Goal: Entertainment & Leisure: Browse casually

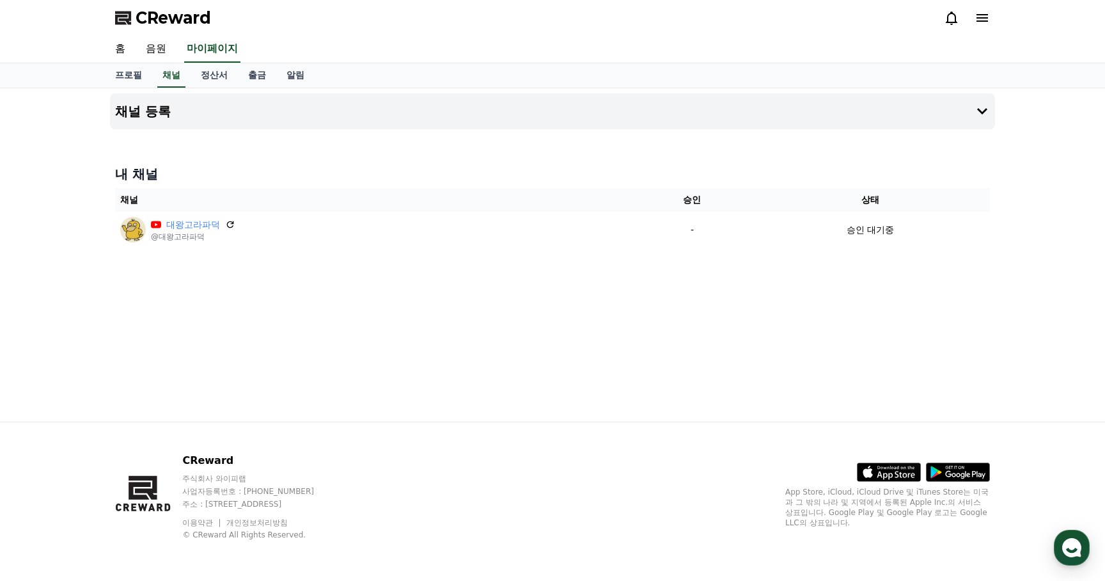
click at [177, 14] on span "CReward" at bounding box center [173, 18] width 75 height 20
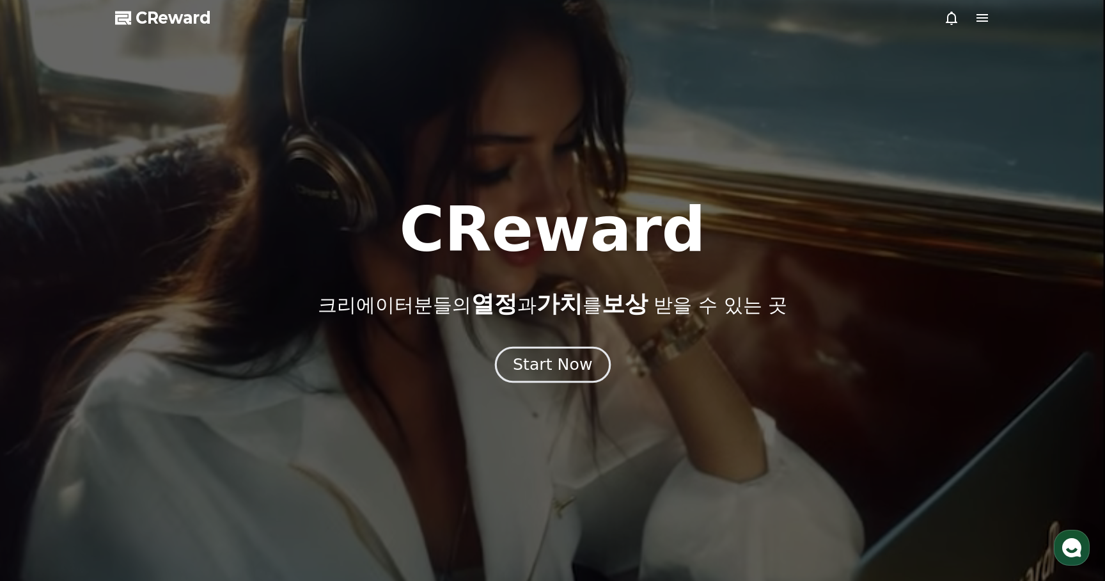
click at [554, 375] on button "Start Now" at bounding box center [552, 365] width 116 height 36
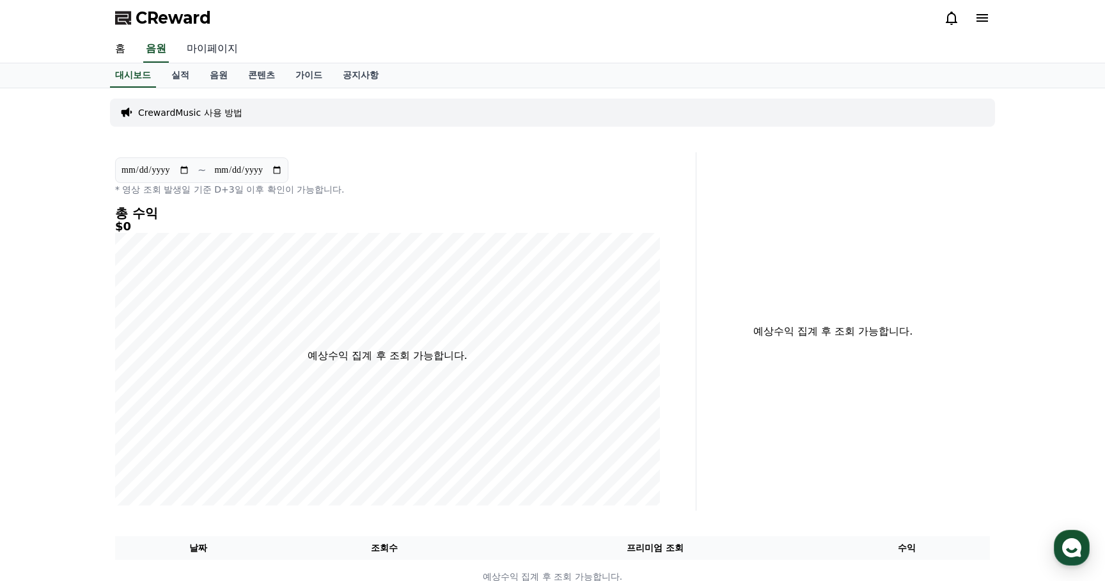
click at [205, 51] on link "마이페이지" at bounding box center [213, 49] width 72 height 27
select select "**********"
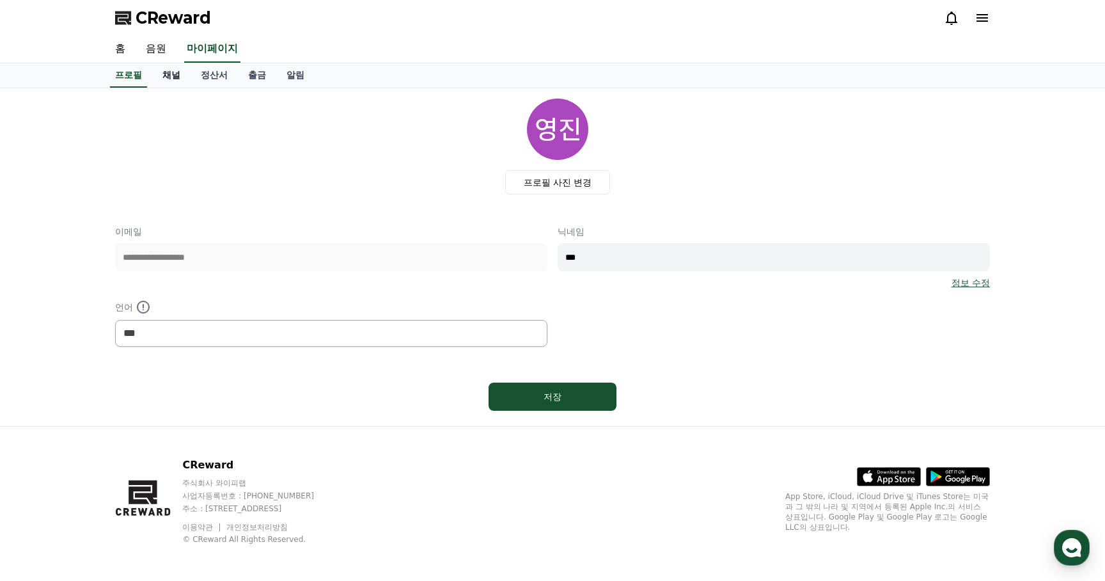
click at [175, 75] on link "채널" at bounding box center [171, 75] width 38 height 24
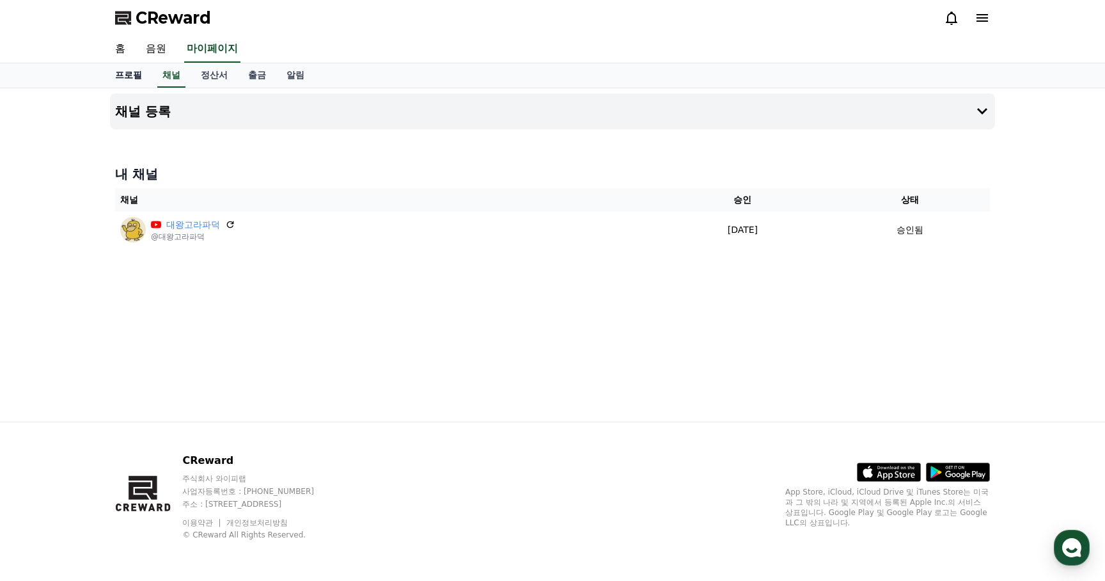
click at [132, 70] on link "프로필" at bounding box center [128, 75] width 47 height 24
select select "**********"
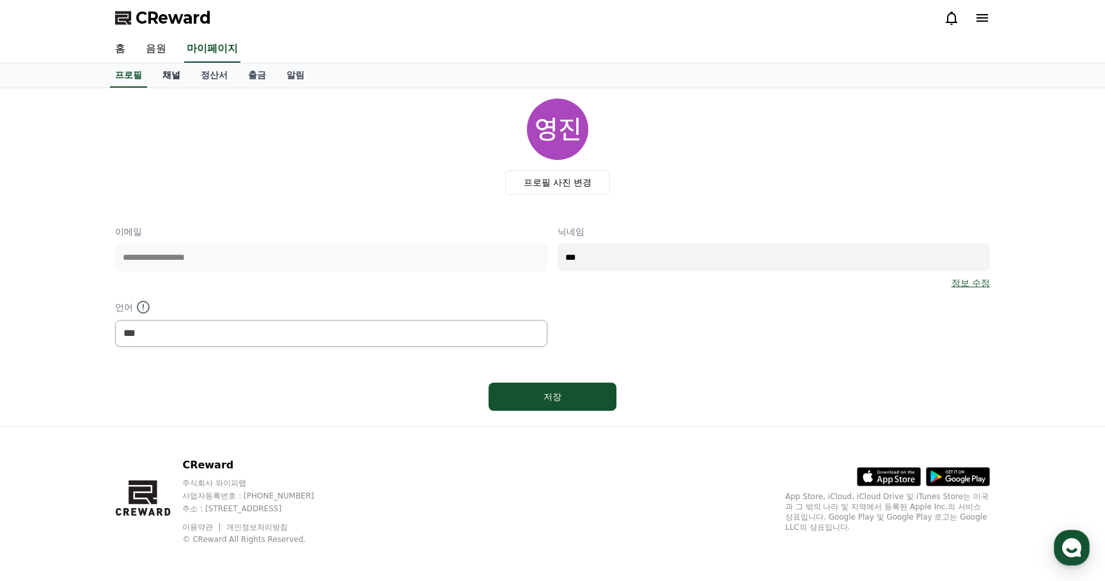
click at [175, 70] on link "채널" at bounding box center [171, 75] width 38 height 24
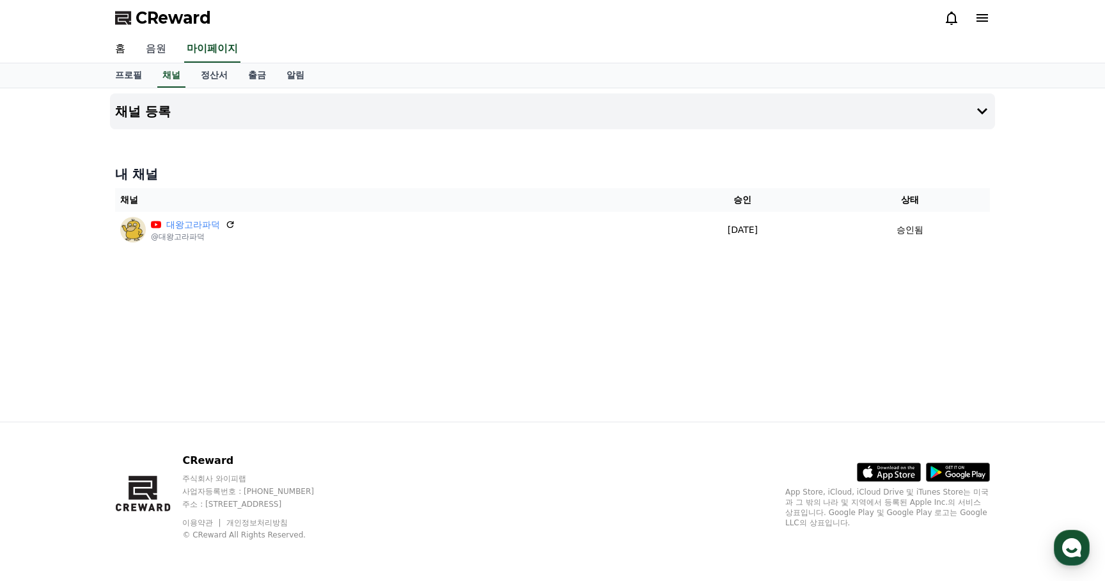
click at [151, 45] on link "음원" at bounding box center [156, 49] width 41 height 27
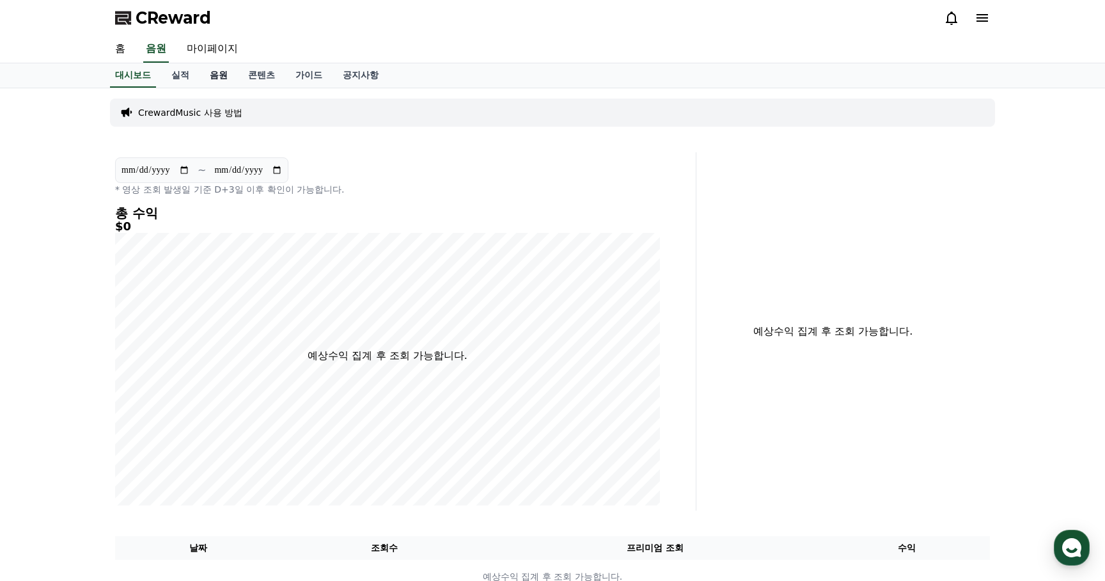
click at [210, 77] on link "음원" at bounding box center [219, 75] width 38 height 24
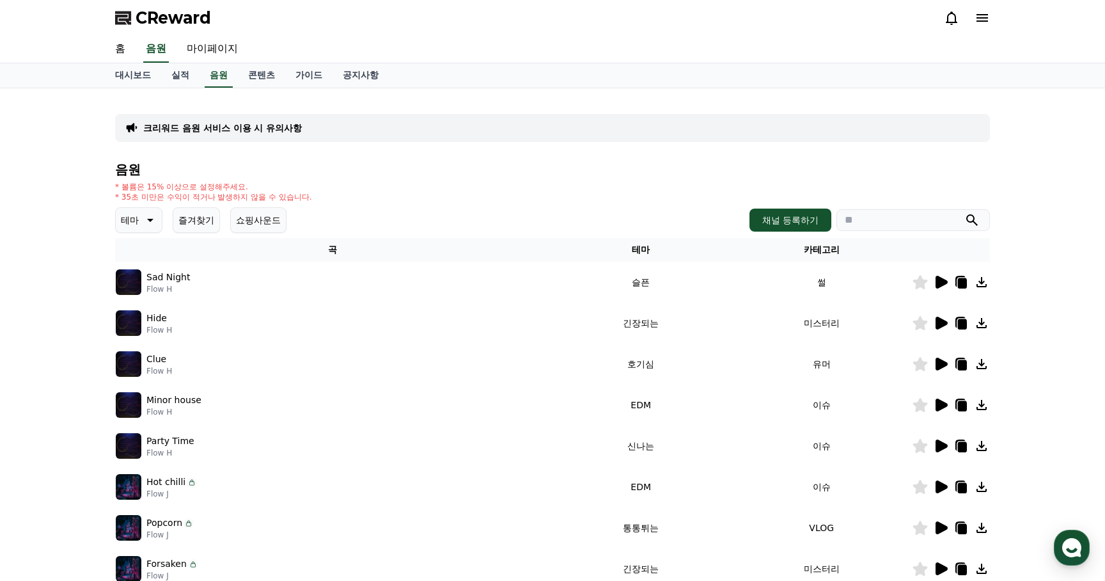
click at [141, 215] on icon at bounding box center [148, 219] width 15 height 15
click at [139, 260] on button "웅장한" at bounding box center [135, 260] width 37 height 28
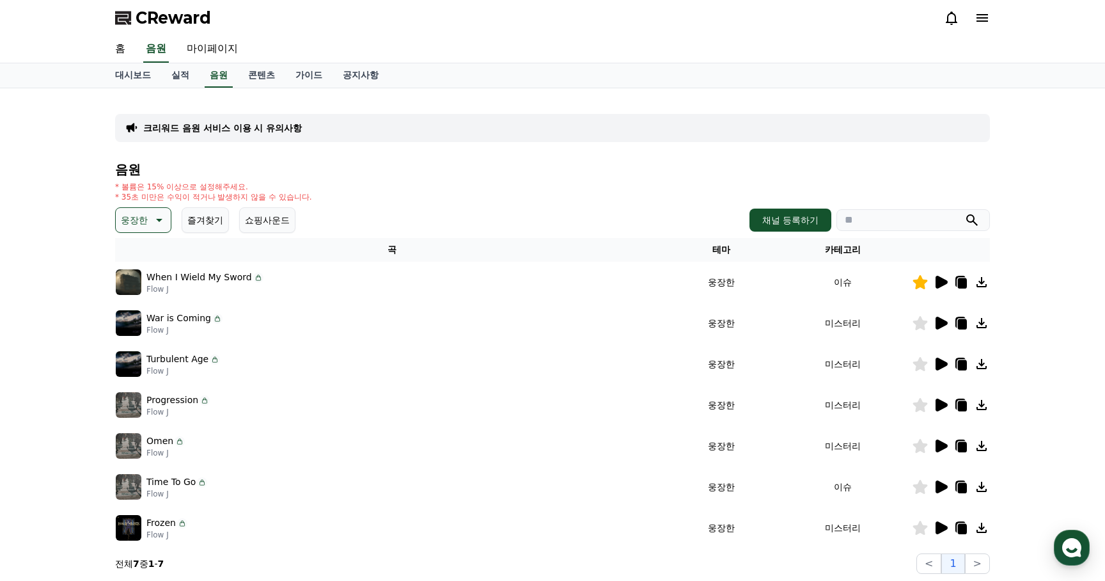
click at [936, 283] on icon at bounding box center [942, 282] width 12 height 13
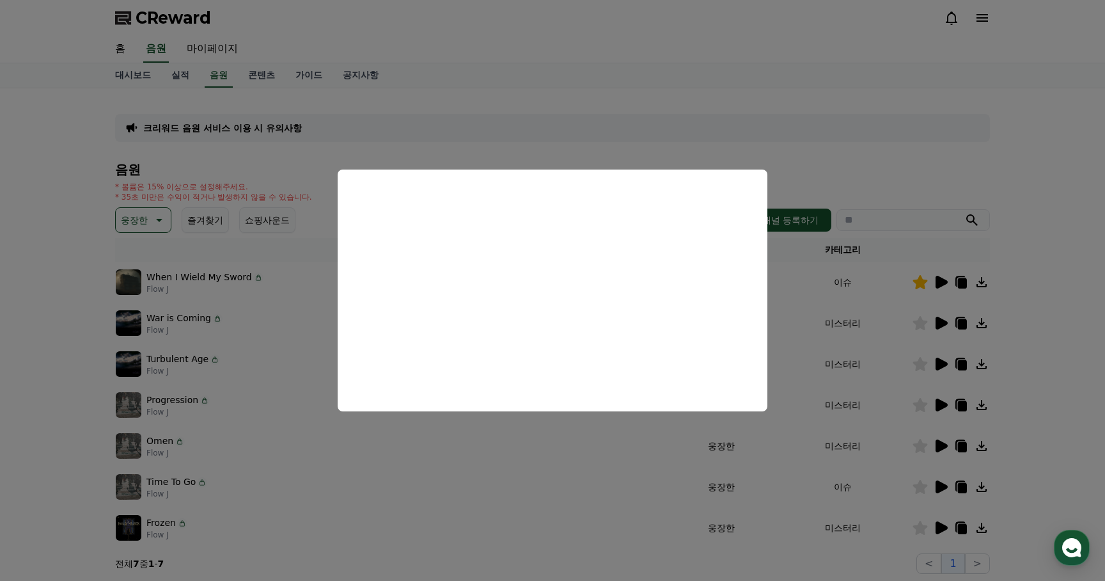
click at [1039, 276] on button "close modal" at bounding box center [552, 290] width 1105 height 581
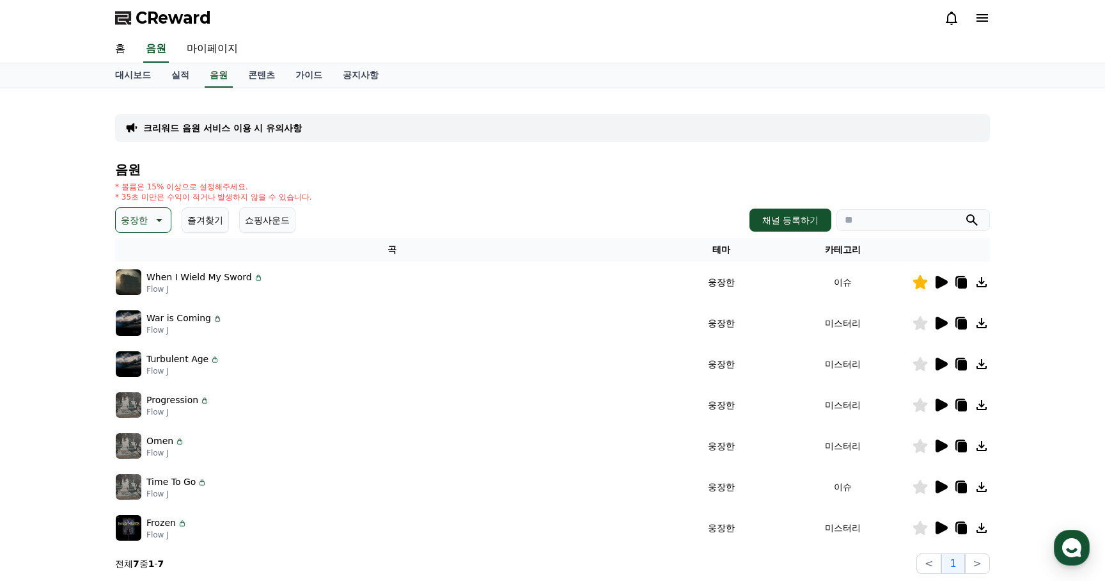
click at [941, 321] on icon at bounding box center [942, 323] width 12 height 13
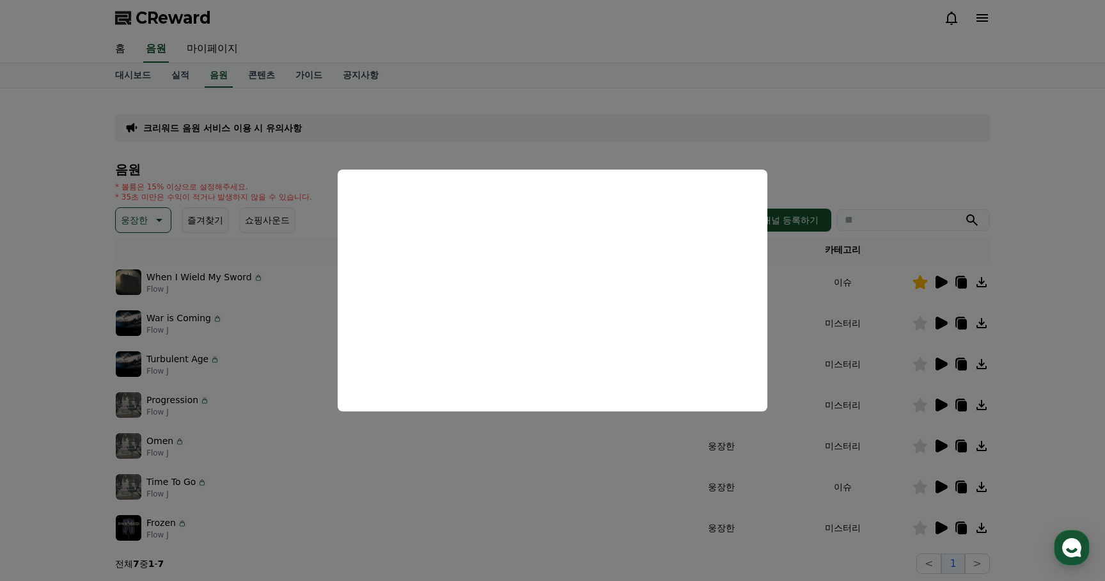
click at [1016, 463] on button "close modal" at bounding box center [552, 290] width 1105 height 581
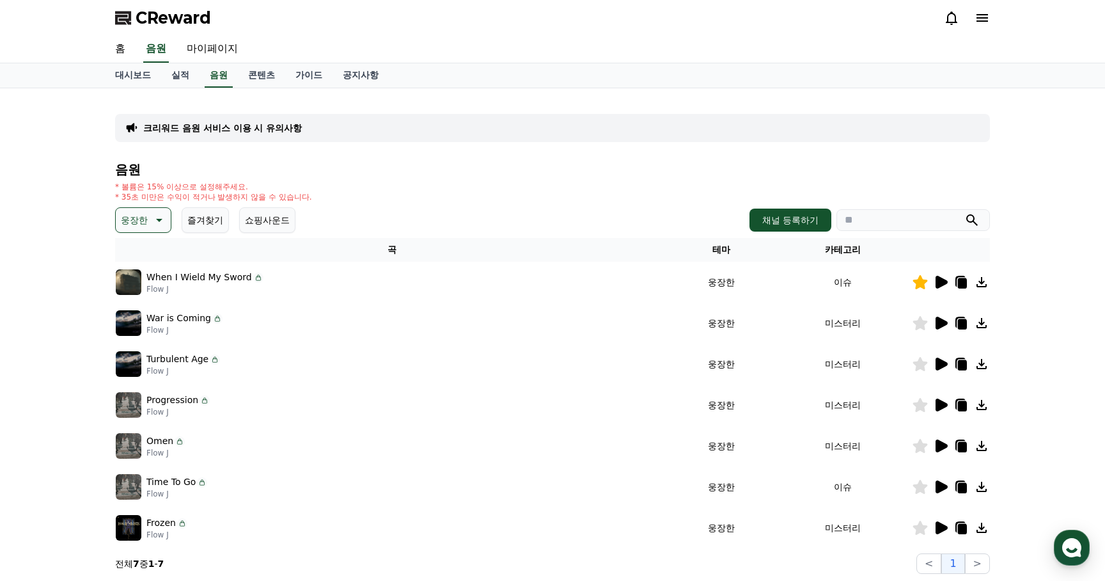
click at [943, 483] on icon at bounding box center [942, 486] width 12 height 13
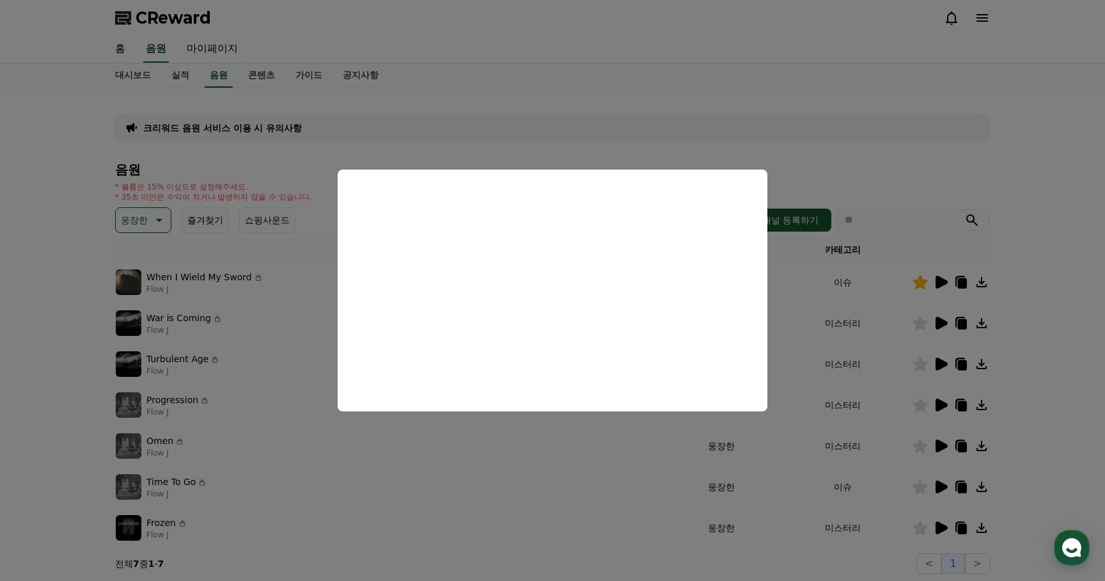
click at [881, 520] on button "close modal" at bounding box center [552, 290] width 1105 height 581
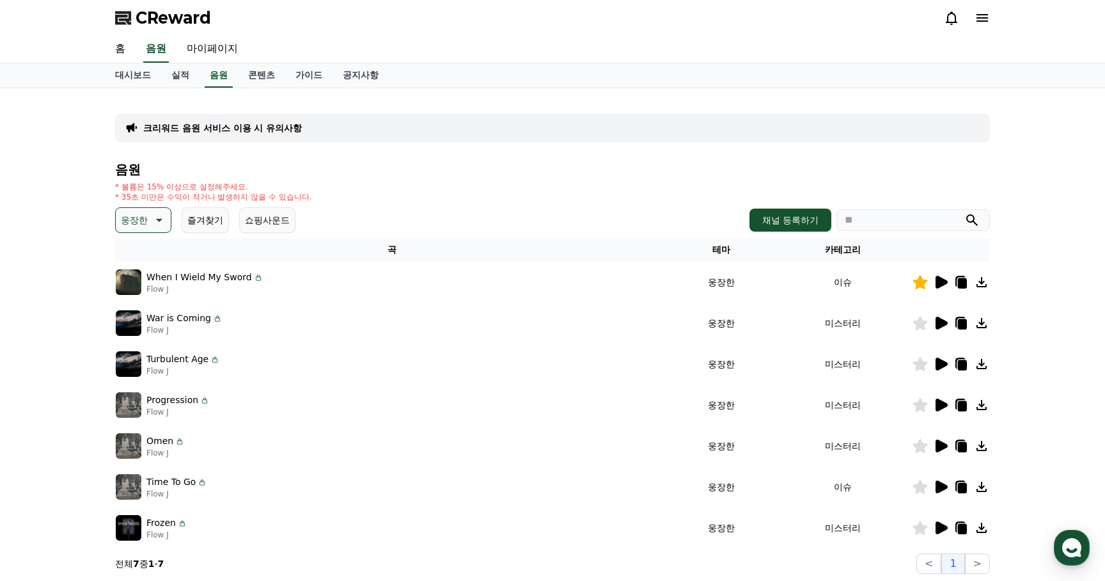
click at [940, 528] on icon at bounding box center [942, 527] width 12 height 13
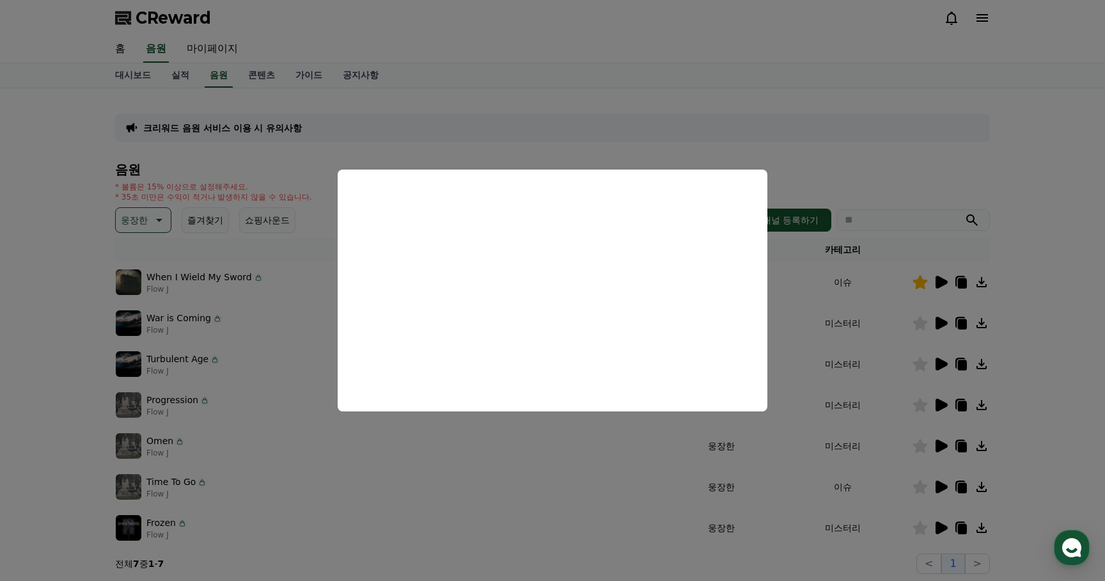
click at [888, 470] on button "close modal" at bounding box center [552, 290] width 1105 height 581
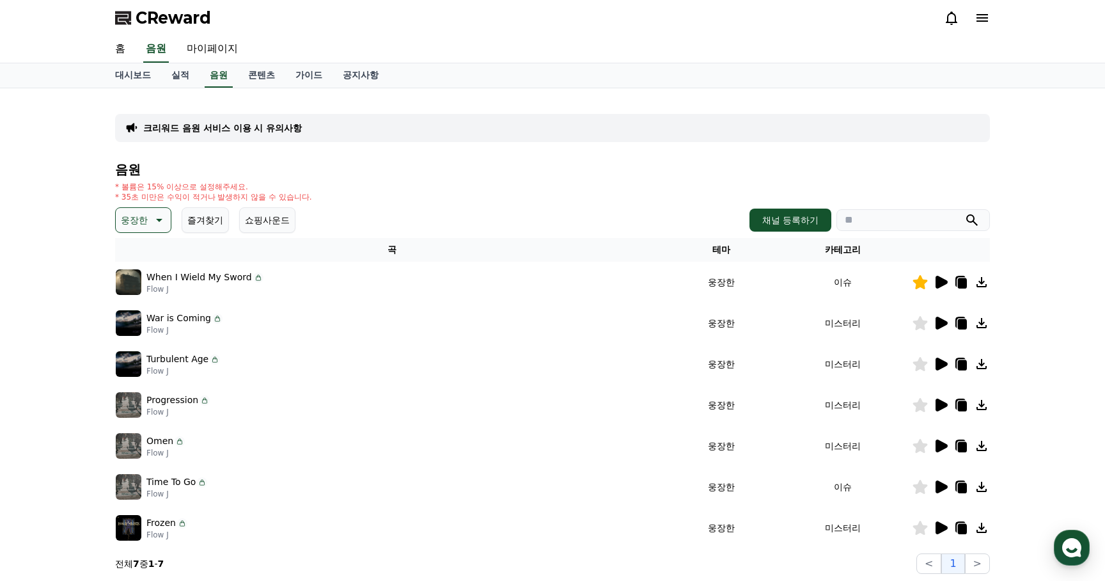
click at [938, 450] on icon at bounding box center [942, 445] width 12 height 13
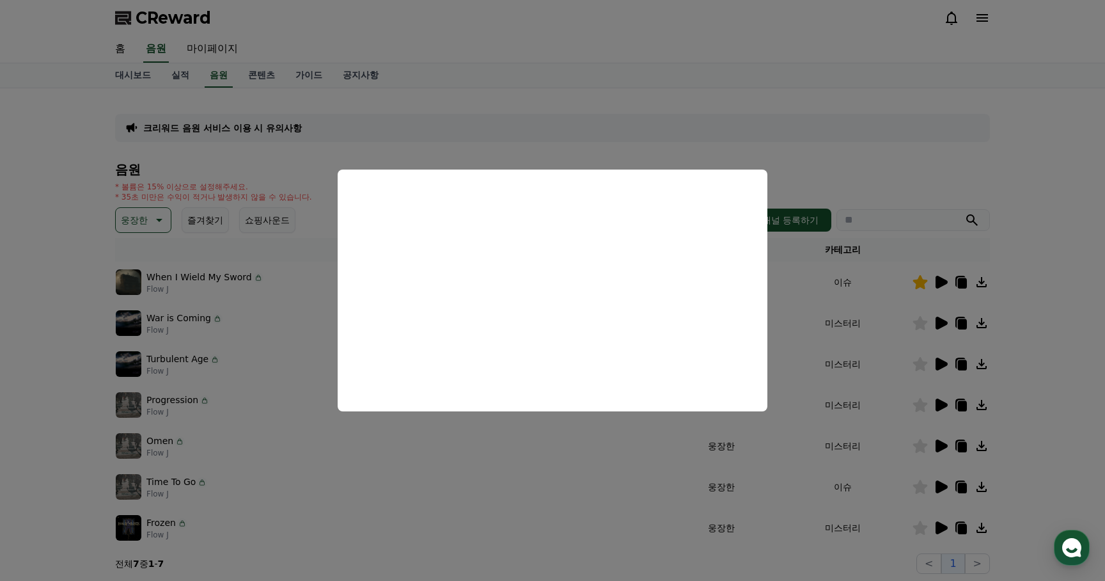
click at [889, 457] on button "close modal" at bounding box center [552, 290] width 1105 height 581
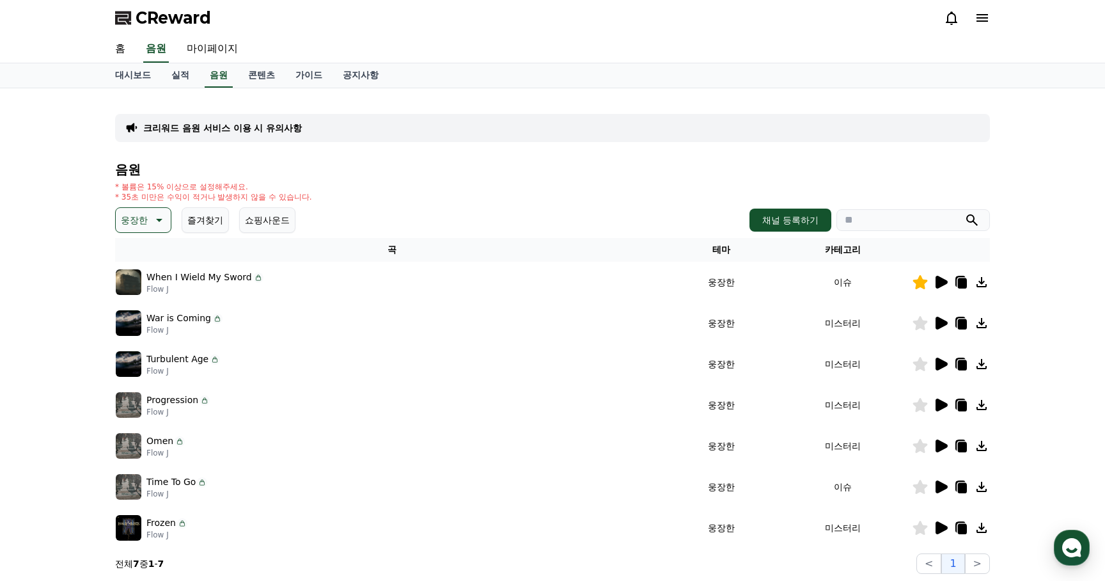
click at [940, 406] on icon at bounding box center [942, 405] width 12 height 13
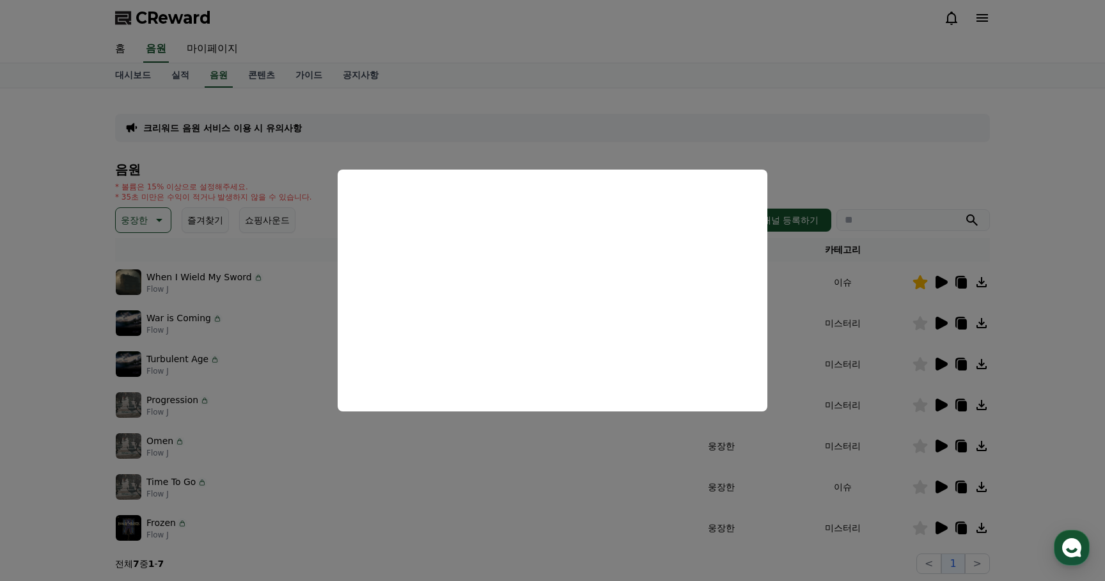
click at [931, 359] on button "close modal" at bounding box center [552, 290] width 1105 height 581
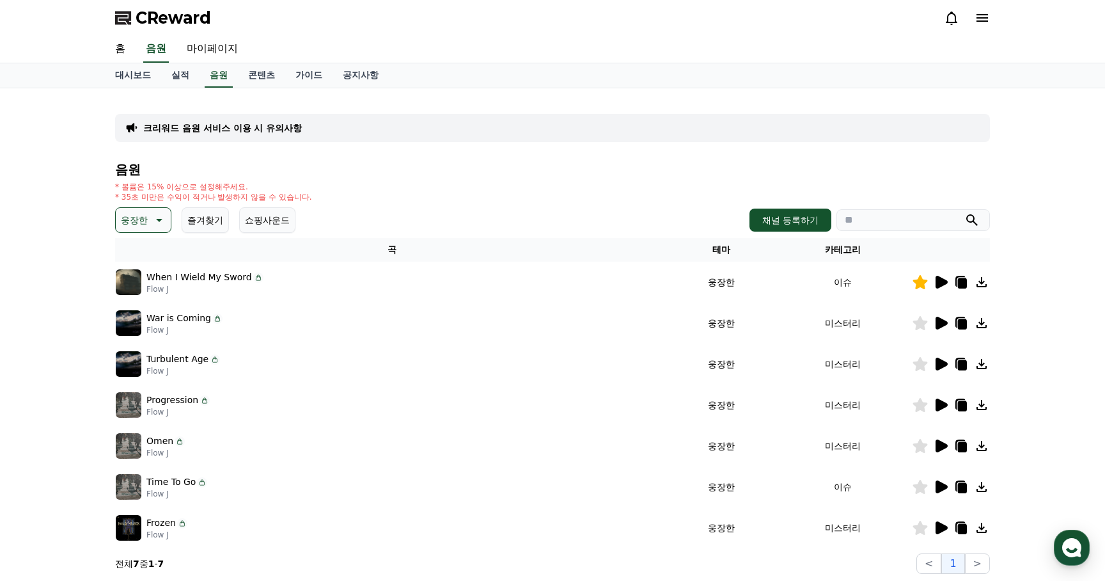
click at [940, 365] on icon at bounding box center [942, 364] width 12 height 13
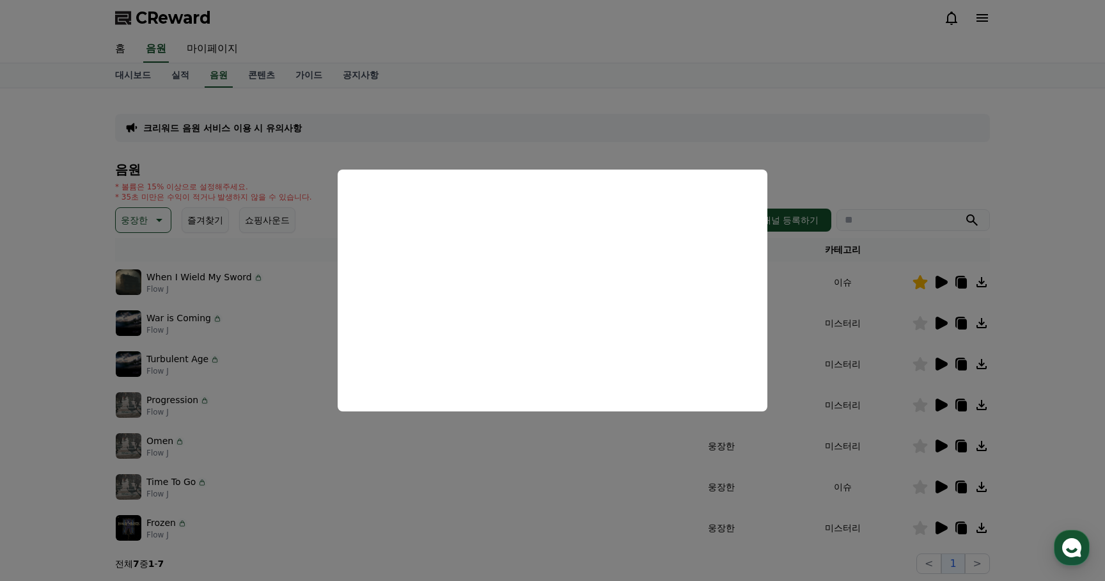
click at [600, 479] on button "close modal" at bounding box center [552, 290] width 1105 height 581
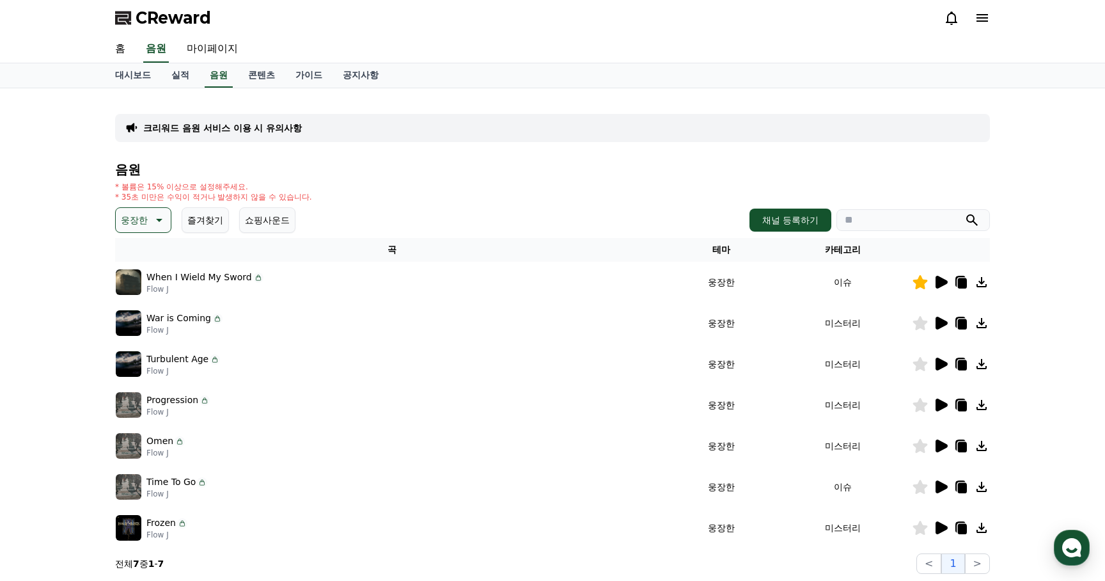
click at [150, 227] on icon at bounding box center [157, 219] width 15 height 15
click at [138, 278] on button "어두운" at bounding box center [135, 279] width 37 height 28
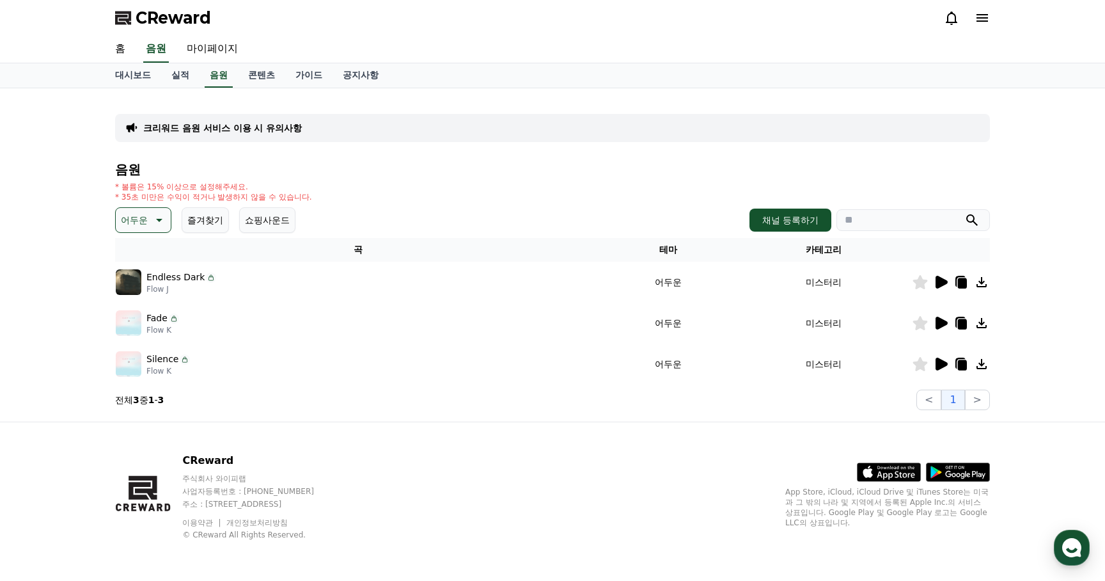
click at [936, 281] on icon at bounding box center [942, 282] width 12 height 13
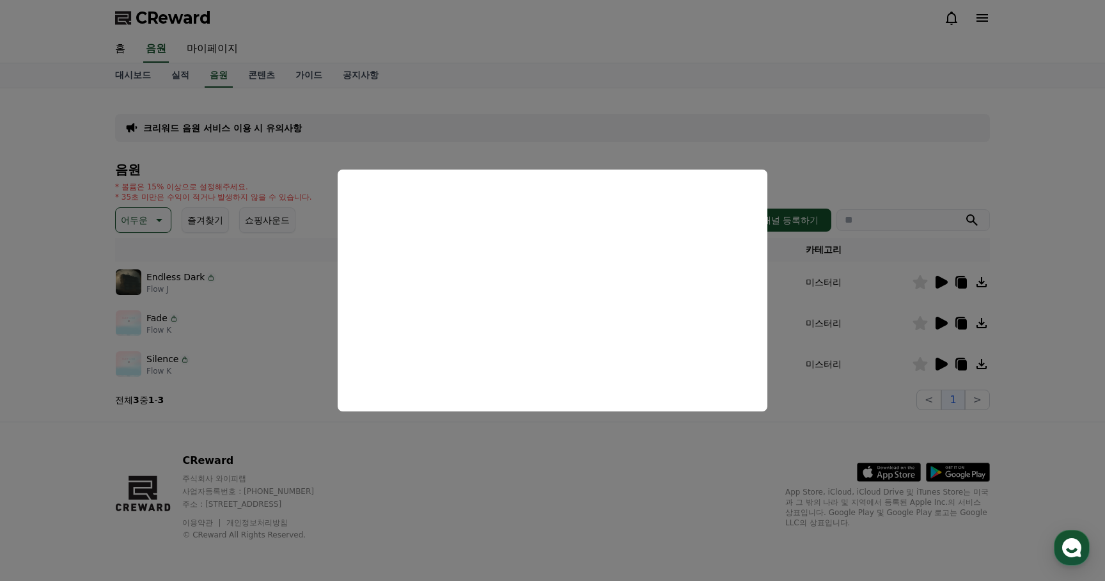
click at [588, 459] on button "close modal" at bounding box center [552, 290] width 1105 height 581
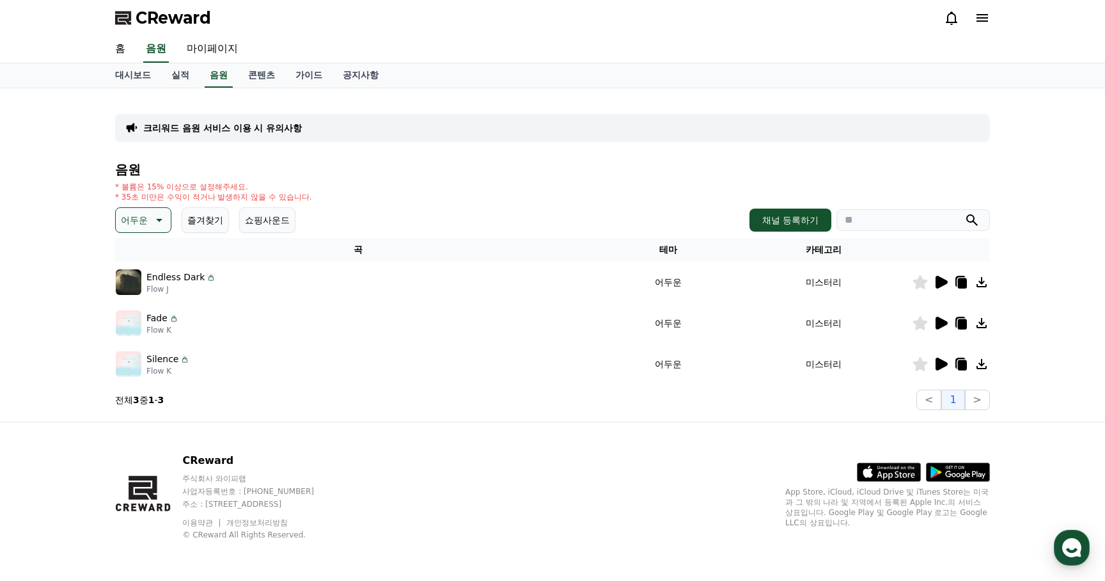
click at [932, 322] on div at bounding box center [951, 322] width 77 height 15
click at [938, 324] on icon at bounding box center [942, 323] width 12 height 13
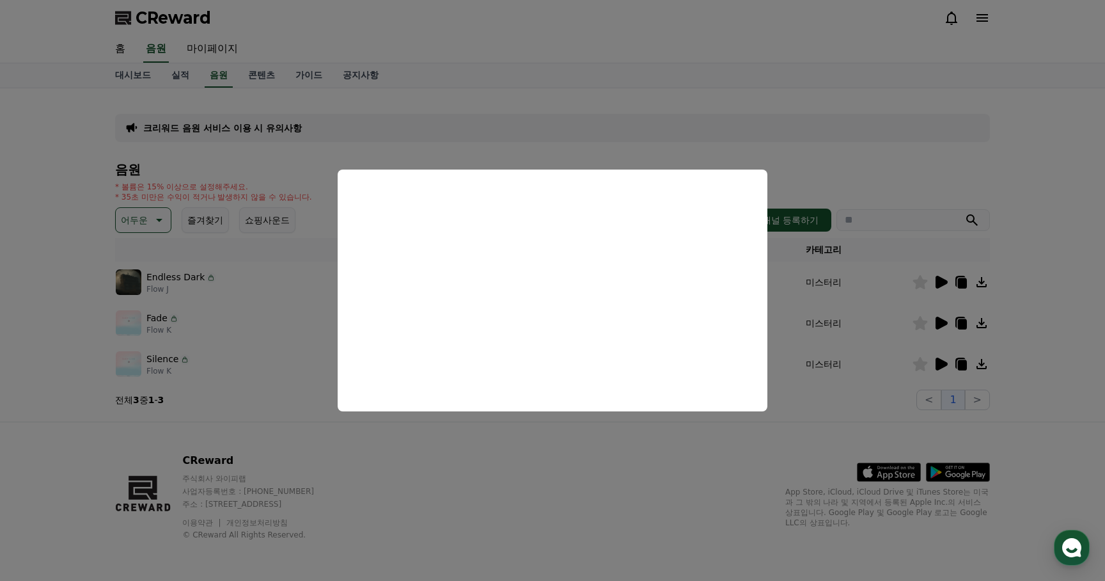
click at [936, 361] on button "close modal" at bounding box center [552, 290] width 1105 height 581
click at [941, 362] on icon at bounding box center [942, 364] width 12 height 13
click at [462, 495] on button "close modal" at bounding box center [552, 290] width 1105 height 581
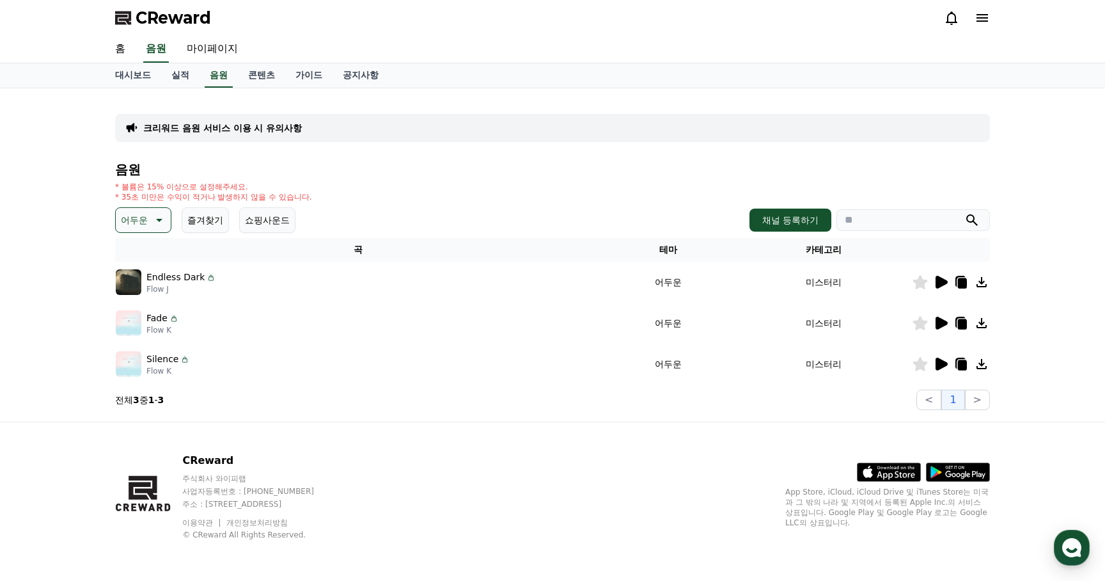
click at [147, 228] on button "어두운" at bounding box center [143, 220] width 56 height 26
click at [139, 333] on button "긴장되는" at bounding box center [140, 336] width 46 height 28
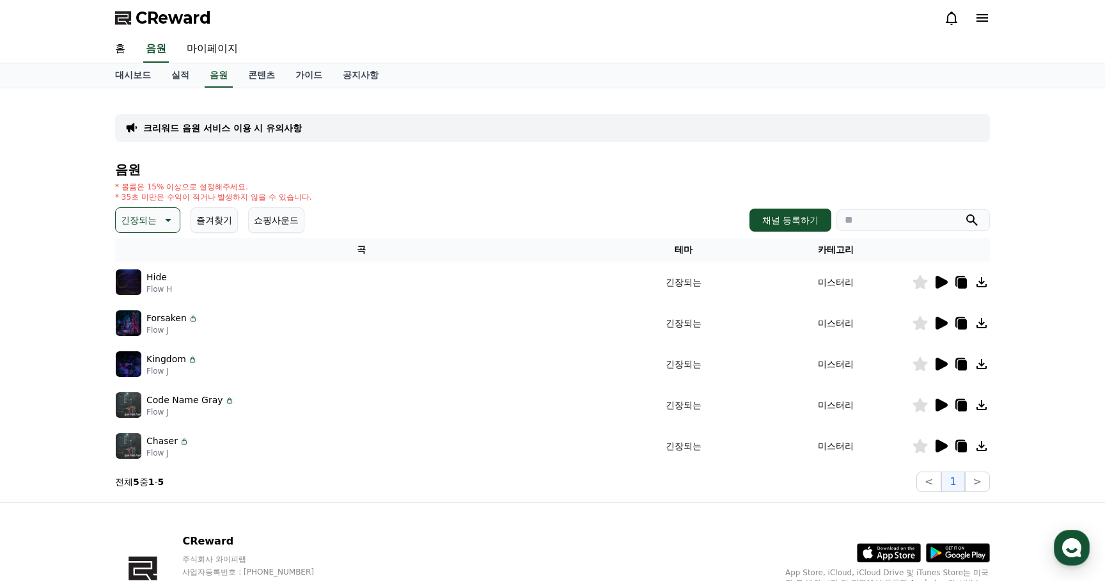
click at [944, 285] on icon at bounding box center [940, 281] width 15 height 15
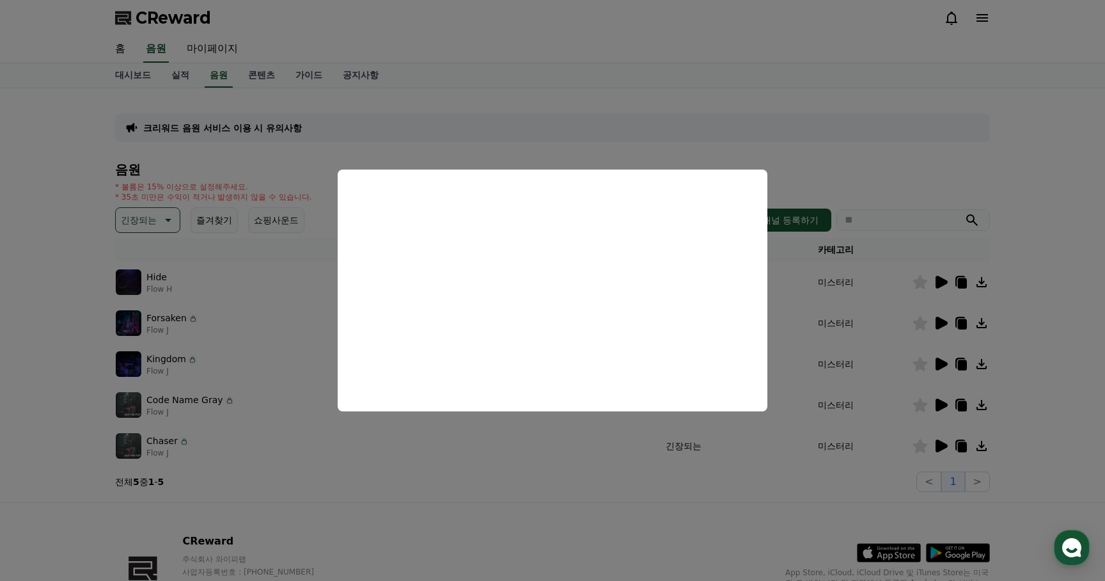
click at [903, 349] on button "close modal" at bounding box center [552, 290] width 1105 height 581
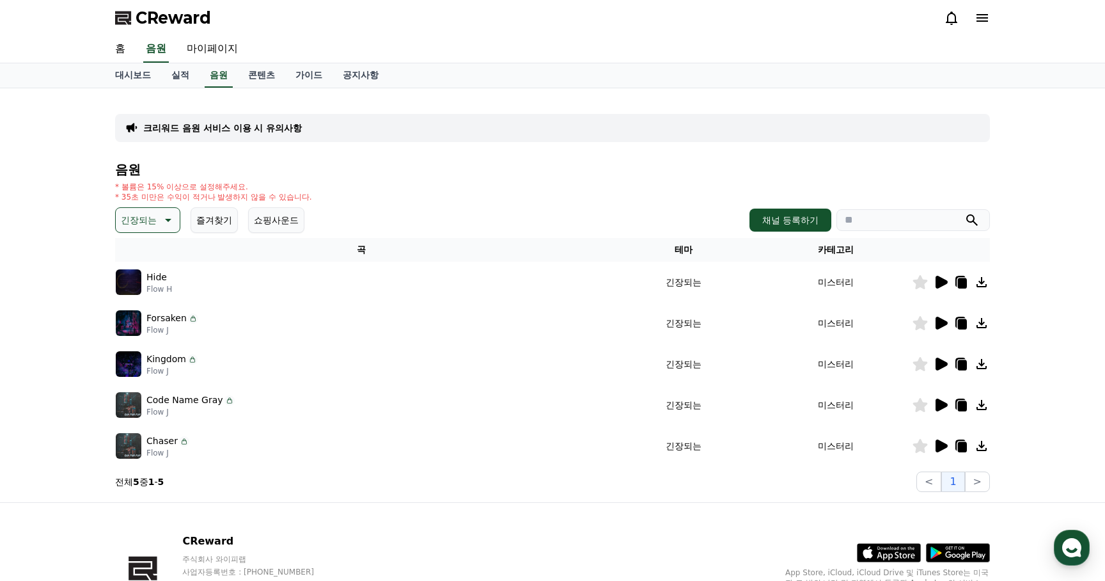
click at [941, 324] on icon at bounding box center [942, 323] width 12 height 13
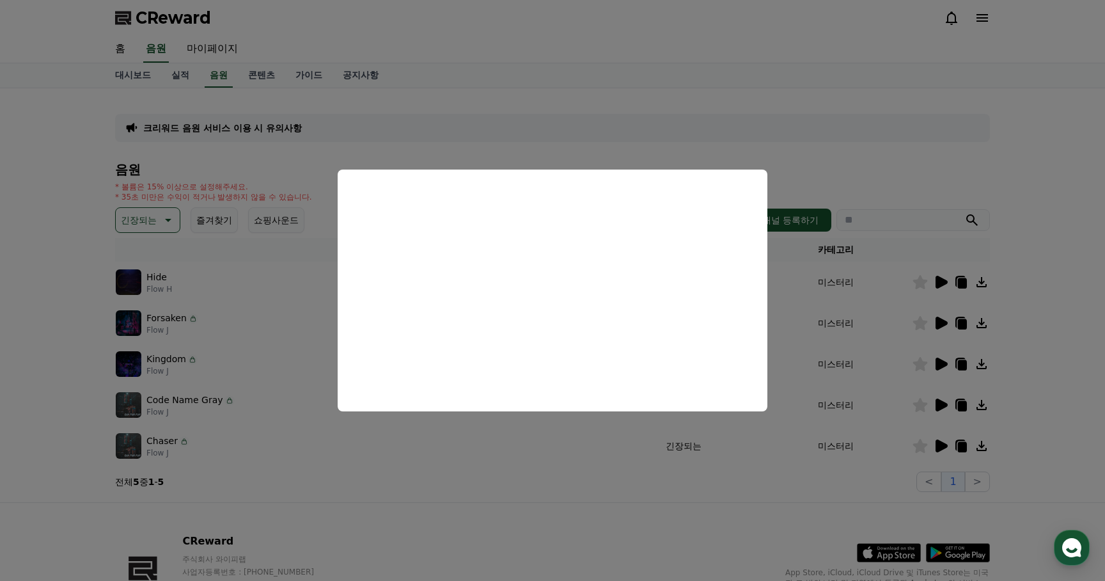
click at [894, 390] on button "close modal" at bounding box center [552, 290] width 1105 height 581
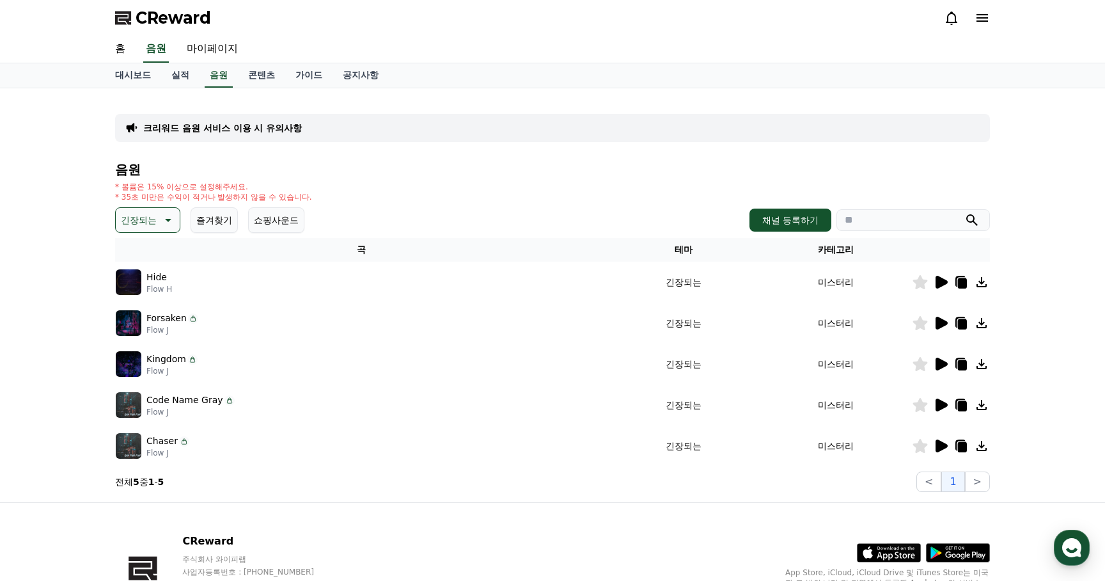
click at [945, 363] on icon at bounding box center [942, 364] width 12 height 13
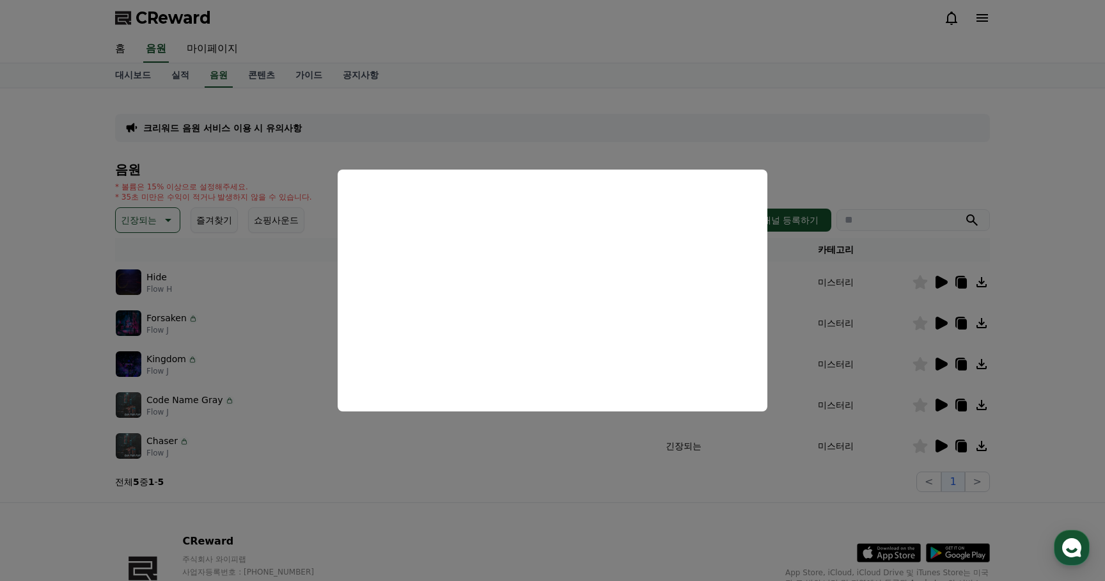
click at [592, 445] on button "close modal" at bounding box center [552, 290] width 1105 height 581
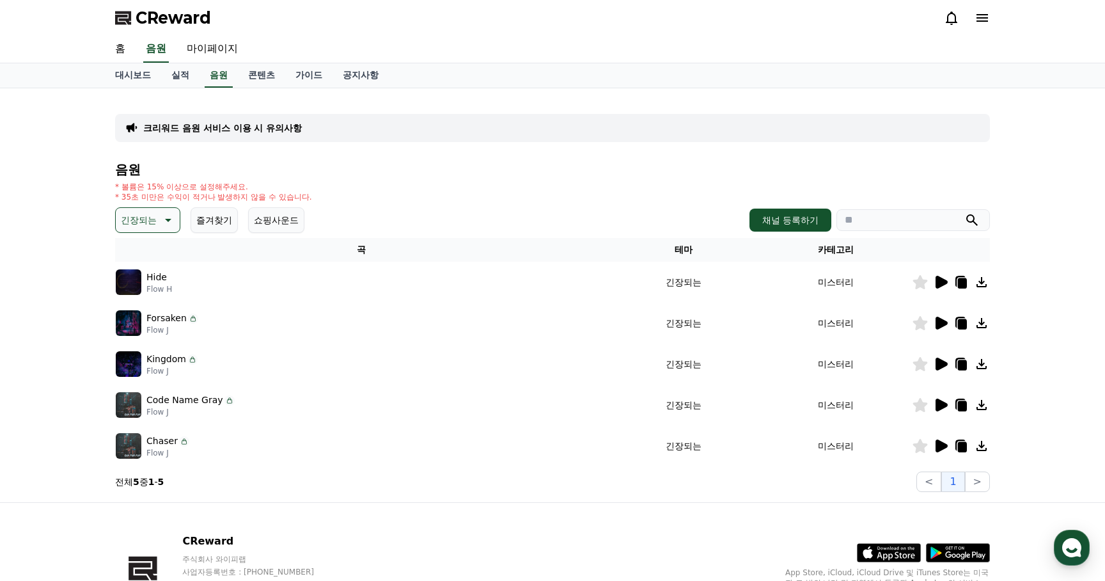
click at [944, 401] on icon at bounding box center [942, 405] width 12 height 13
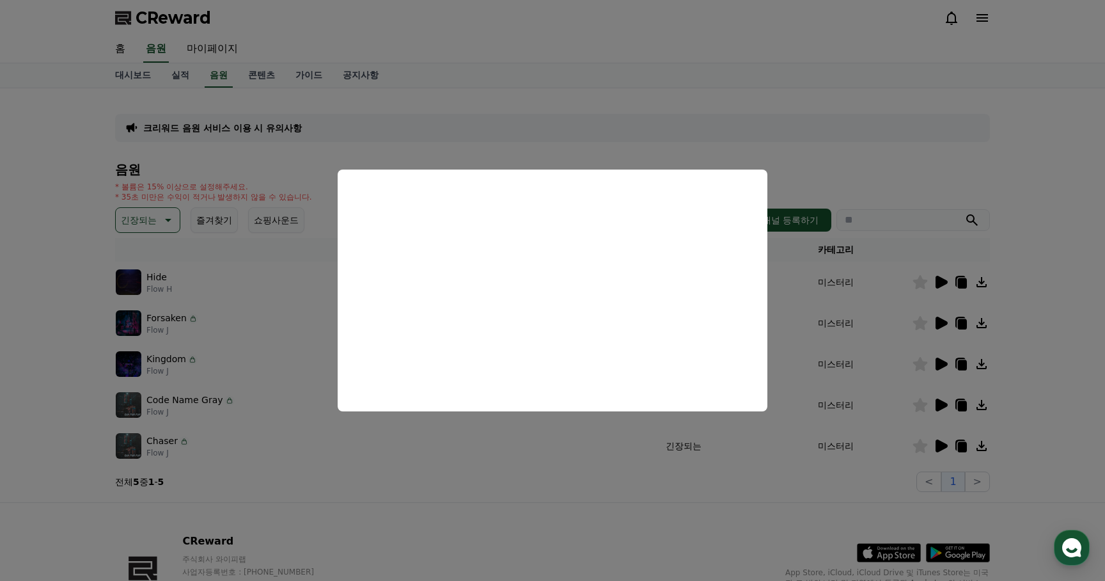
click at [896, 175] on button "close modal" at bounding box center [552, 290] width 1105 height 581
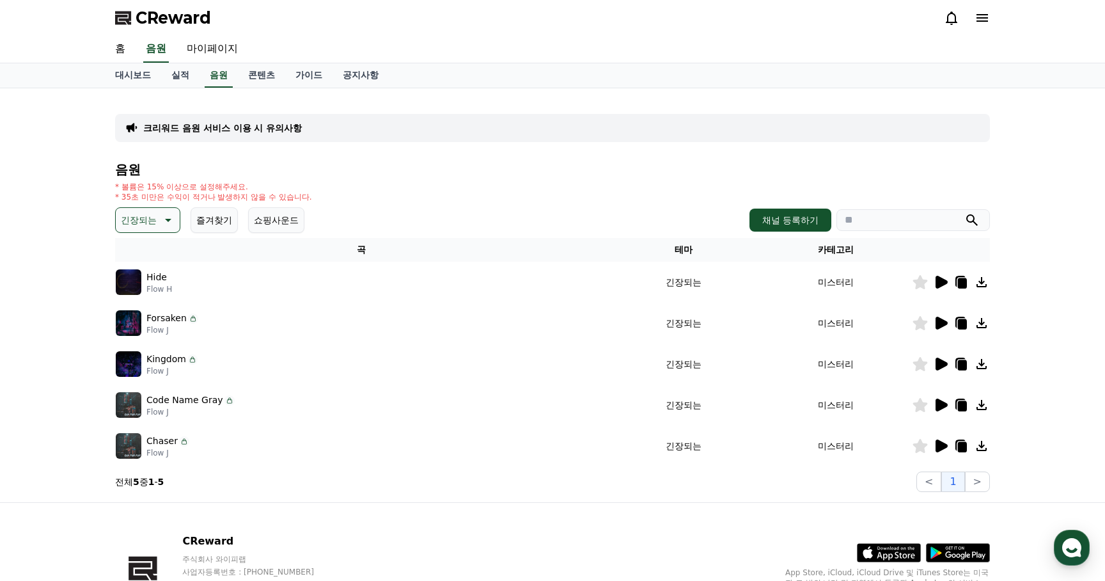
click at [942, 445] on icon at bounding box center [942, 445] width 12 height 13
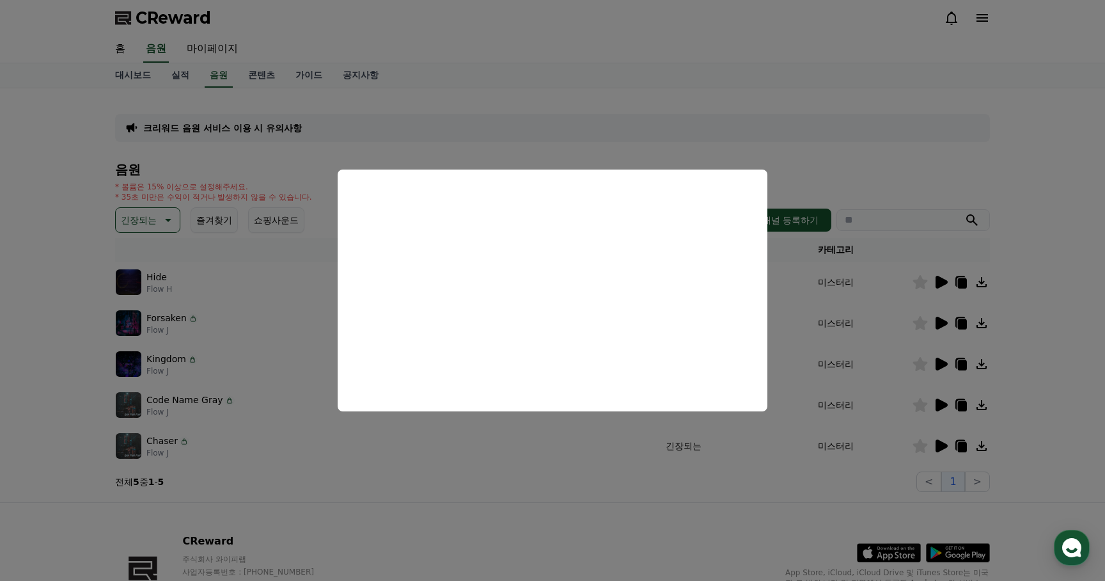
click at [558, 518] on button "close modal" at bounding box center [552, 290] width 1105 height 581
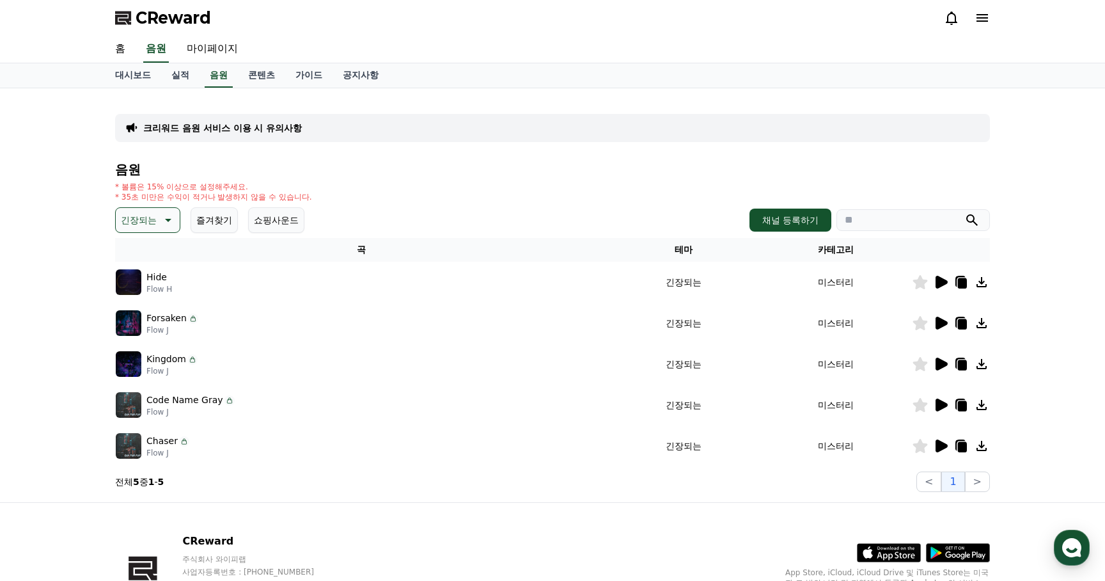
click at [963, 406] on icon at bounding box center [962, 406] width 9 height 10
click at [940, 282] on icon at bounding box center [942, 282] width 12 height 13
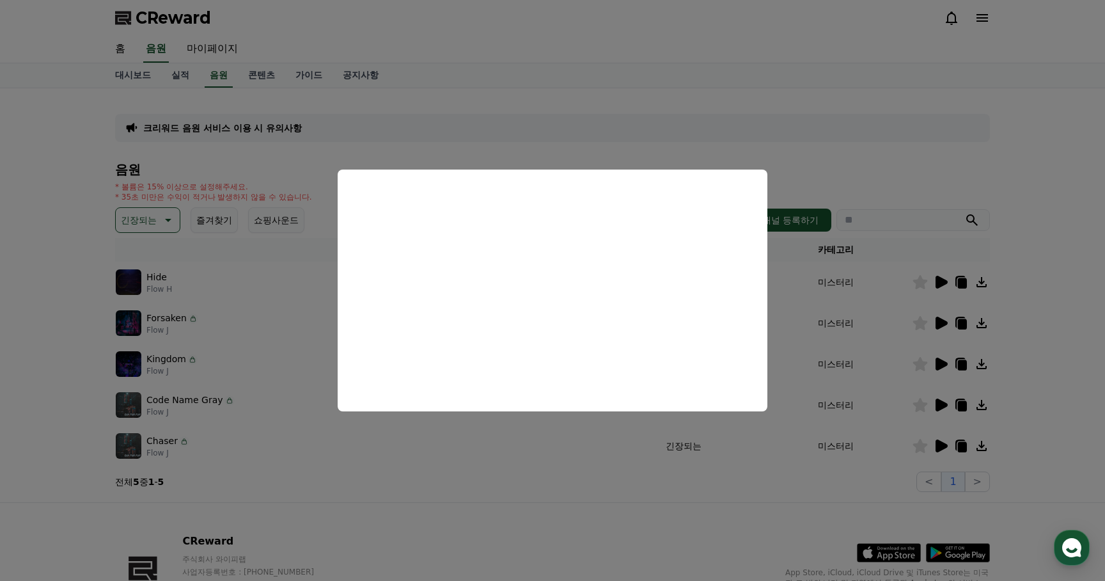
click at [578, 507] on button "close modal" at bounding box center [552, 290] width 1105 height 581
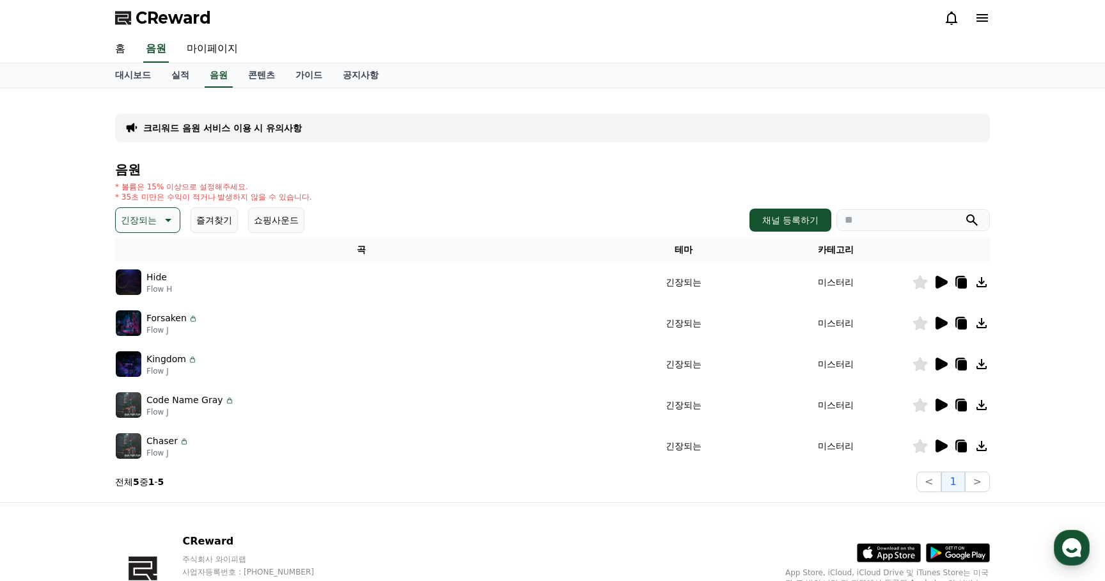
click at [964, 284] on icon at bounding box center [962, 283] width 9 height 10
click at [920, 280] on icon at bounding box center [920, 282] width 15 height 14
click at [260, 220] on button "쇼핑사운드" at bounding box center [276, 220] width 56 height 26
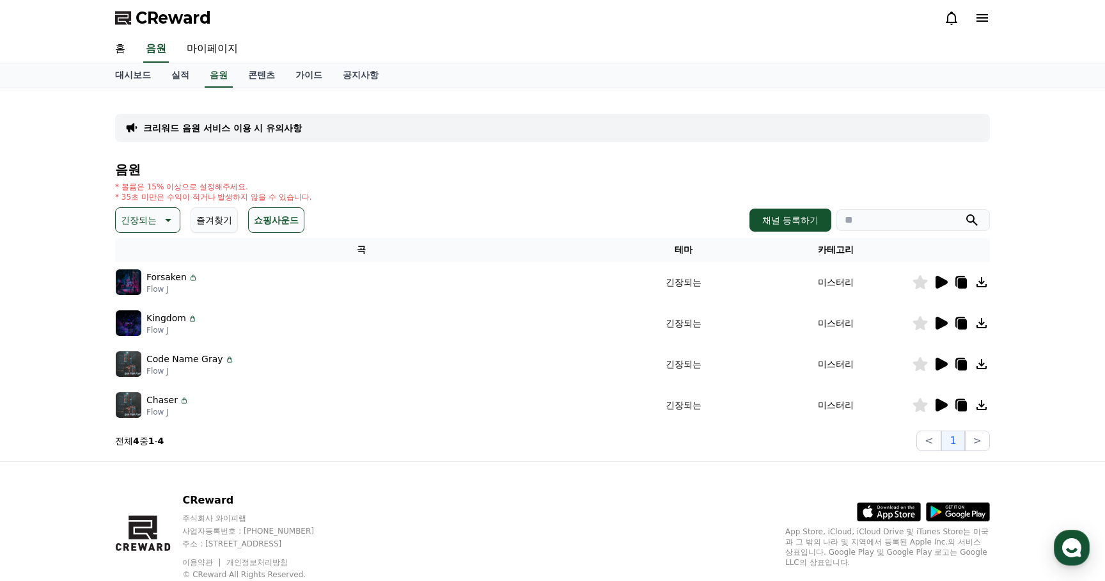
click at [584, 187] on div "* 볼륨은 15% 이상으로 설정해주세요. * 35초 미만은 수익이 적거나 발생하지 않을 수 있습니다." at bounding box center [552, 192] width 875 height 20
click at [159, 223] on icon at bounding box center [166, 219] width 15 height 15
click at [135, 287] on button "웅장한" at bounding box center [135, 288] width 37 height 28
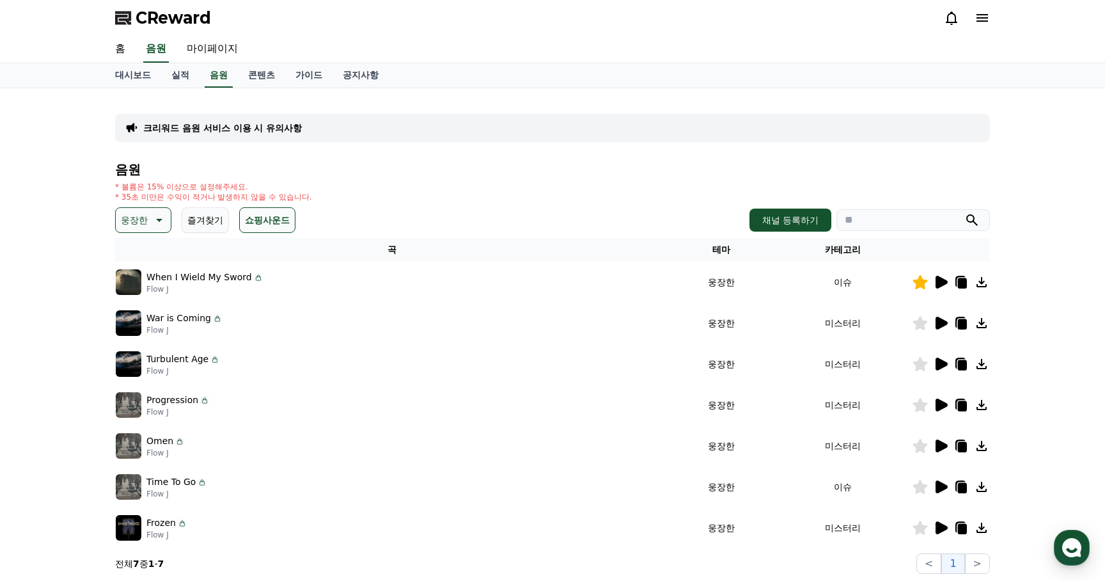
click at [943, 281] on icon at bounding box center [942, 282] width 12 height 13
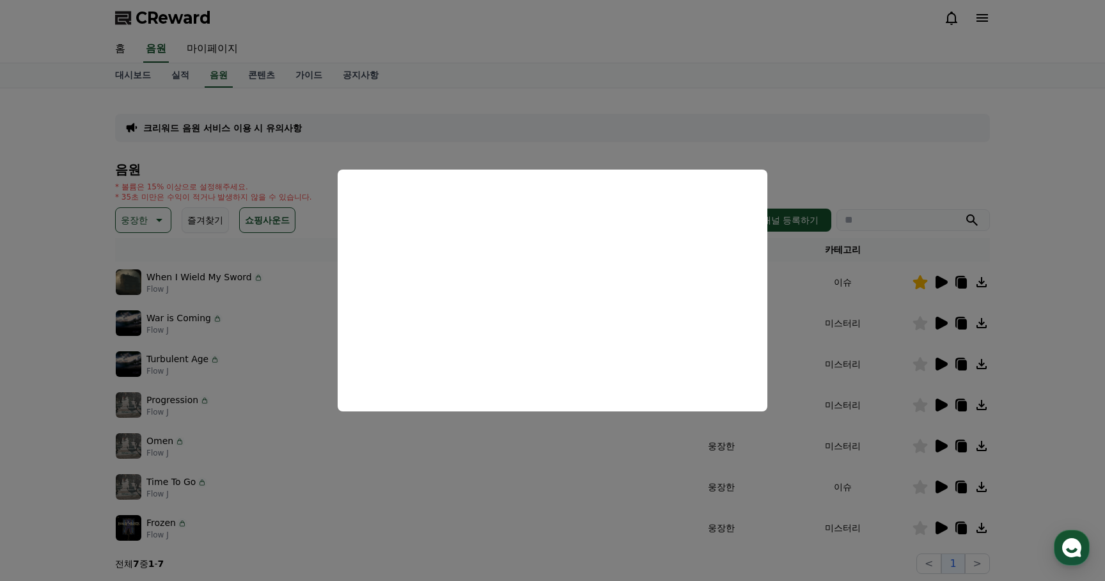
click at [462, 482] on button "close modal" at bounding box center [552, 290] width 1105 height 581
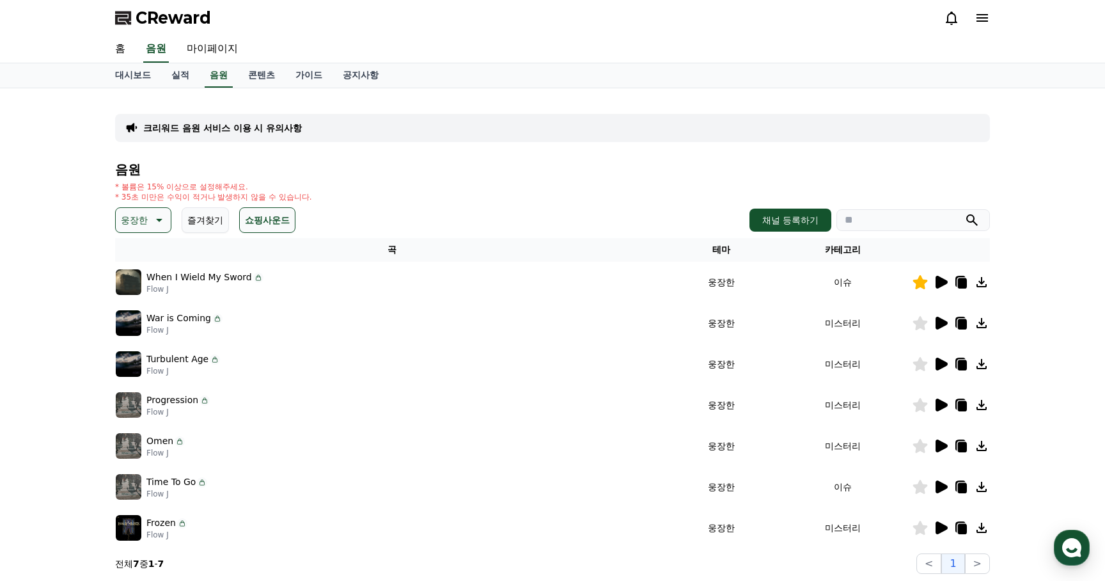
click at [944, 321] on icon at bounding box center [942, 323] width 12 height 13
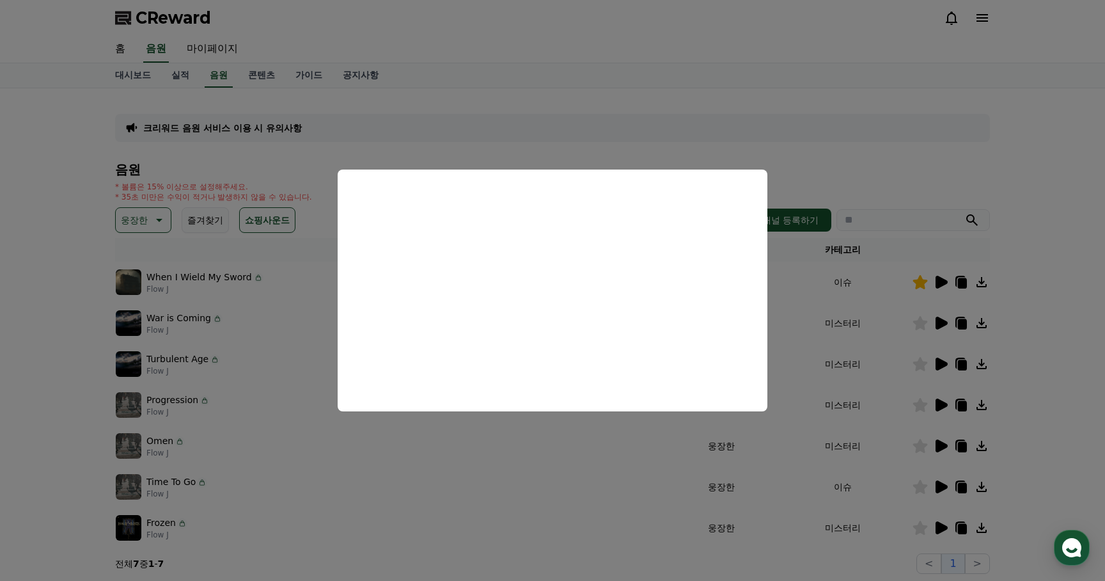
click at [644, 470] on button "close modal" at bounding box center [552, 290] width 1105 height 581
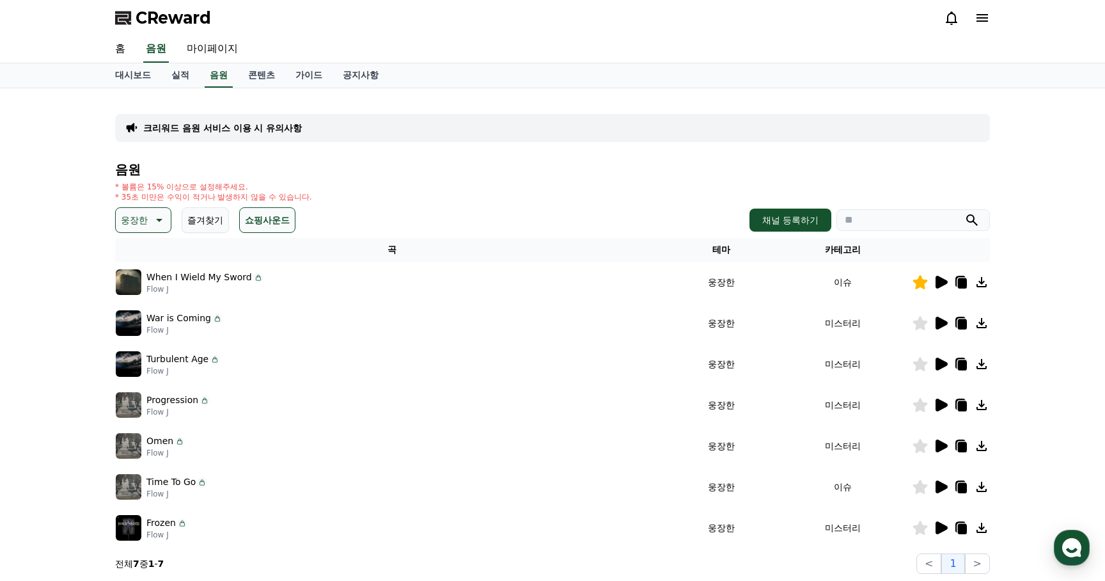
click at [942, 482] on icon at bounding box center [940, 486] width 15 height 15
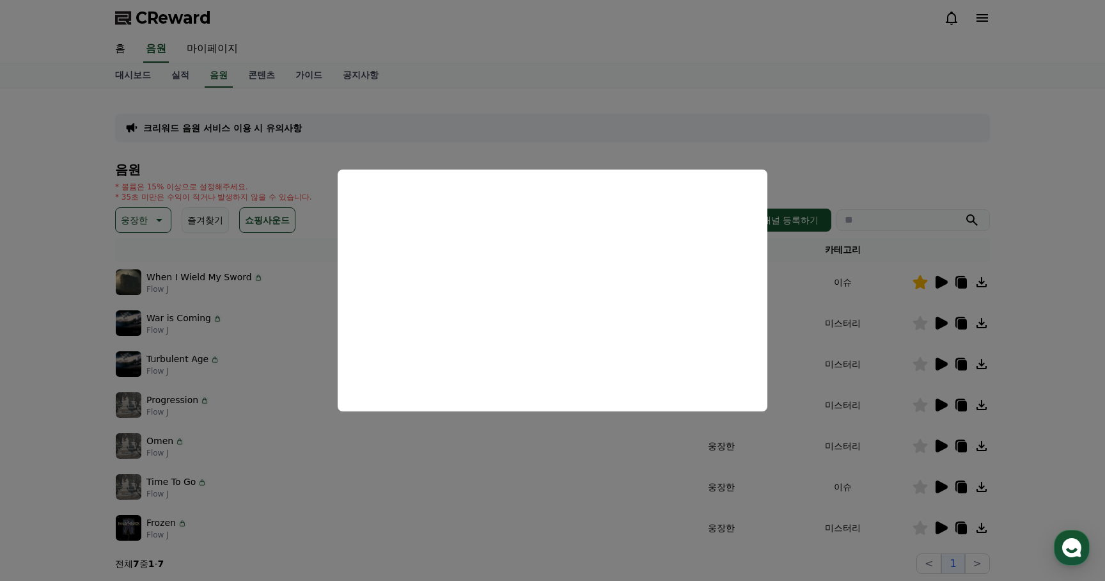
click at [995, 349] on button "close modal" at bounding box center [552, 290] width 1105 height 581
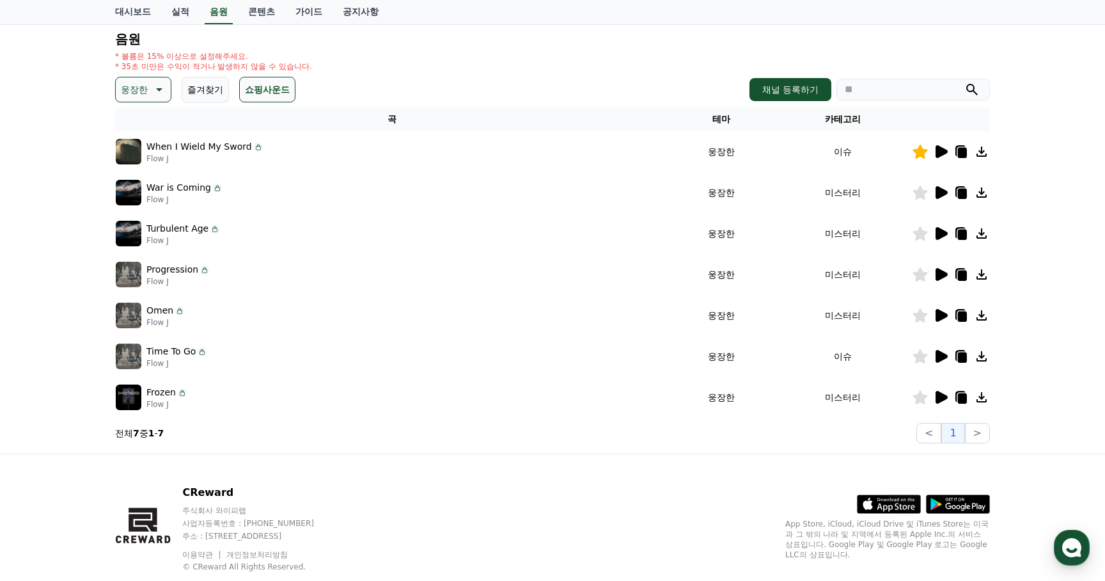
scroll to position [137, 0]
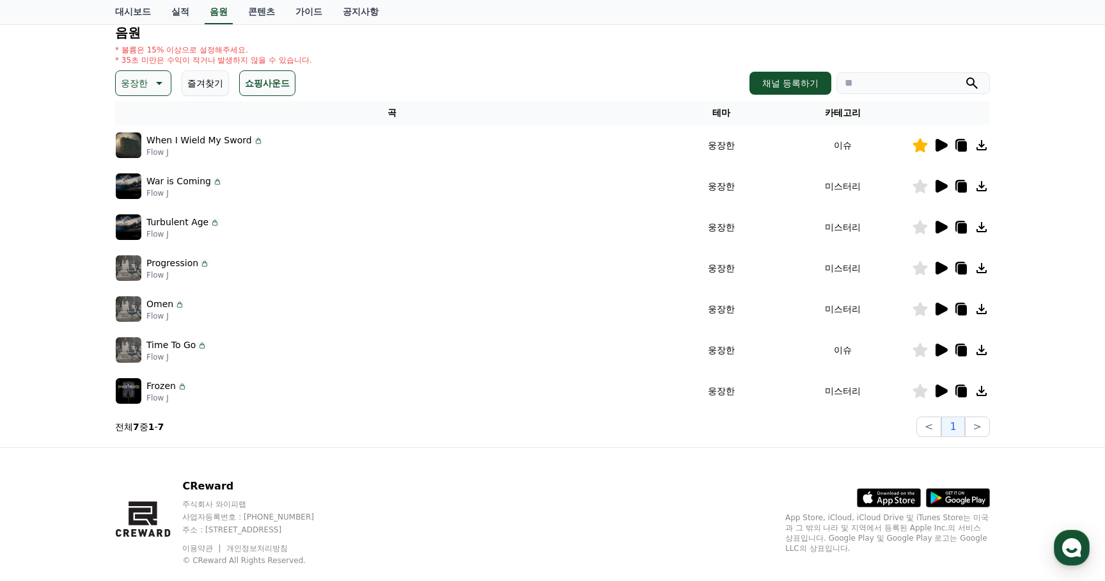
click at [945, 390] on icon at bounding box center [942, 390] width 12 height 13
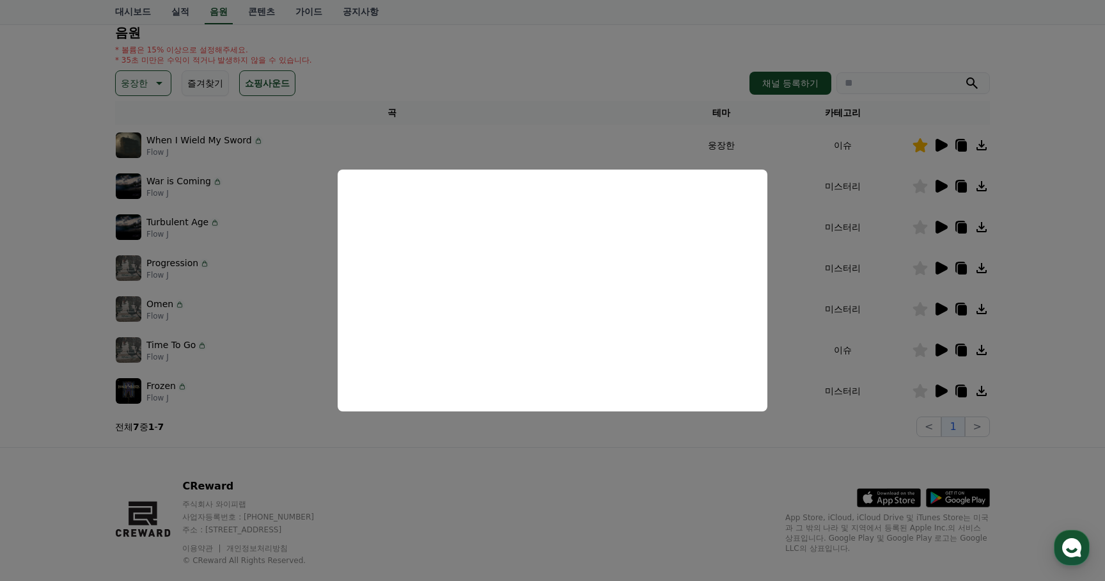
click at [590, 493] on button "close modal" at bounding box center [552, 290] width 1105 height 581
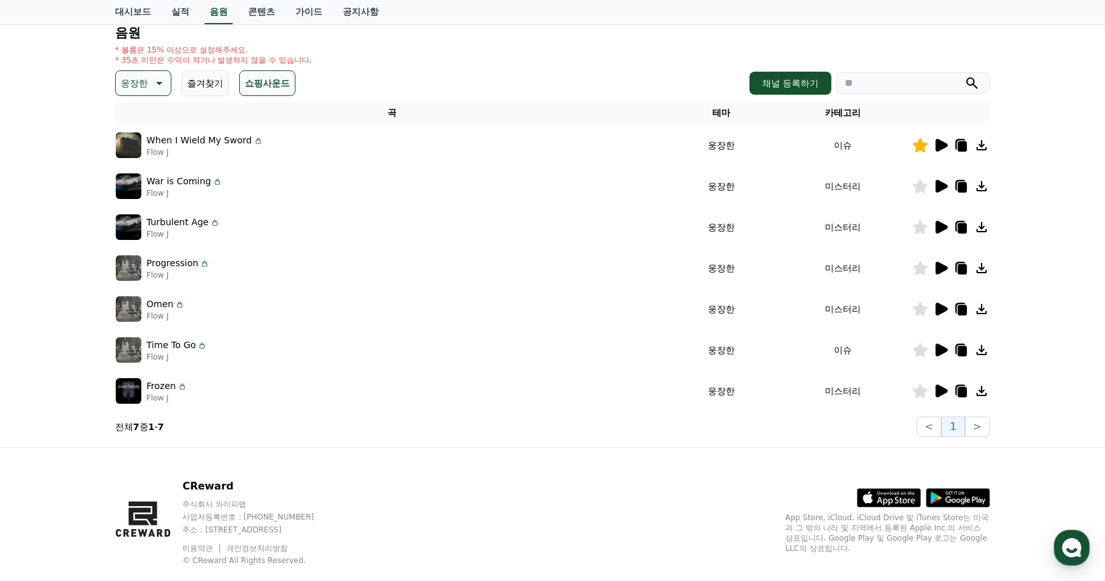
click at [151, 89] on icon at bounding box center [157, 82] width 15 height 15
click at [140, 107] on button "어두운" at bounding box center [135, 111] width 37 height 28
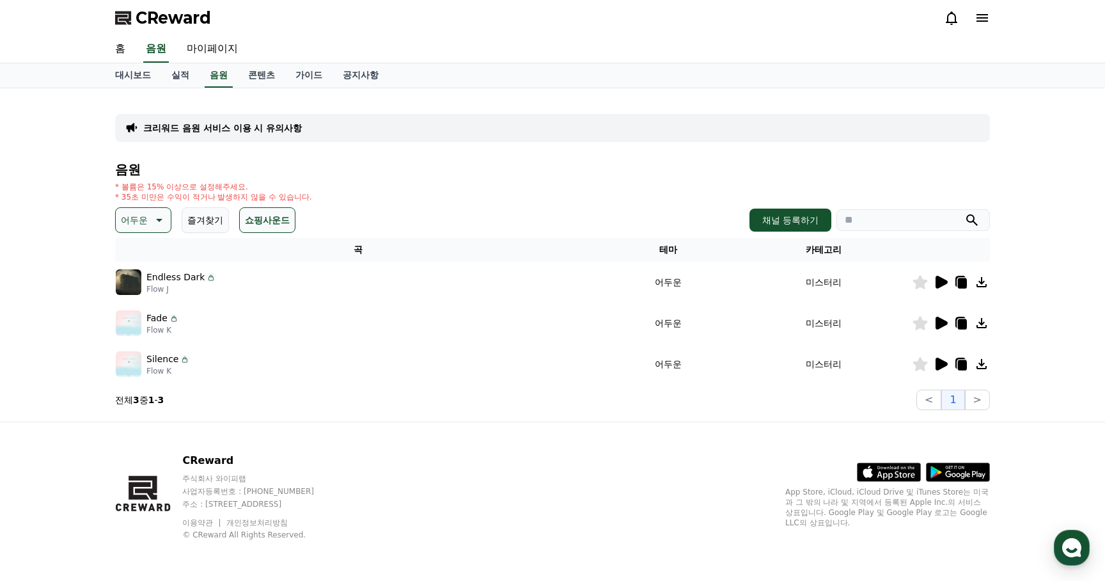
click at [948, 280] on icon at bounding box center [940, 281] width 15 height 15
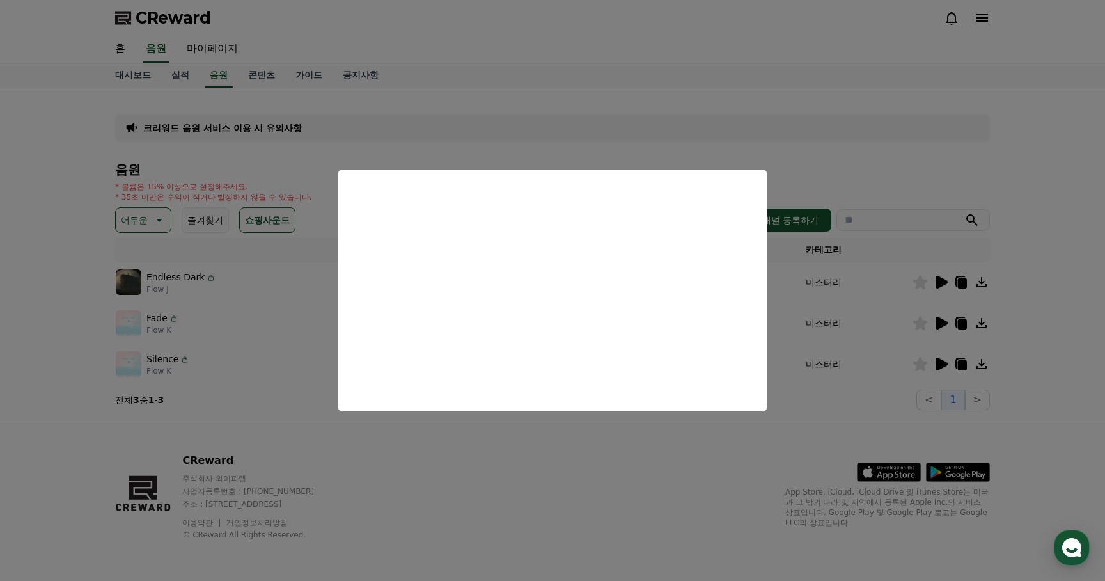
click at [466, 475] on button "close modal" at bounding box center [552, 290] width 1105 height 581
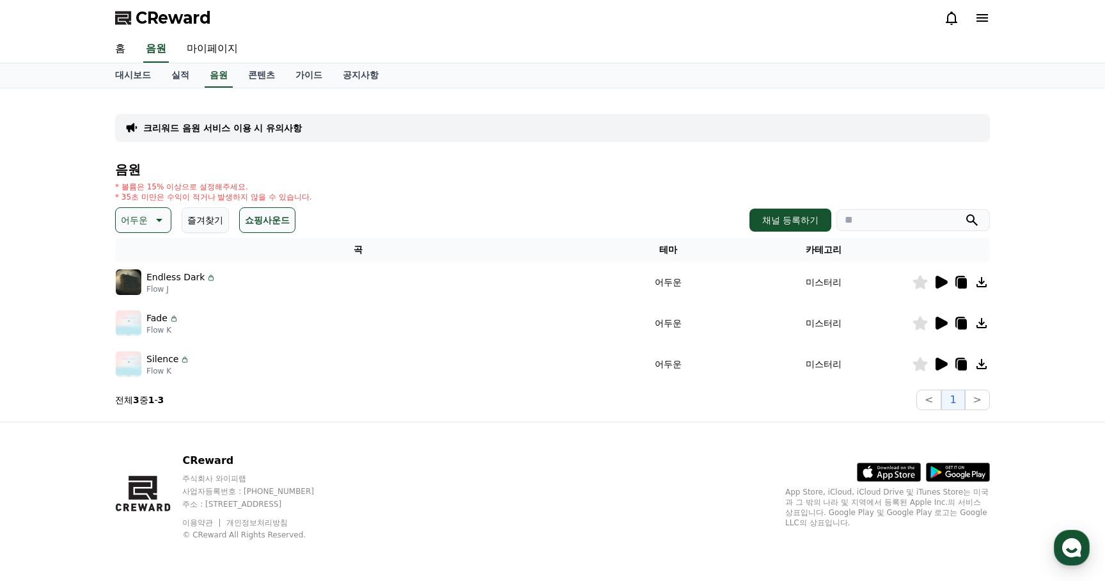
click at [150, 217] on icon at bounding box center [157, 219] width 15 height 15
click at [238, 168] on h4 "음원" at bounding box center [552, 169] width 875 height 14
click at [212, 168] on h4 "음원" at bounding box center [552, 169] width 875 height 14
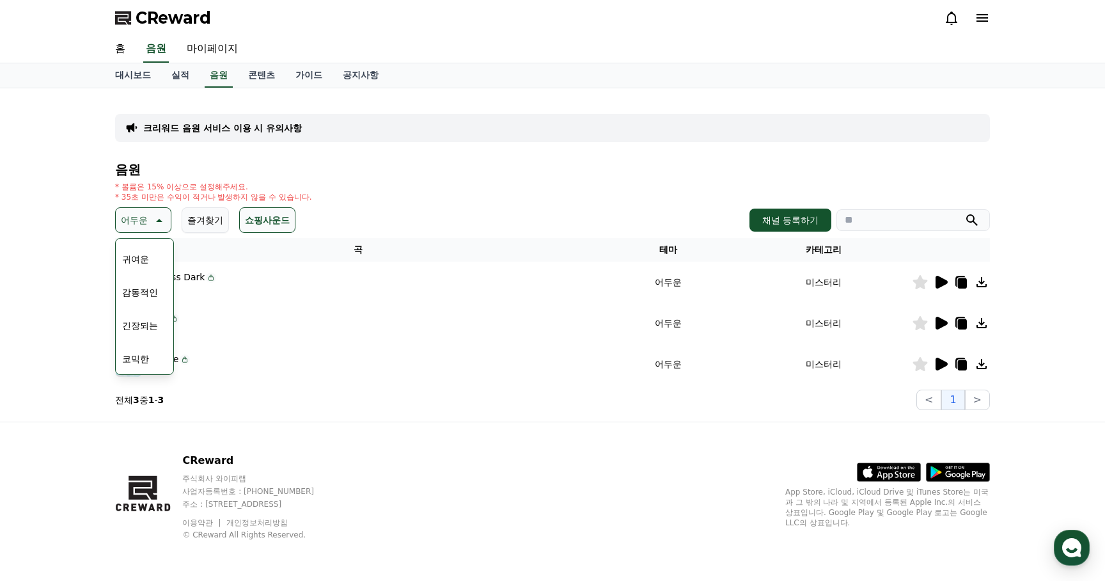
click at [141, 328] on button "긴장되는" at bounding box center [140, 326] width 46 height 28
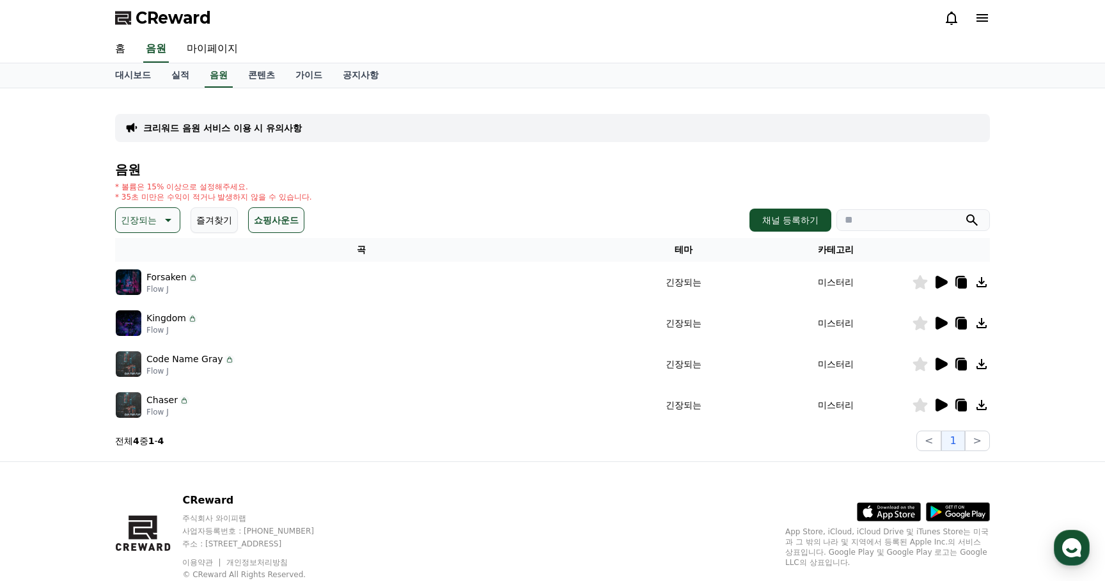
click at [940, 281] on icon at bounding box center [942, 282] width 12 height 13
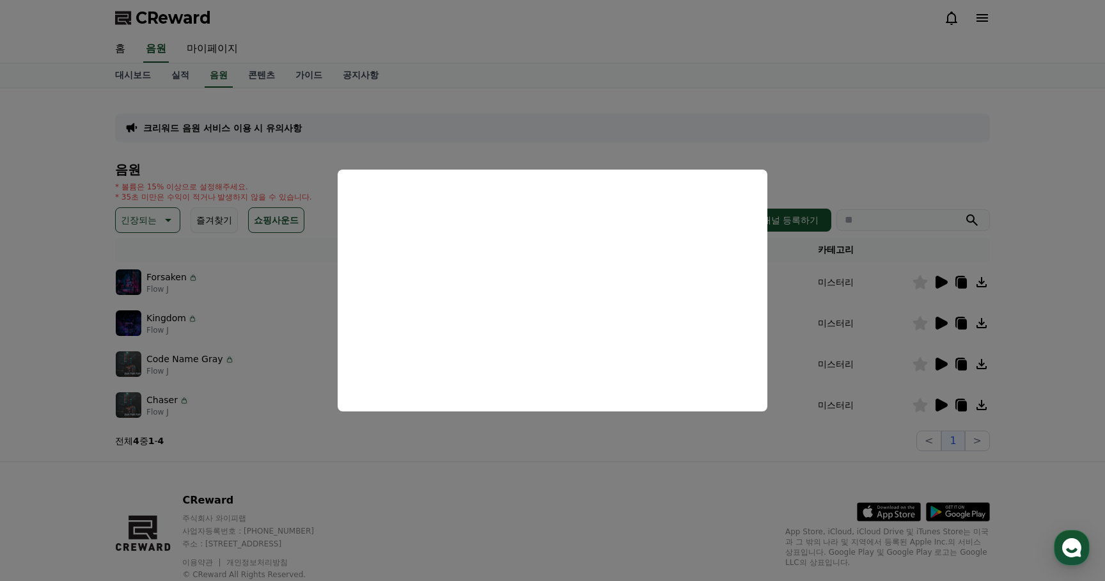
click at [557, 464] on button "close modal" at bounding box center [552, 290] width 1105 height 581
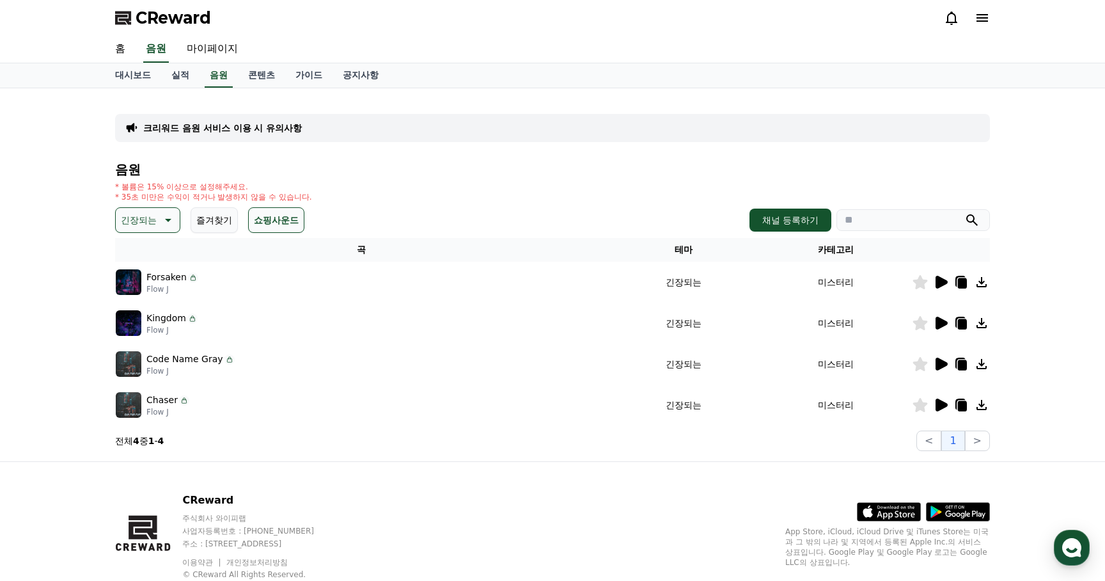
click at [940, 315] on icon at bounding box center [940, 322] width 15 height 15
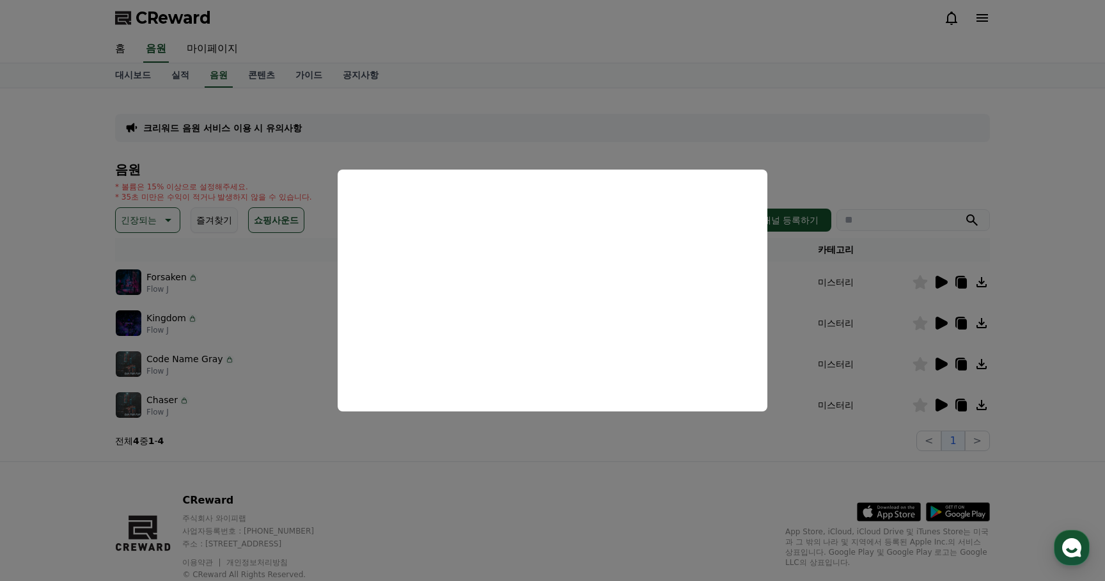
click at [549, 498] on button "close modal" at bounding box center [552, 290] width 1105 height 581
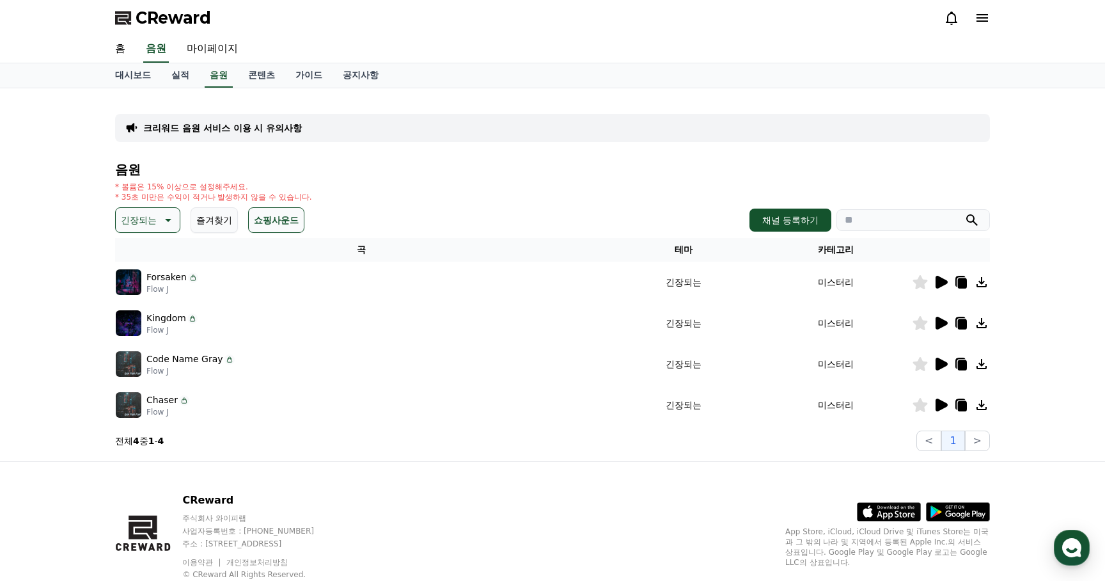
click at [944, 361] on icon at bounding box center [942, 364] width 12 height 13
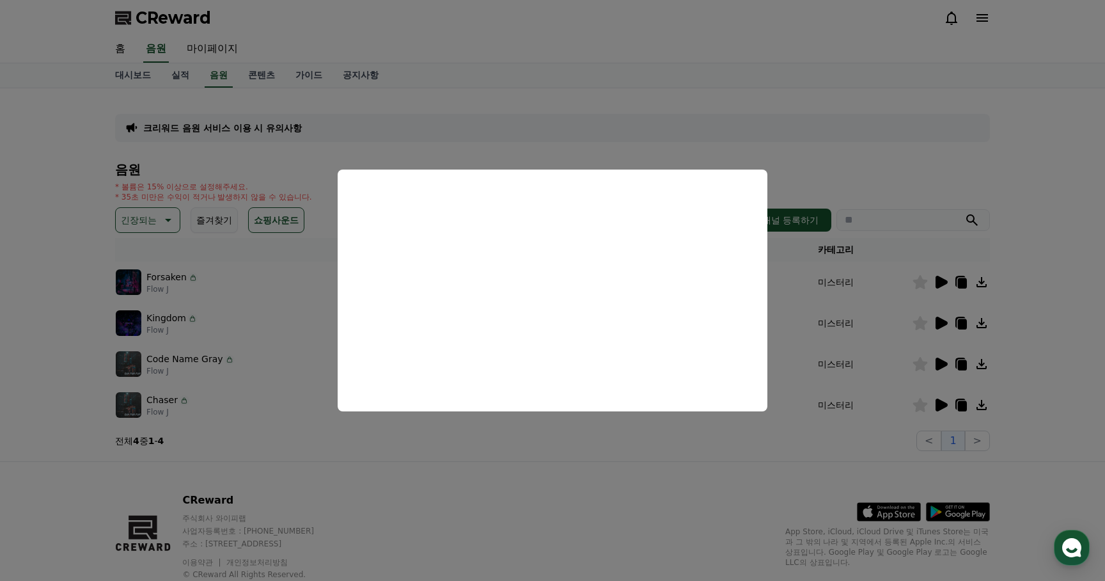
click at [543, 457] on button "close modal" at bounding box center [552, 290] width 1105 height 581
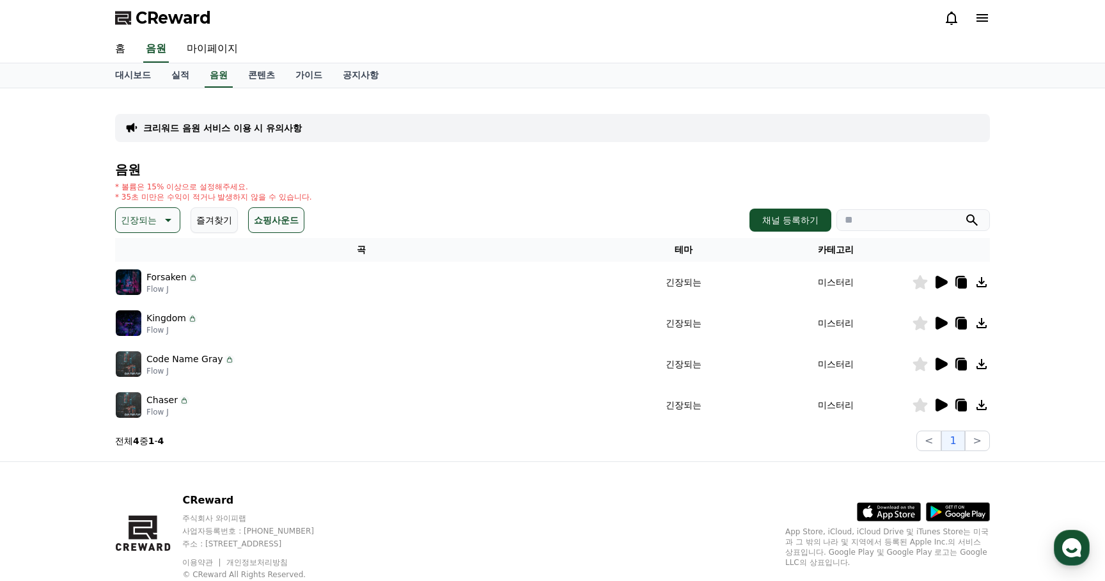
click at [942, 407] on icon at bounding box center [942, 405] width 12 height 13
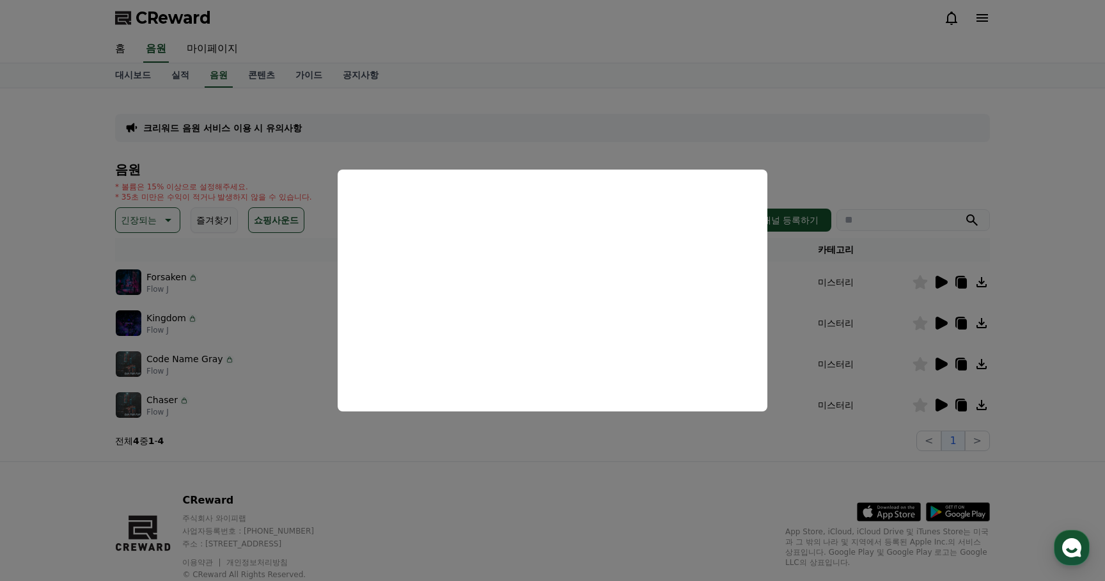
click at [487, 463] on button "close modal" at bounding box center [552, 290] width 1105 height 581
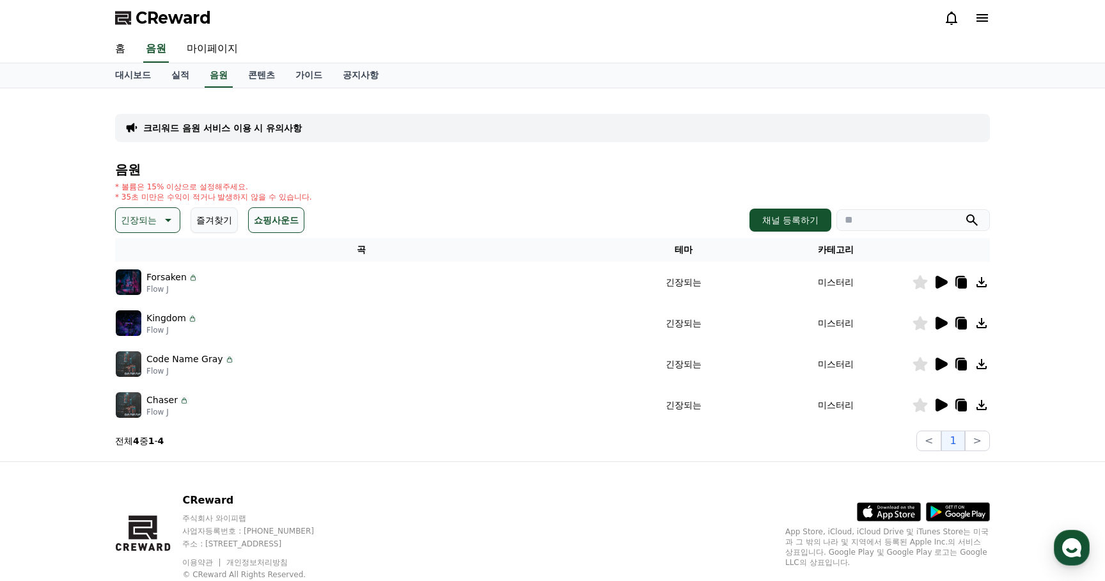
click at [143, 221] on p "긴장되는" at bounding box center [139, 220] width 36 height 18
click at [133, 257] on button "전체" at bounding box center [131, 254] width 28 height 28
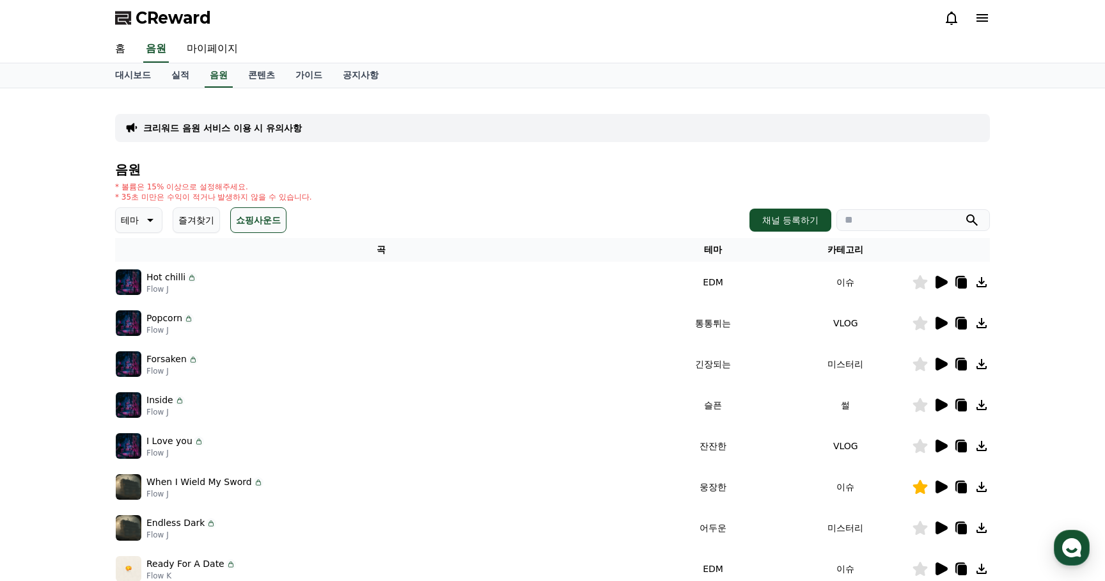
click at [141, 219] on icon at bounding box center [148, 219] width 15 height 15
click at [141, 288] on button "호기심" at bounding box center [135, 292] width 37 height 28
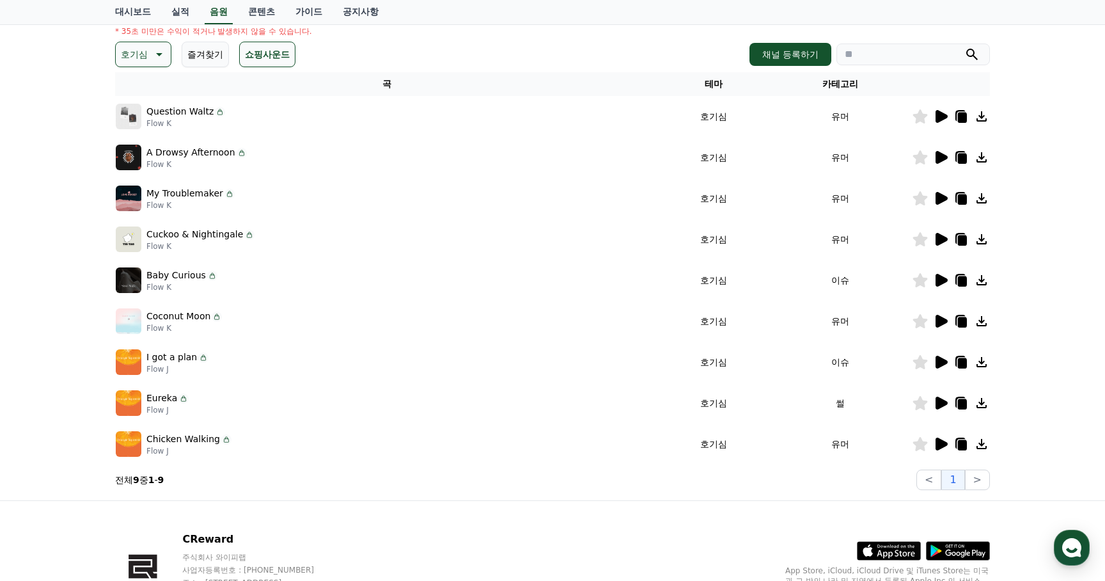
scroll to position [187, 0]
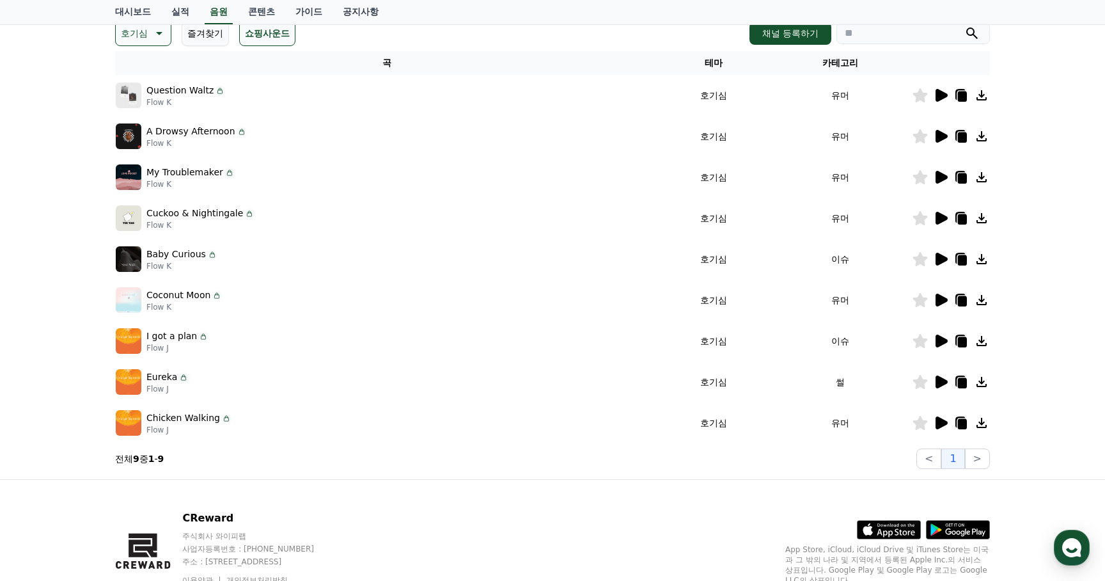
click at [940, 339] on icon at bounding box center [942, 341] width 12 height 13
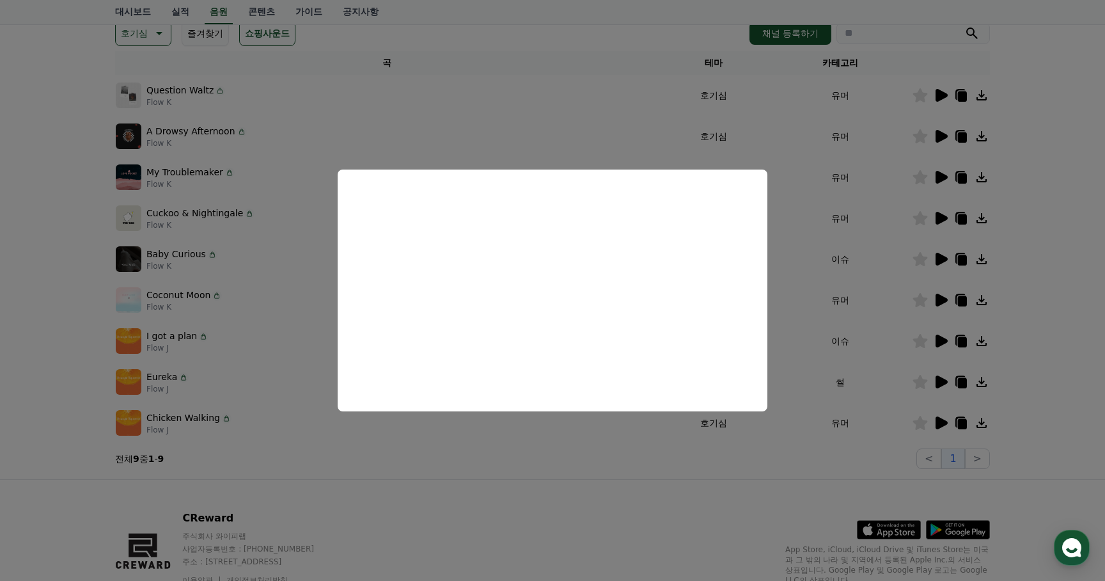
click at [464, 502] on button "close modal" at bounding box center [552, 290] width 1105 height 581
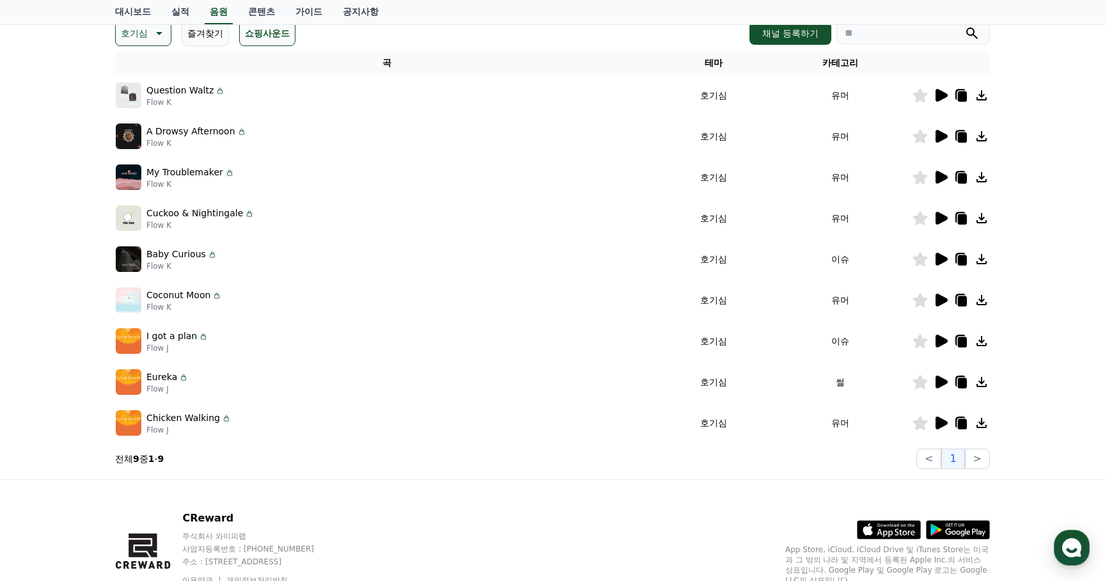
click at [150, 36] on icon at bounding box center [157, 33] width 15 height 15
click at [136, 118] on button "반전" at bounding box center [131, 119] width 28 height 28
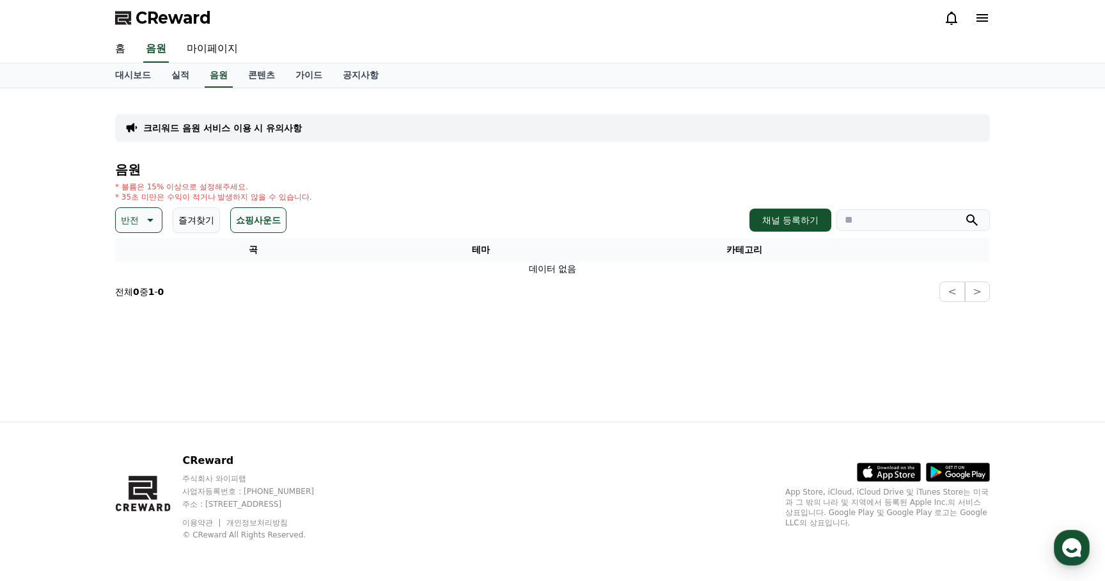
click at [137, 219] on button "반전" at bounding box center [138, 220] width 47 height 26
click at [258, 216] on button "쇼핑사운드" at bounding box center [258, 220] width 56 height 26
drag, startPoint x: 144, startPoint y: 268, endPoint x: 141, endPoint y: 323, distance: 55.1
click at [141, 322] on div "전체 환상적인 호기심 어두운 밝은 통통튀는 신나는 반전 웅장한 드라마틱 즐거움 분위기있는 EDM 그루브 슬픈 잔잔한 귀여운 감동적인 긴장되는 …" at bounding box center [144, 317] width 55 height 660
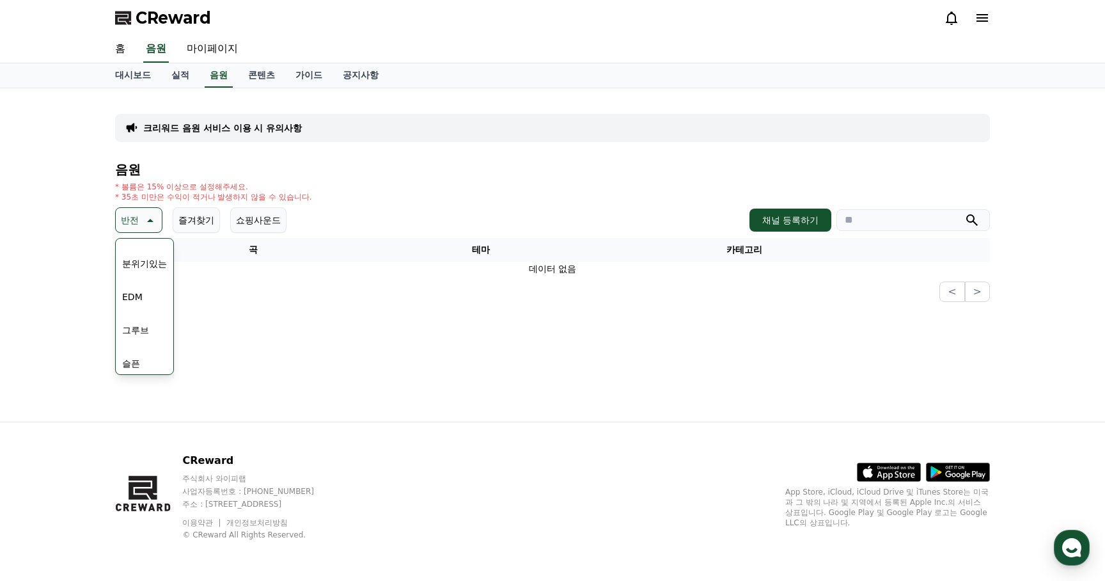
scroll to position [352, 0]
click at [141, 274] on button "분위기있는" at bounding box center [144, 268] width 55 height 28
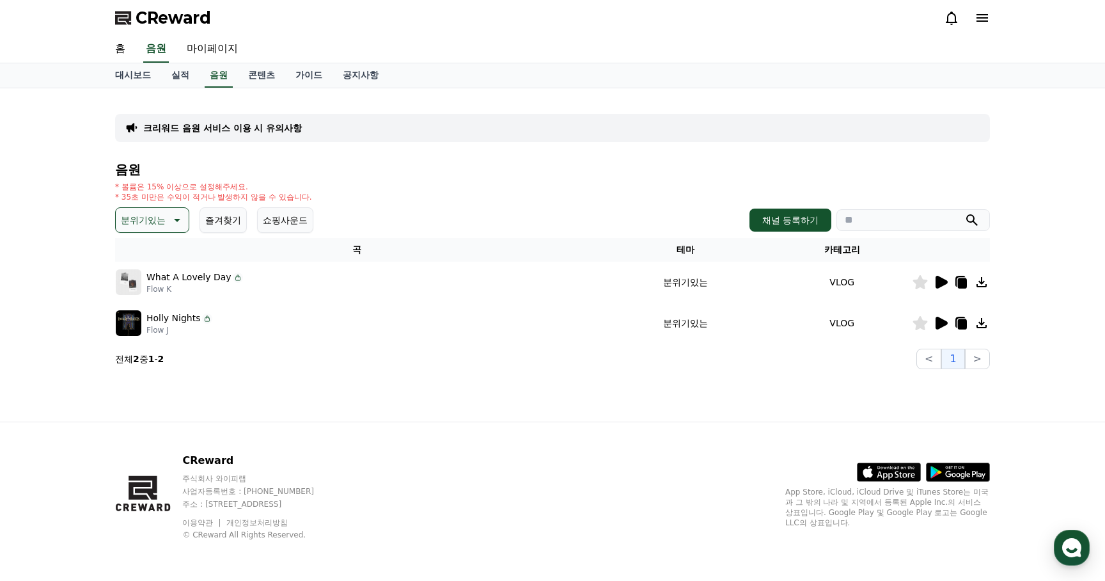
click at [944, 283] on icon at bounding box center [942, 282] width 12 height 13
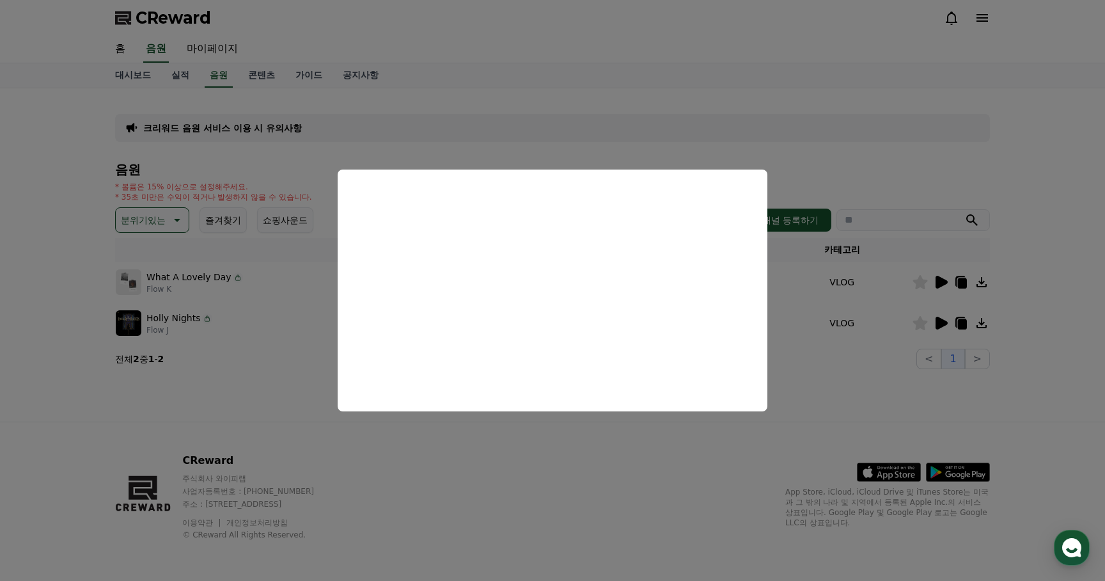
click at [390, 473] on button "close modal" at bounding box center [552, 290] width 1105 height 581
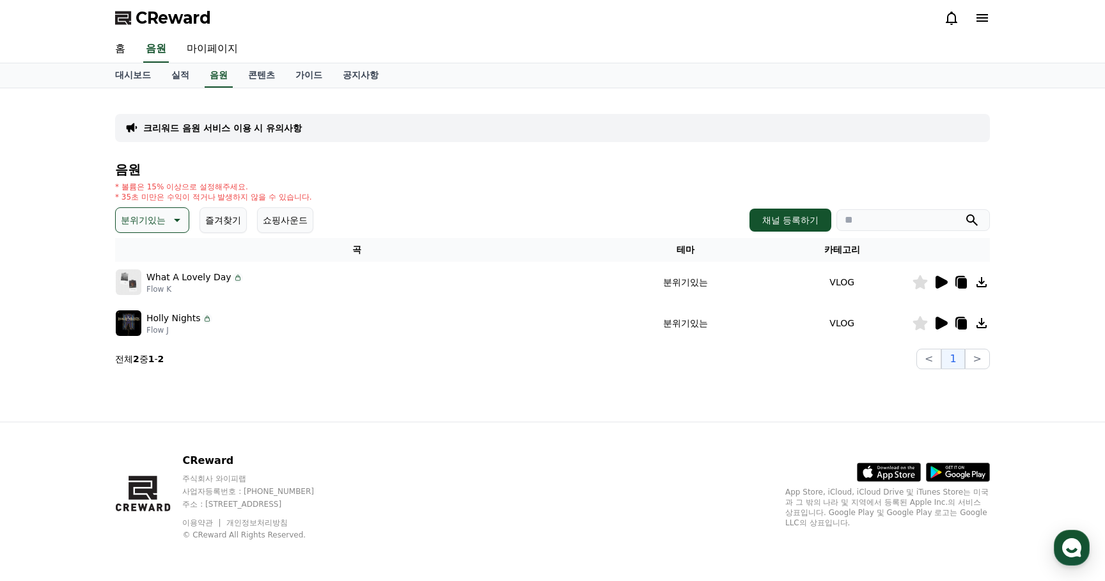
click at [150, 221] on p "분위기있는" at bounding box center [143, 220] width 45 height 18
click at [148, 327] on button "긴장되는" at bounding box center [140, 326] width 46 height 28
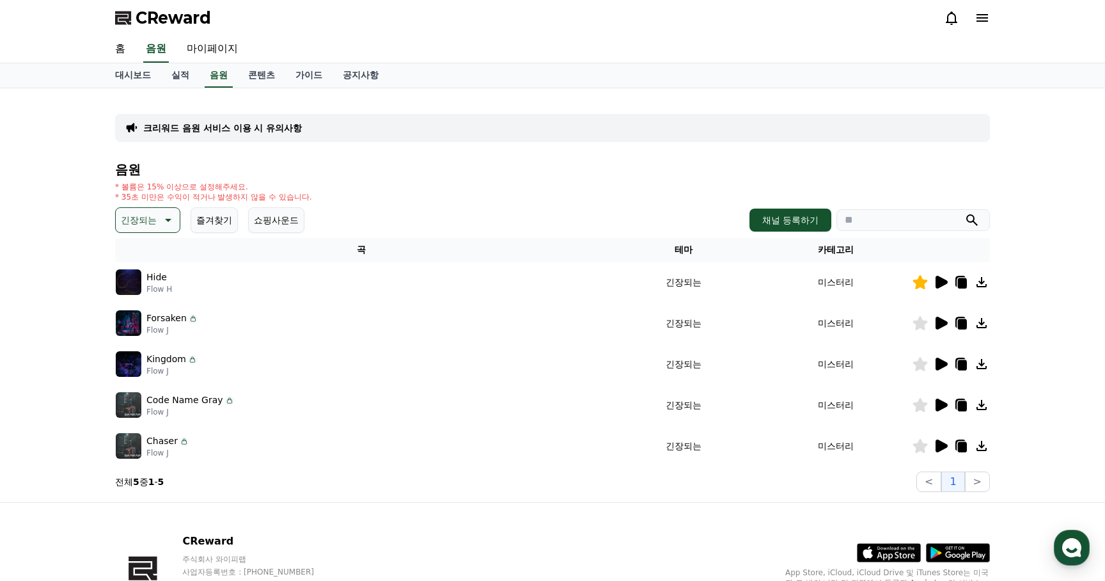
click at [943, 319] on icon at bounding box center [942, 323] width 12 height 13
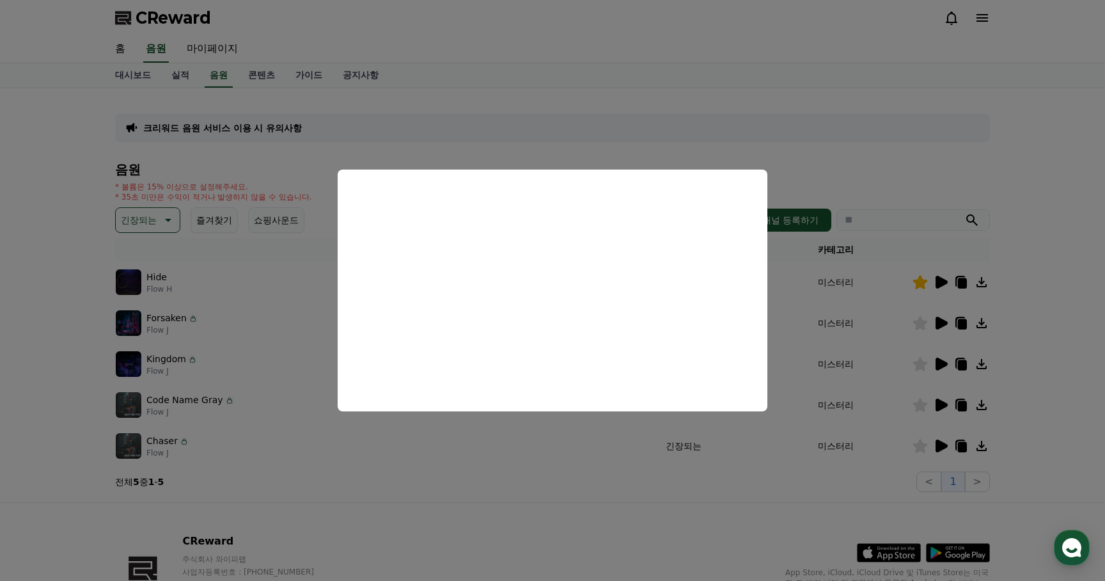
click at [477, 495] on button "close modal" at bounding box center [552, 290] width 1105 height 581
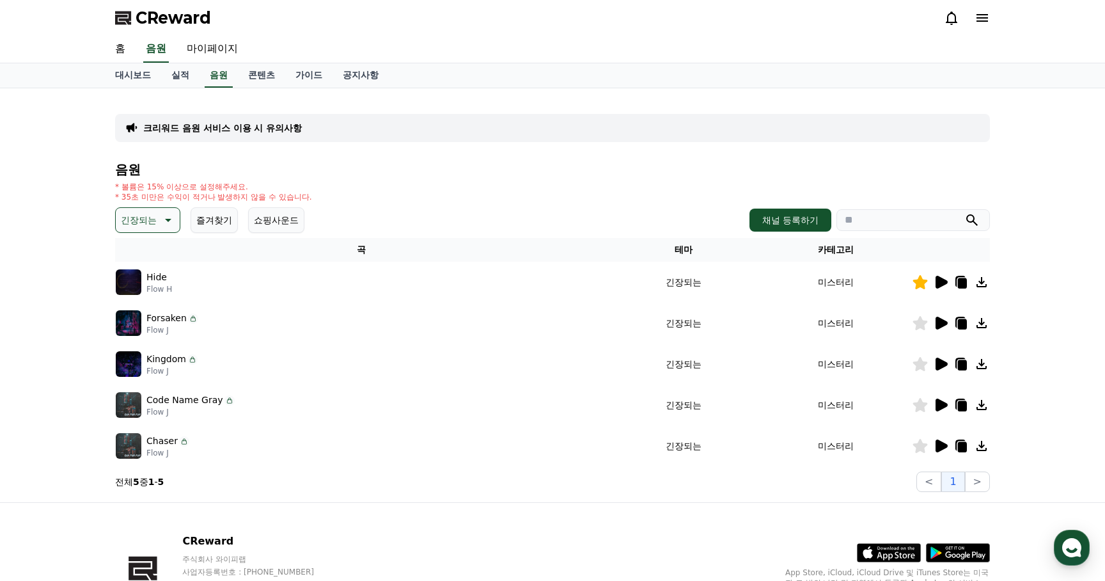
click at [940, 361] on icon at bounding box center [942, 364] width 12 height 13
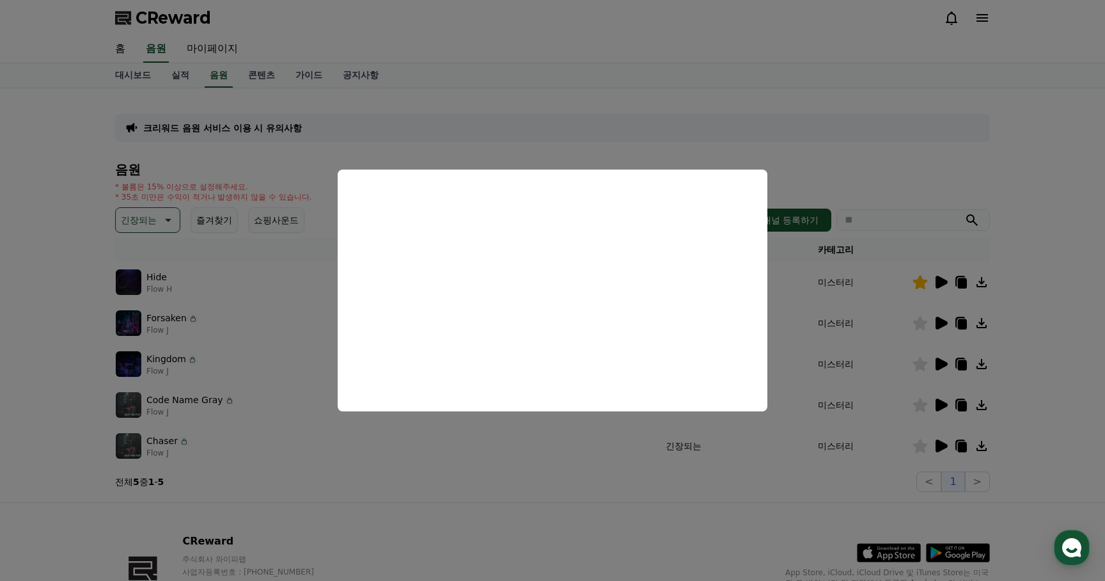
click at [935, 393] on button "close modal" at bounding box center [552, 290] width 1105 height 581
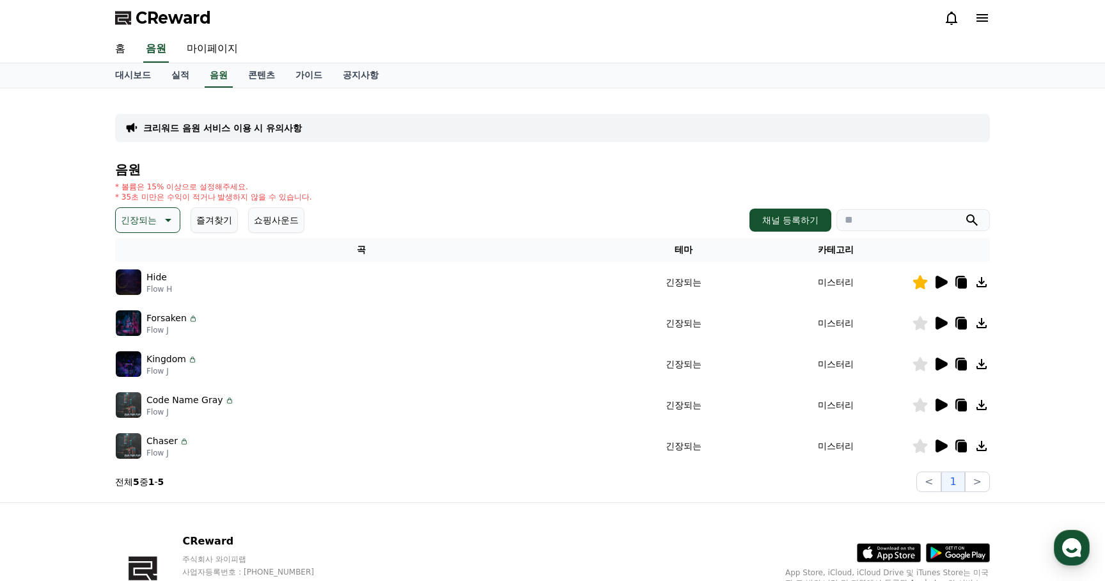
click at [938, 400] on icon at bounding box center [942, 405] width 12 height 13
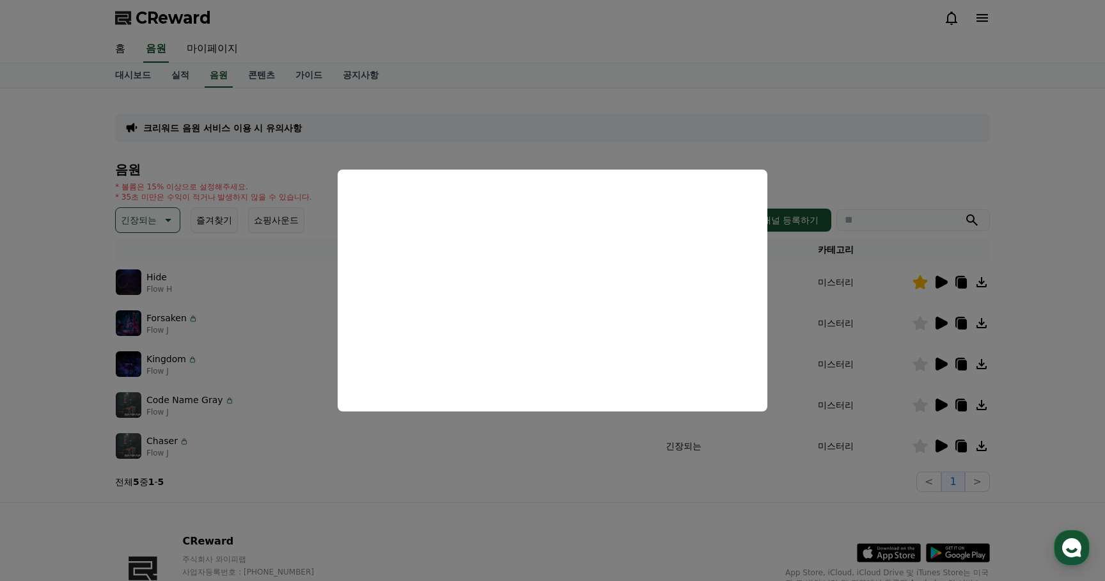
click at [471, 503] on button "close modal" at bounding box center [552, 290] width 1105 height 581
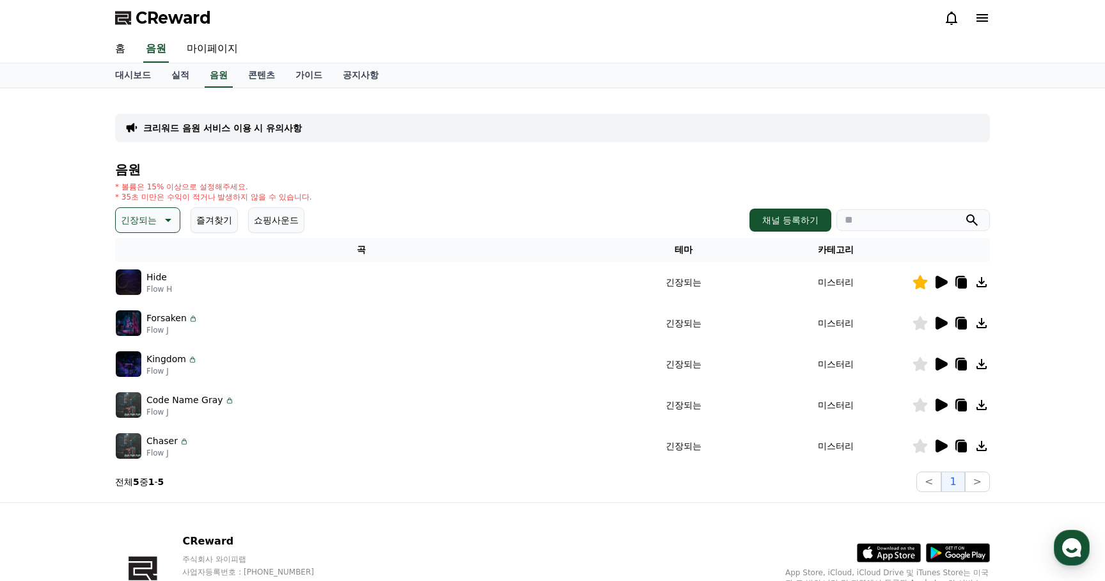
click at [166, 223] on icon at bounding box center [166, 219] width 15 height 15
click at [145, 314] on button "어두운" at bounding box center [135, 311] width 37 height 28
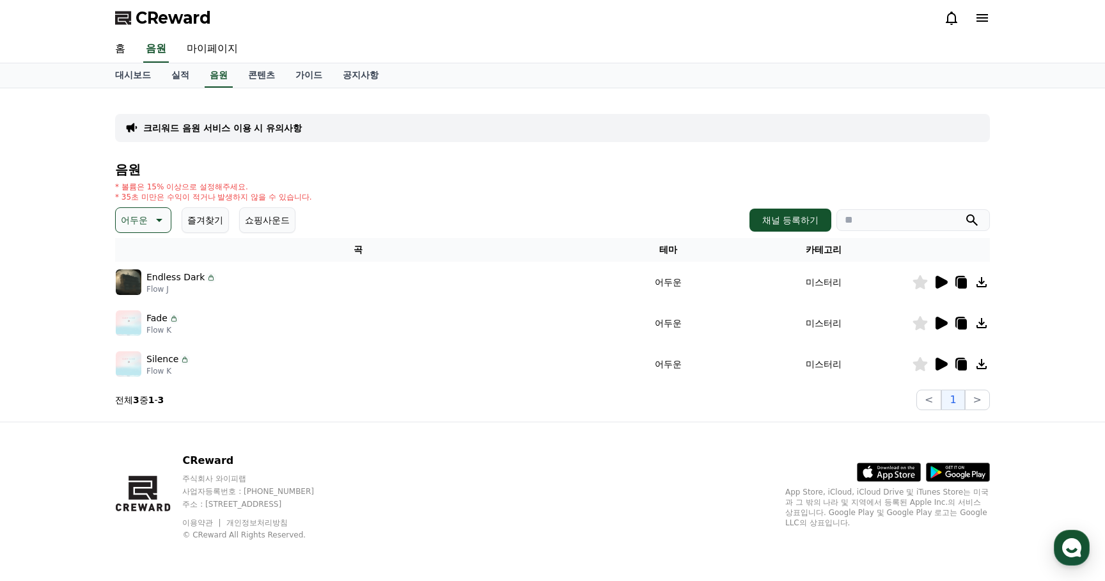
click at [944, 364] on icon at bounding box center [942, 364] width 12 height 13
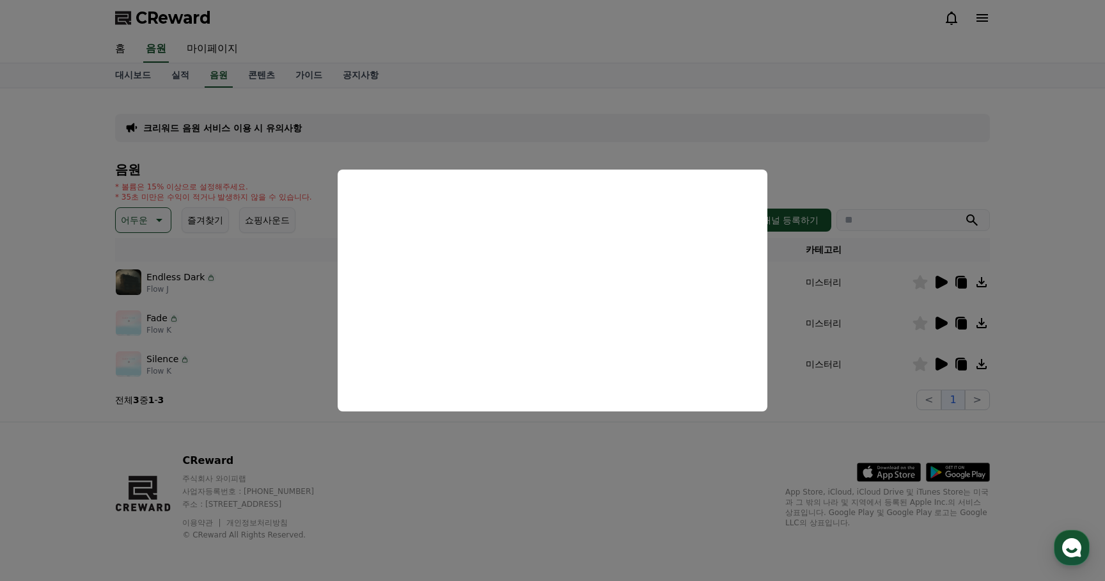
click at [537, 468] on button "close modal" at bounding box center [552, 290] width 1105 height 581
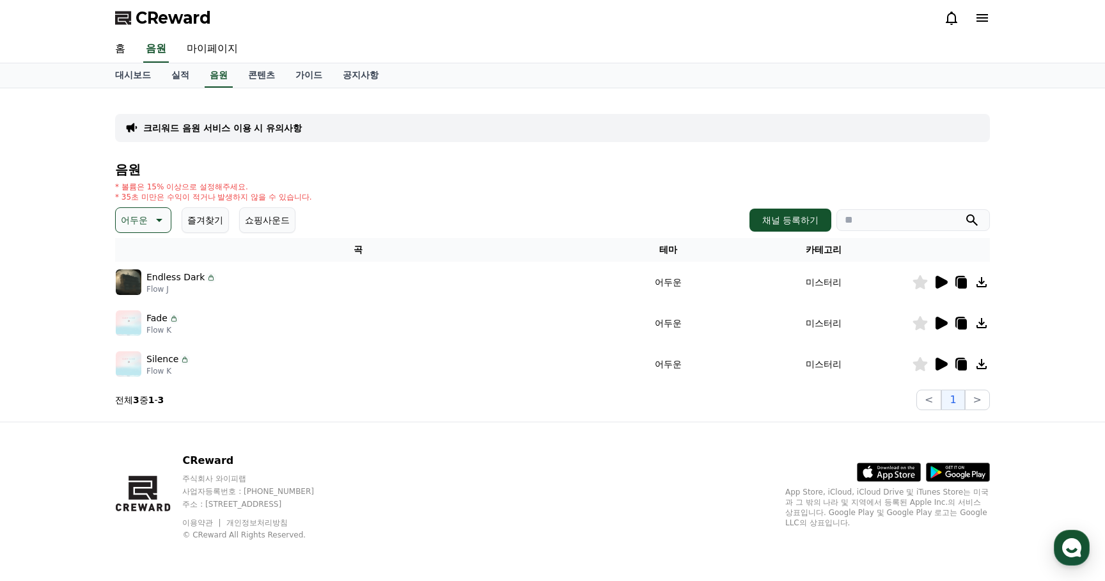
click at [958, 359] on icon at bounding box center [961, 363] width 15 height 15
click at [920, 362] on icon at bounding box center [920, 364] width 15 height 14
click at [178, 19] on span "CReward" at bounding box center [173, 18] width 75 height 20
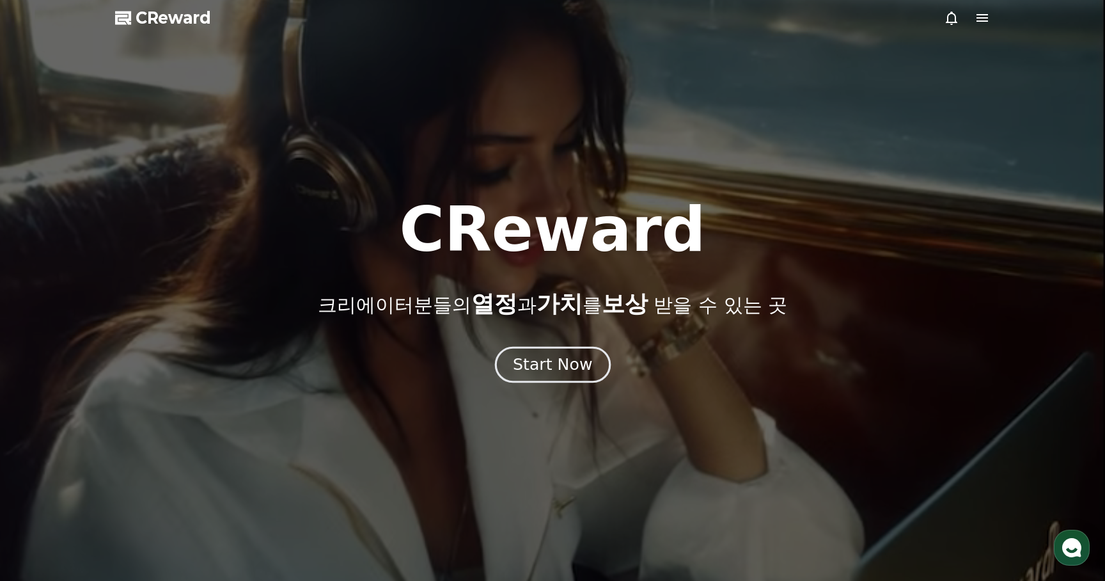
click at [535, 358] on div "Start Now" at bounding box center [552, 365] width 79 height 22
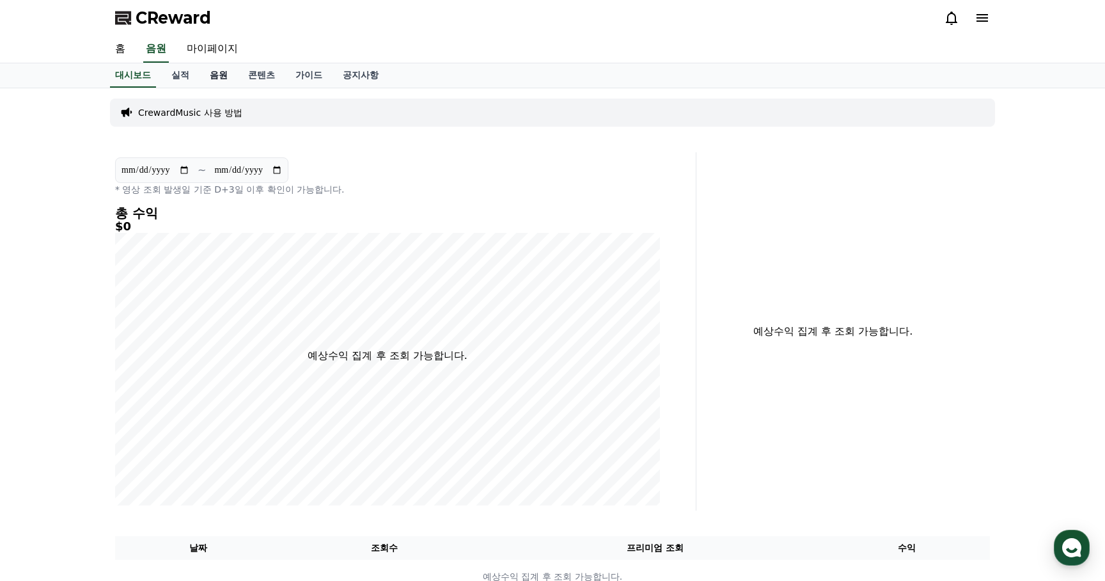
click at [208, 74] on link "음원" at bounding box center [219, 75] width 38 height 24
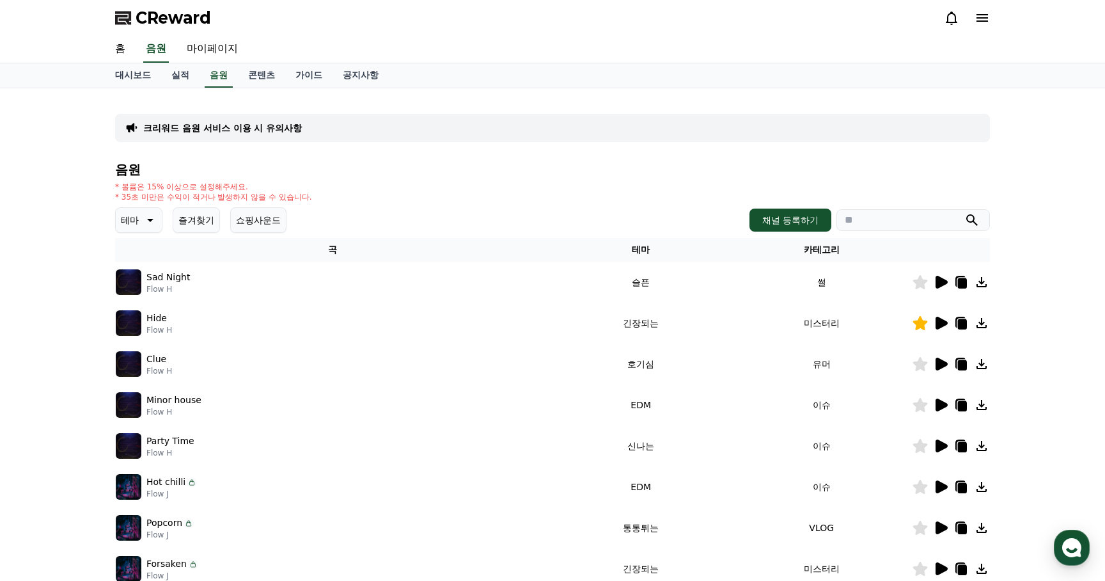
click at [176, 222] on button "즐겨찾기" at bounding box center [196, 220] width 47 height 26
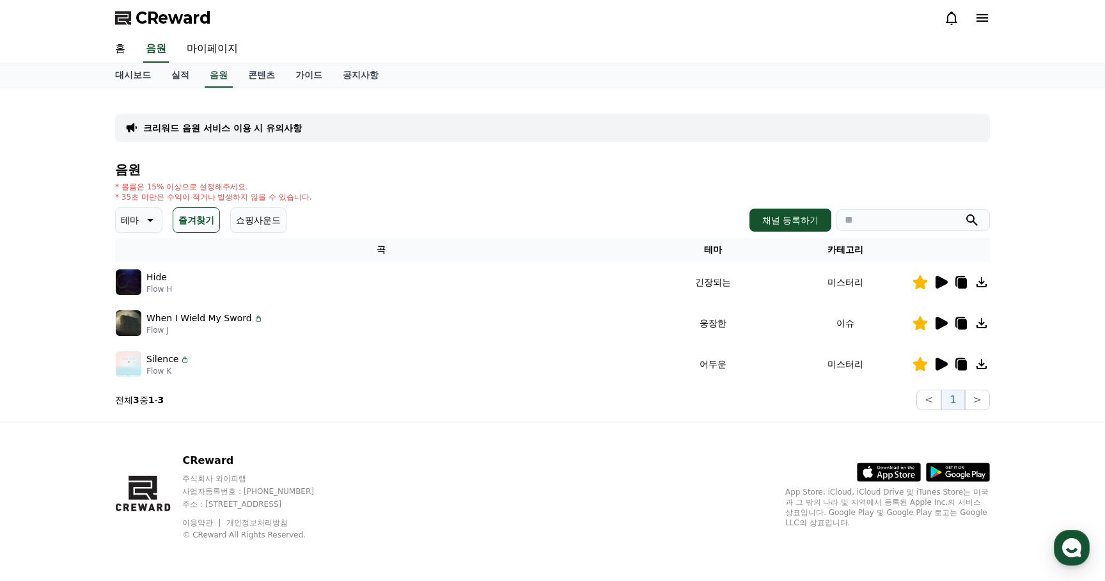
click at [938, 281] on icon at bounding box center [942, 282] width 12 height 13
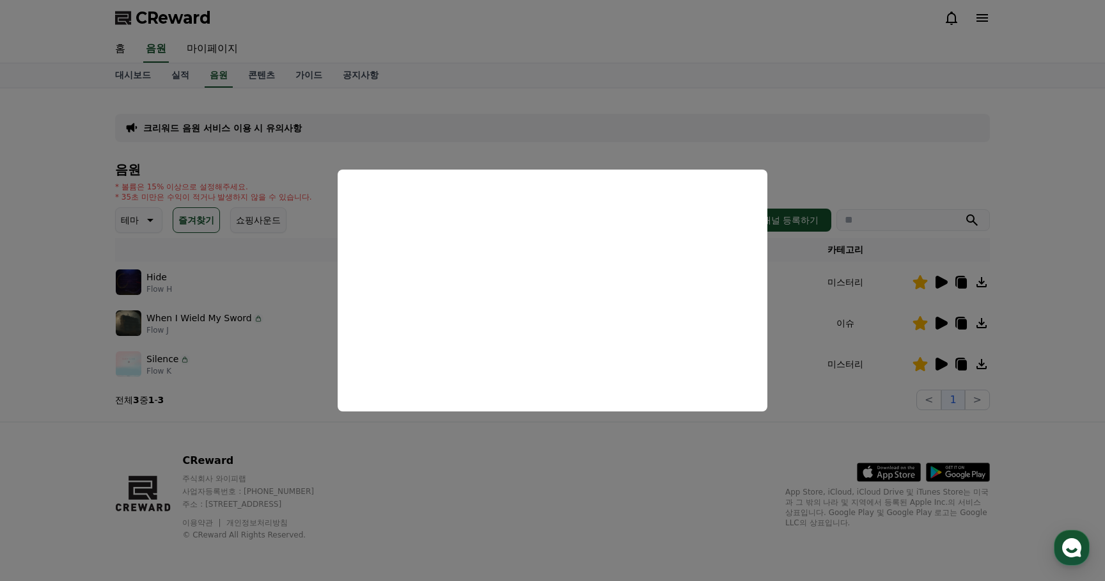
click at [599, 477] on button "close modal" at bounding box center [552, 290] width 1105 height 581
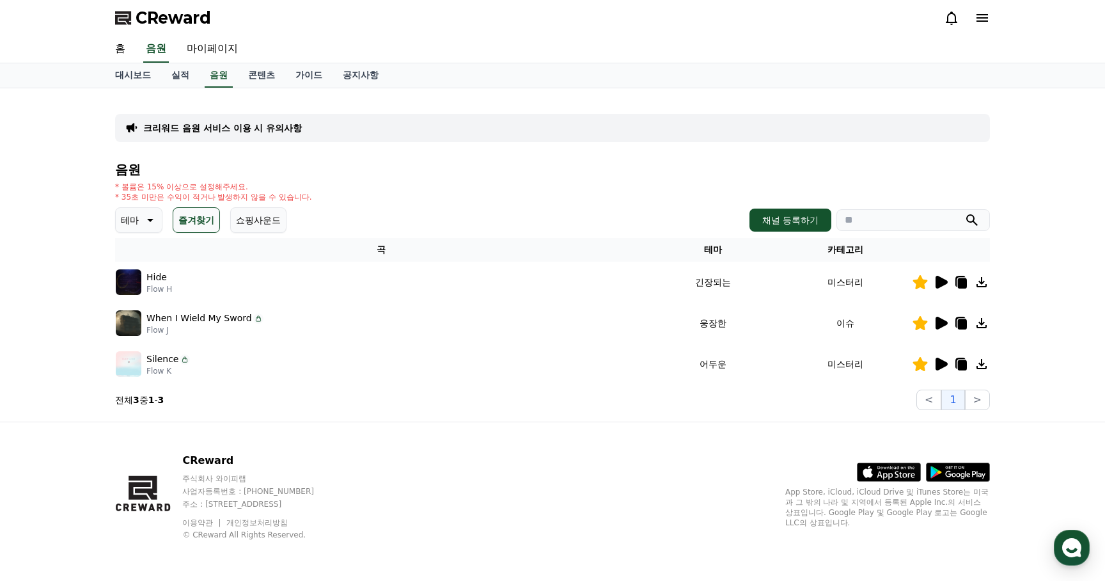
click at [940, 319] on icon at bounding box center [942, 323] width 12 height 13
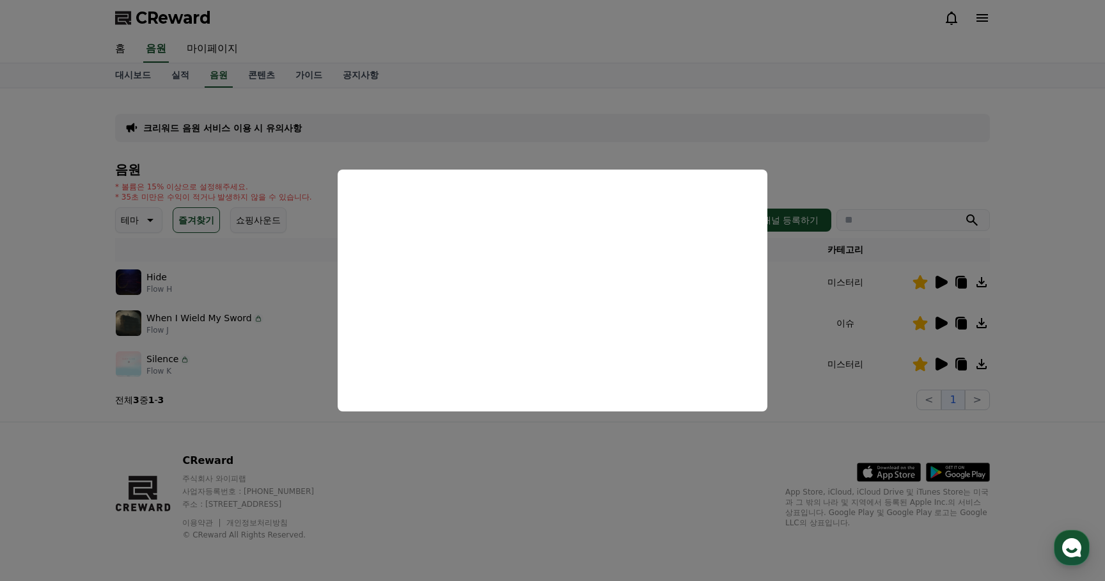
click at [533, 439] on button "close modal" at bounding box center [552, 290] width 1105 height 581
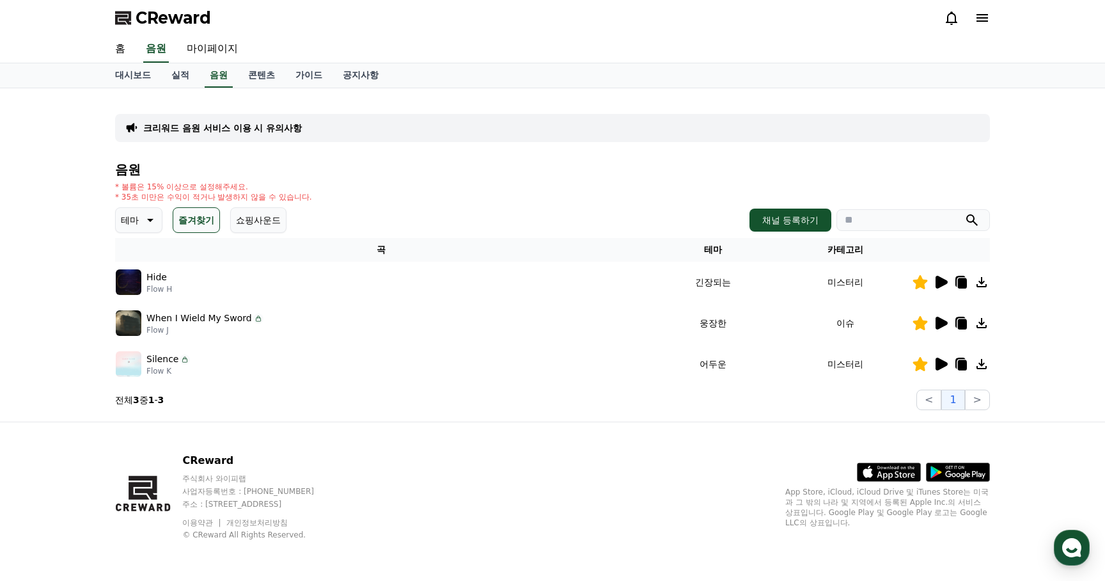
click at [942, 362] on icon at bounding box center [942, 364] width 12 height 13
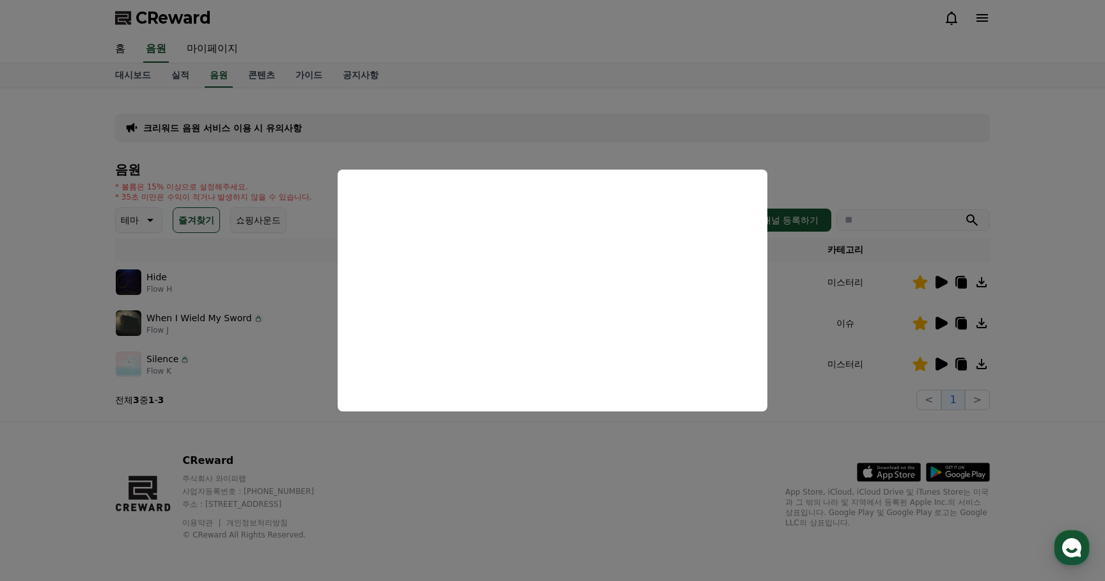
click at [514, 468] on button "close modal" at bounding box center [552, 290] width 1105 height 581
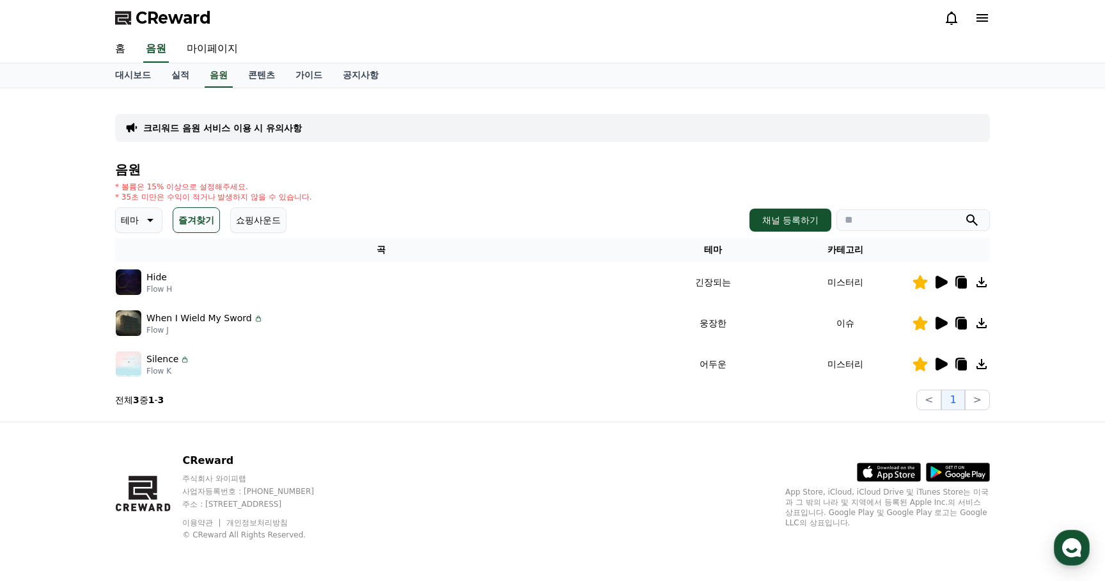
click at [941, 323] on icon at bounding box center [942, 323] width 12 height 13
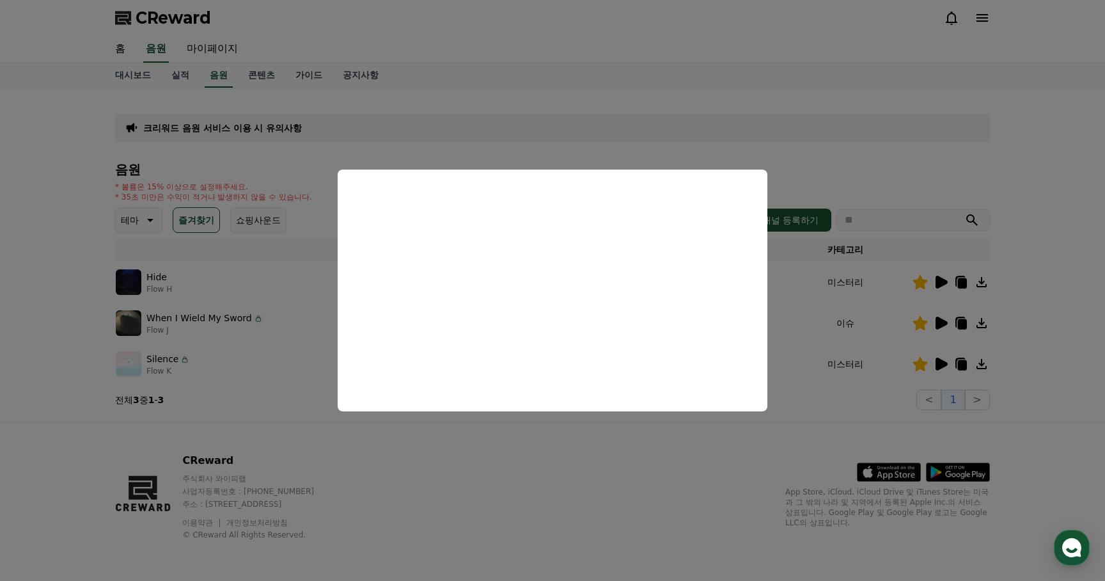
click at [478, 448] on button "close modal" at bounding box center [552, 290] width 1105 height 581
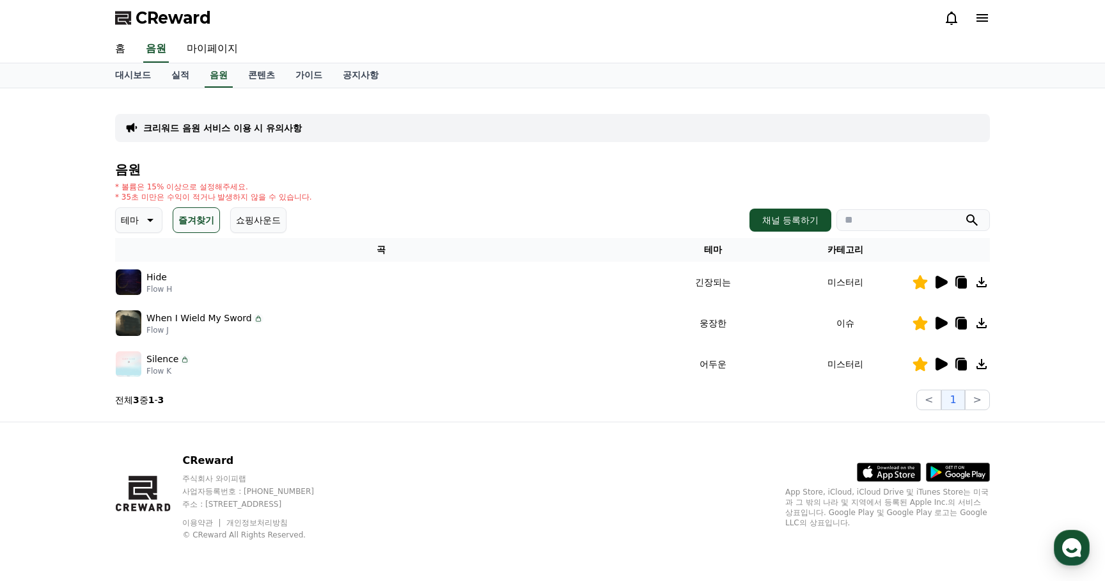
click at [943, 321] on icon at bounding box center [942, 323] width 12 height 13
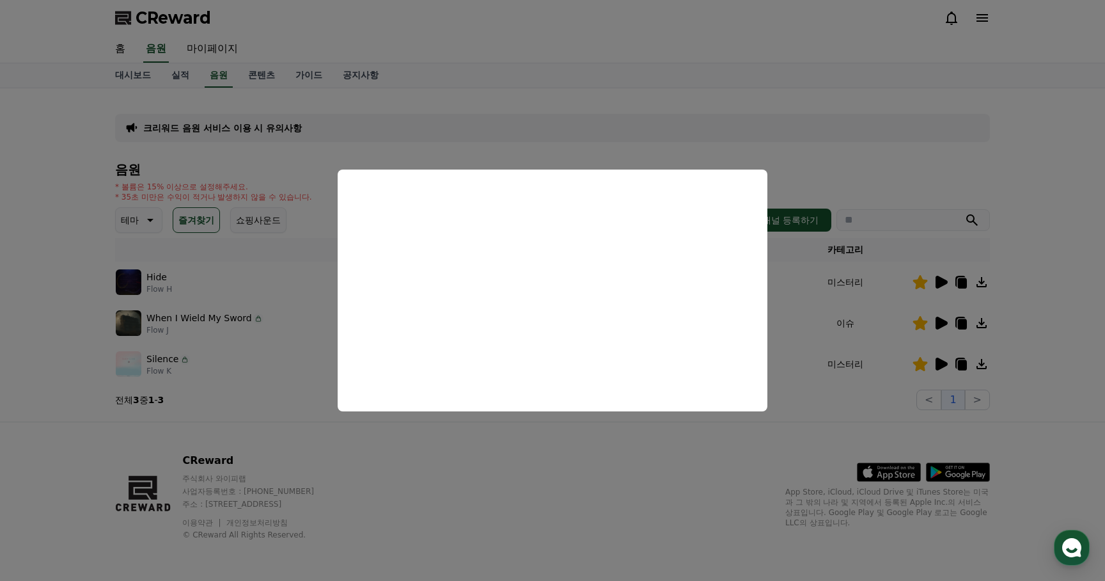
click at [840, 409] on button "close modal" at bounding box center [552, 290] width 1105 height 581
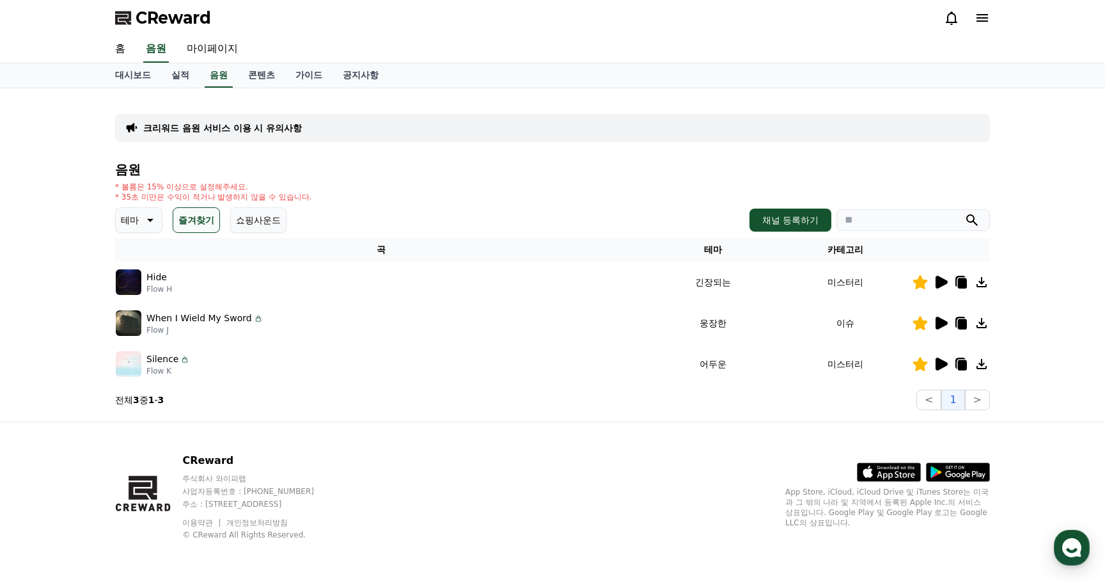
click at [961, 324] on icon at bounding box center [962, 324] width 9 height 10
click at [135, 223] on p "테마" at bounding box center [130, 220] width 18 height 18
click at [144, 288] on button "환상적인" at bounding box center [140, 287] width 46 height 28
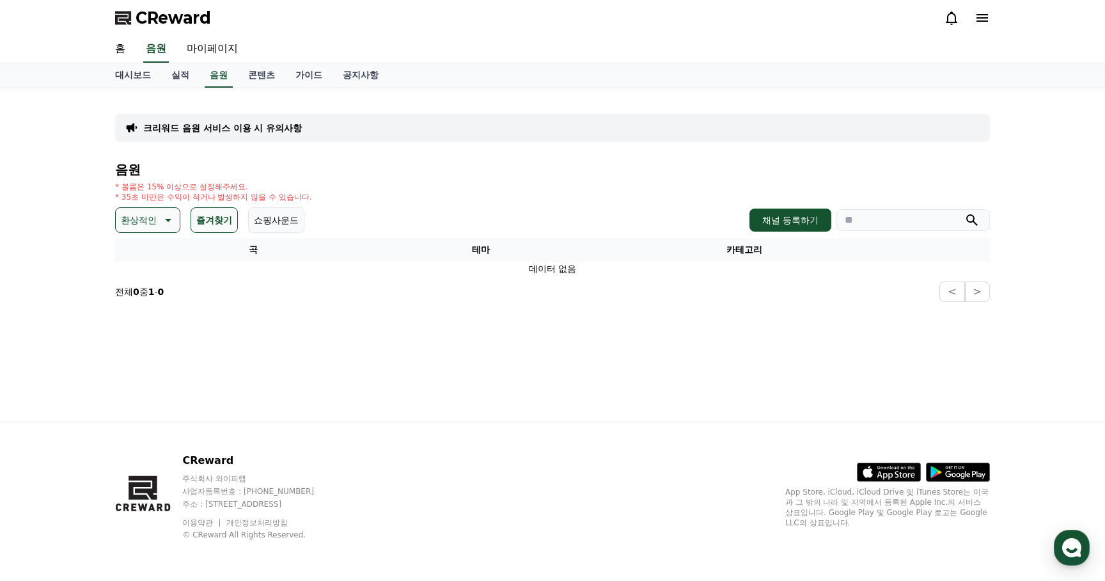
click at [159, 219] on icon at bounding box center [166, 219] width 15 height 15
click at [147, 252] on div "전체 환상적인 호기심 어두운 밝은 통통튀는 신나는 반전 웅장한 드라마틱 즐거움 분위기있는 EDM 그루브 슬픈 잔잔한 귀여운 감동적인 긴장되는 …" at bounding box center [147, 570] width 61 height 660
click at [136, 254] on button "전체" at bounding box center [131, 254] width 28 height 28
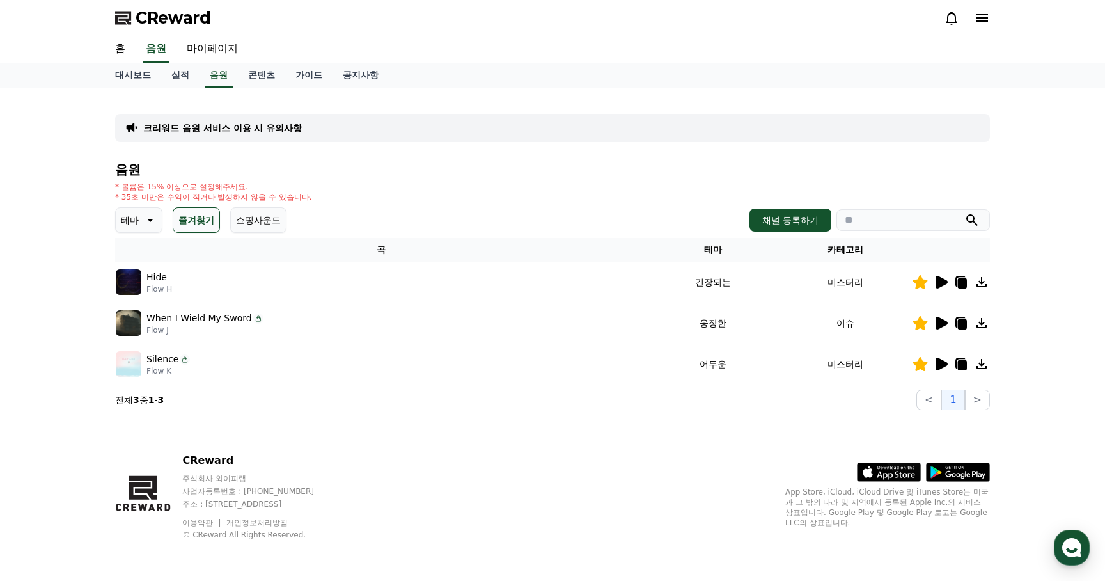
click at [190, 226] on button "즐겨찾기" at bounding box center [196, 220] width 47 height 26
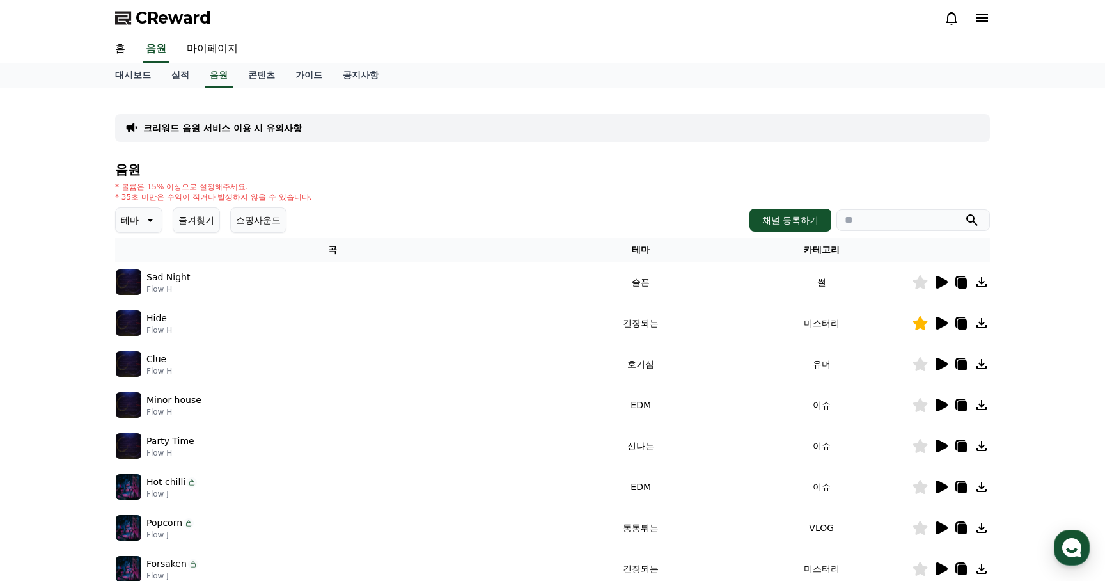
click at [938, 365] on icon at bounding box center [942, 364] width 12 height 13
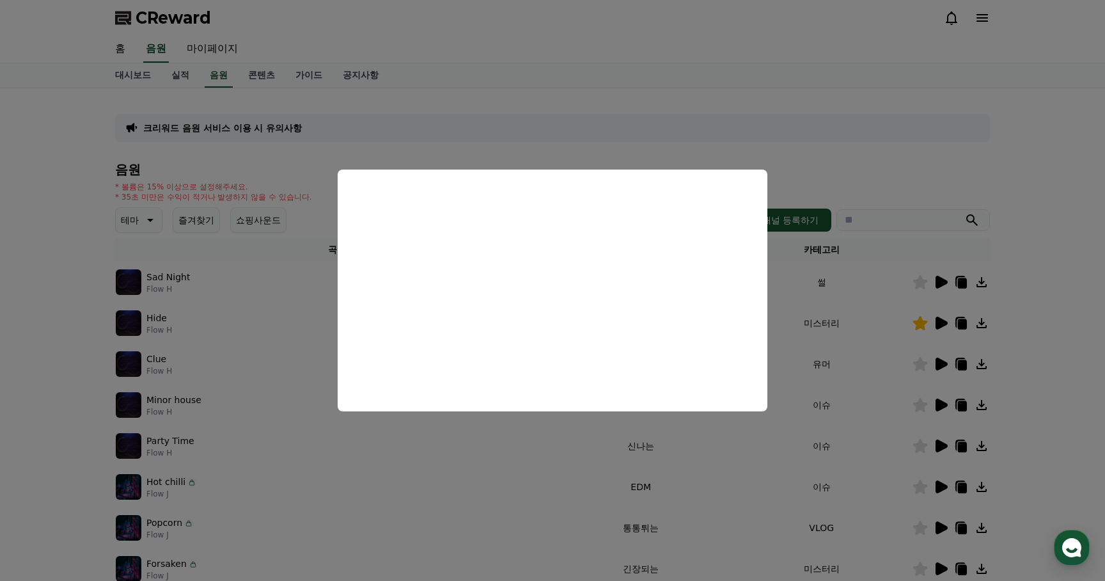
click at [554, 497] on button "close modal" at bounding box center [552, 290] width 1105 height 581
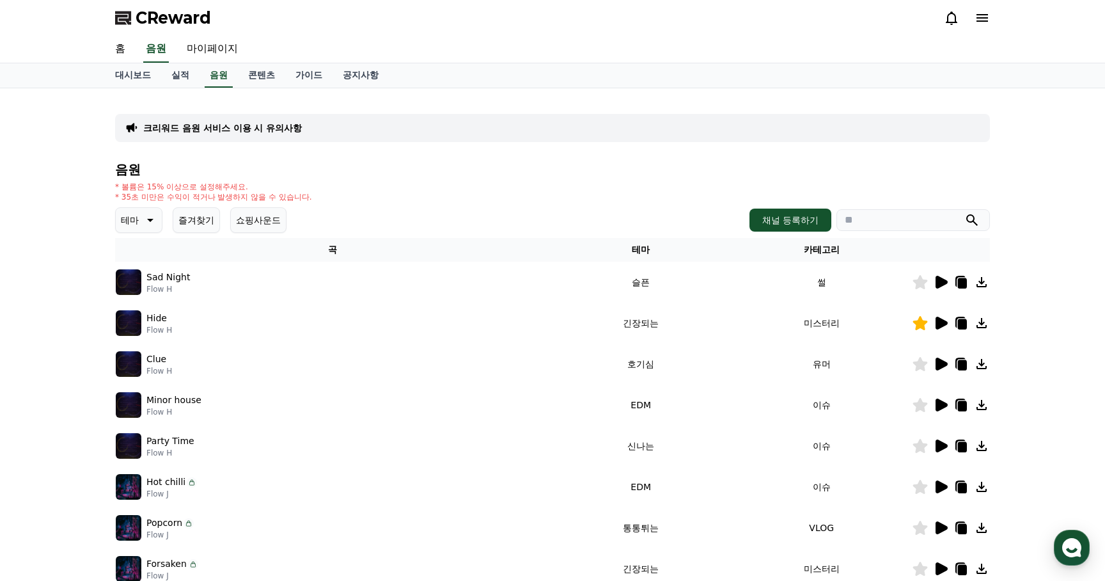
click at [938, 405] on icon at bounding box center [942, 405] width 12 height 13
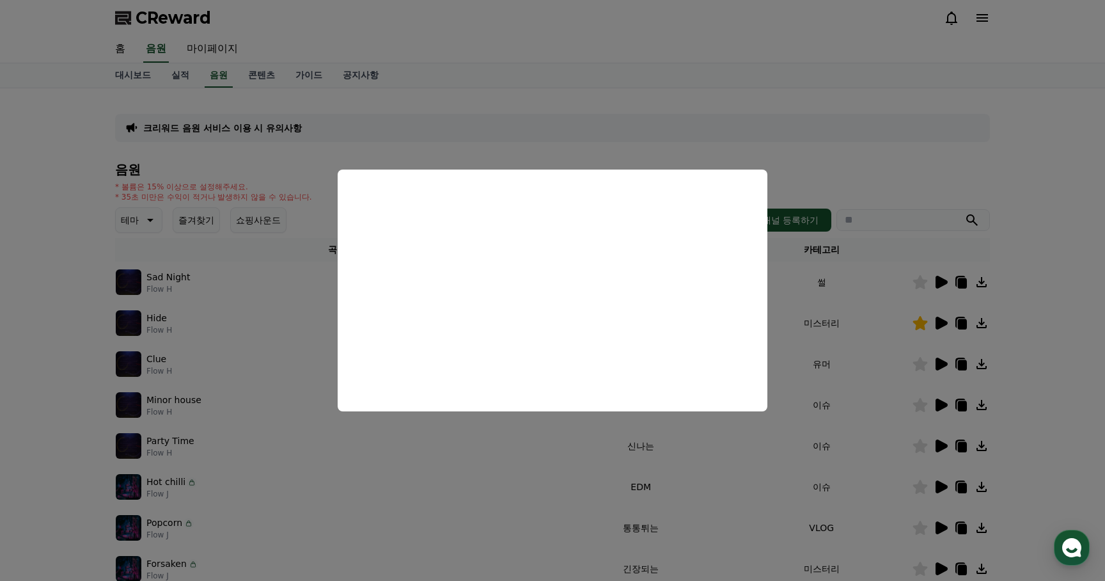
click at [770, 485] on button "close modal" at bounding box center [552, 290] width 1105 height 581
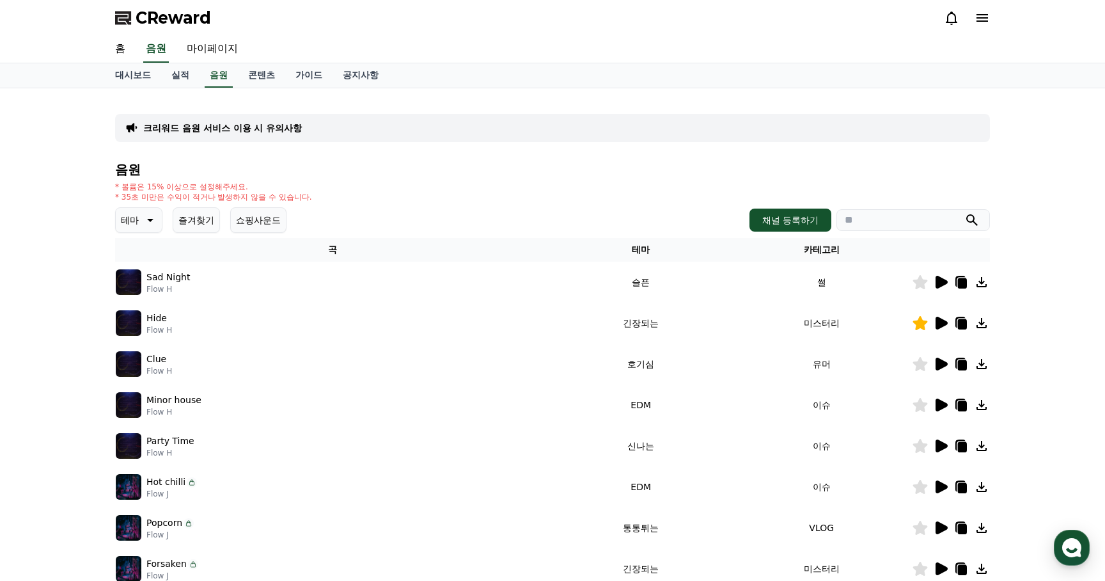
click at [940, 439] on icon at bounding box center [940, 445] width 15 height 15
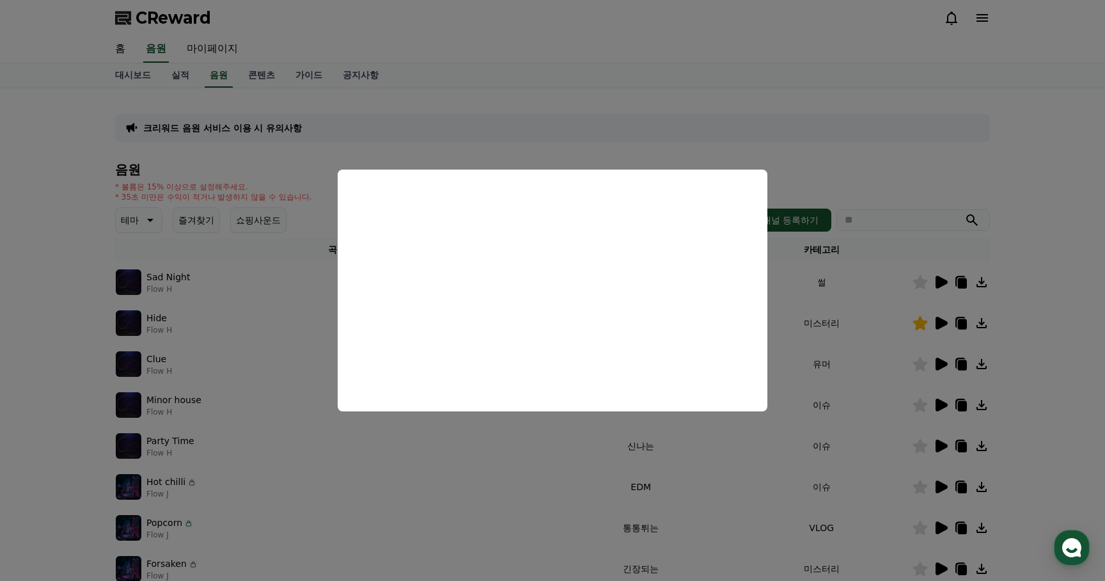
click at [784, 492] on button "close modal" at bounding box center [552, 290] width 1105 height 581
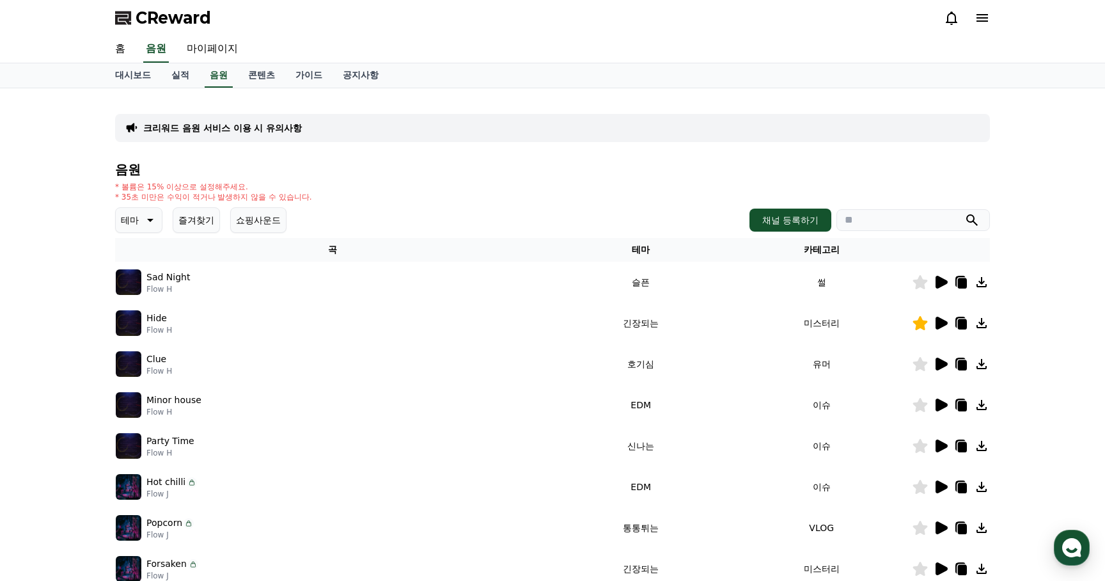
click at [944, 484] on icon at bounding box center [942, 486] width 12 height 13
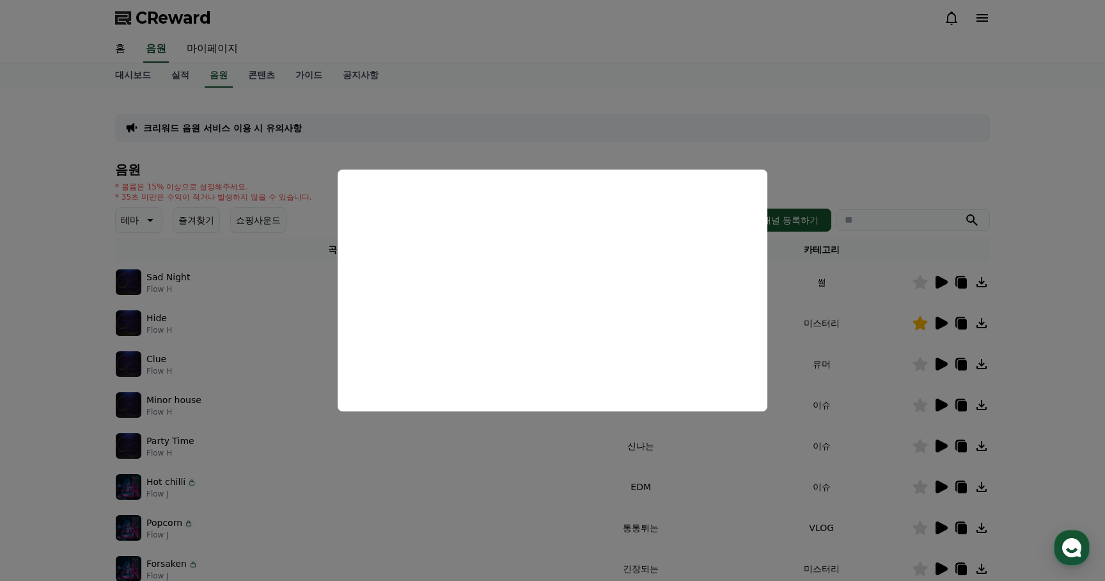
click at [808, 507] on button "close modal" at bounding box center [552, 290] width 1105 height 581
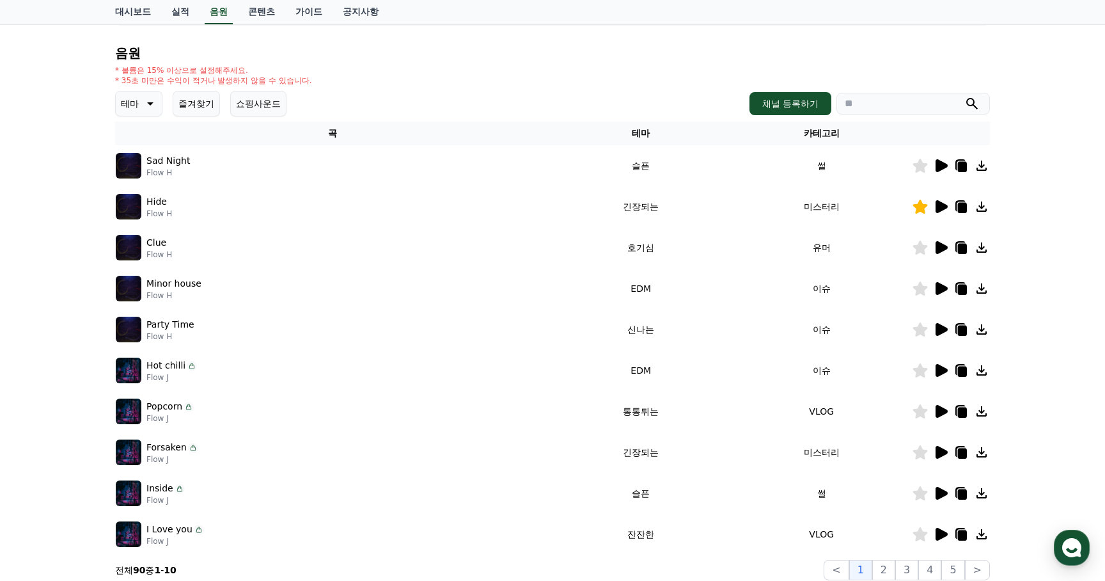
scroll to position [123, 0]
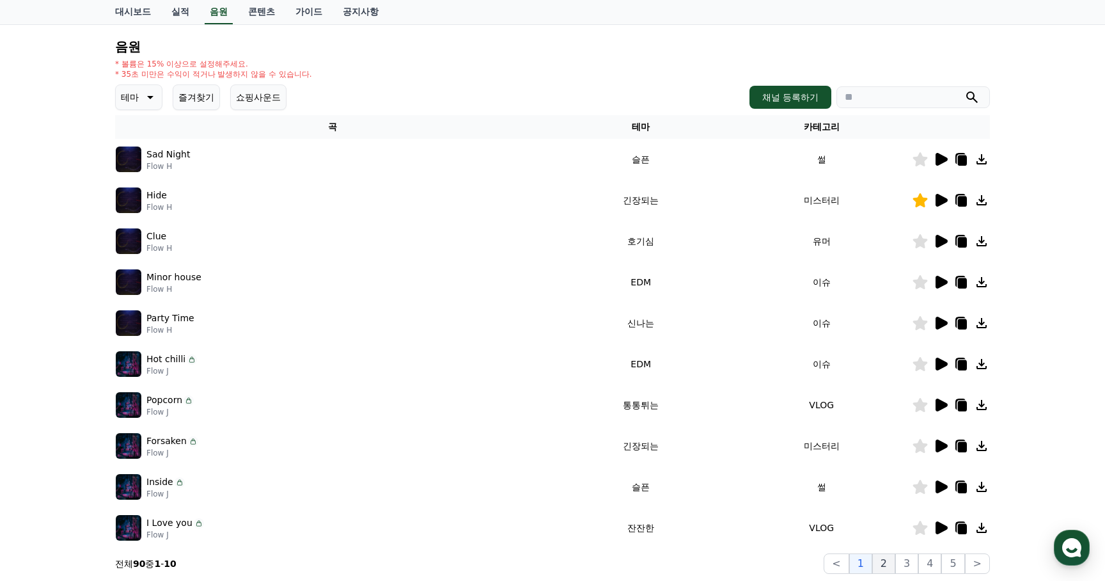
click at [885, 557] on button "2" at bounding box center [884, 563] width 23 height 20
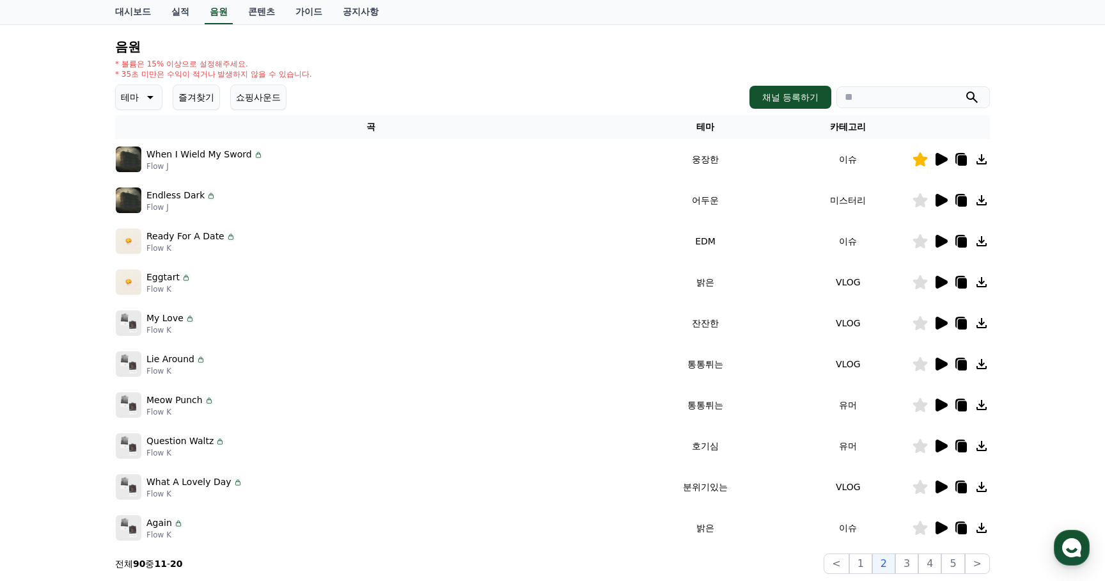
click at [941, 161] on icon at bounding box center [942, 159] width 12 height 13
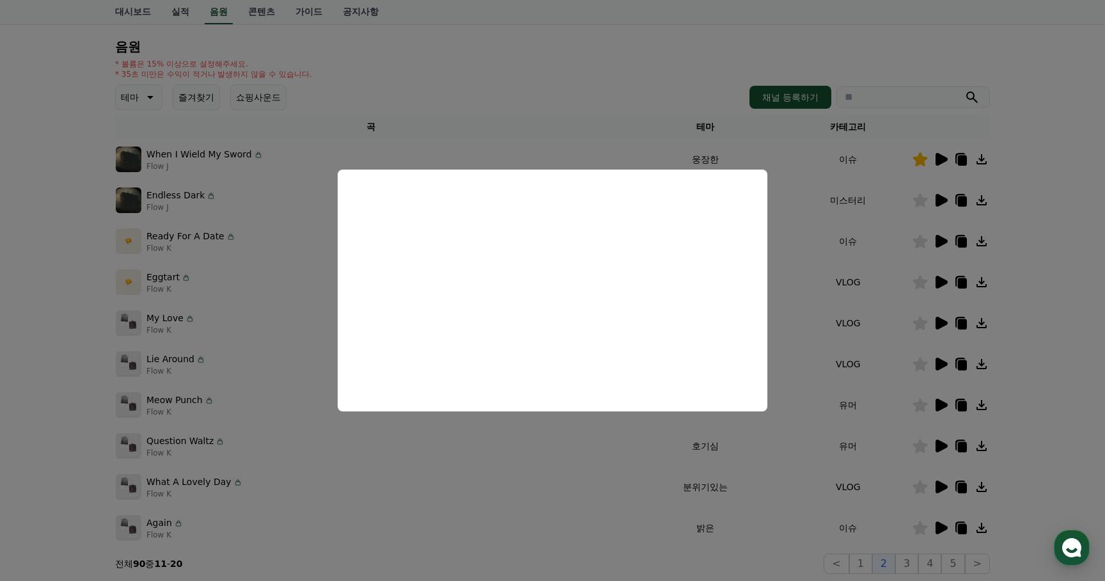
click at [564, 456] on button "close modal" at bounding box center [552, 290] width 1105 height 581
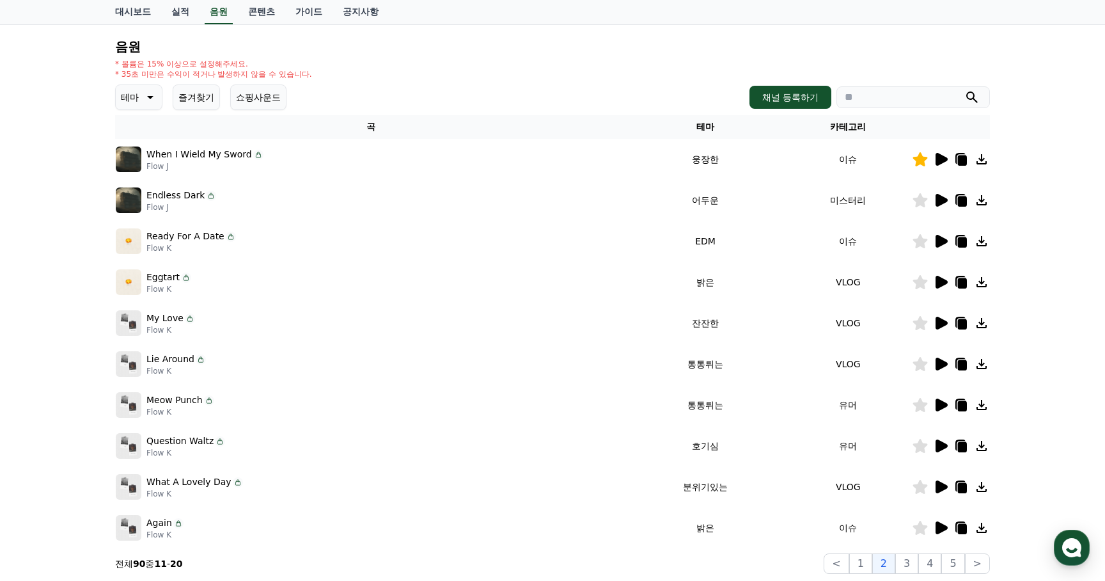
click at [944, 200] on icon at bounding box center [942, 200] width 12 height 13
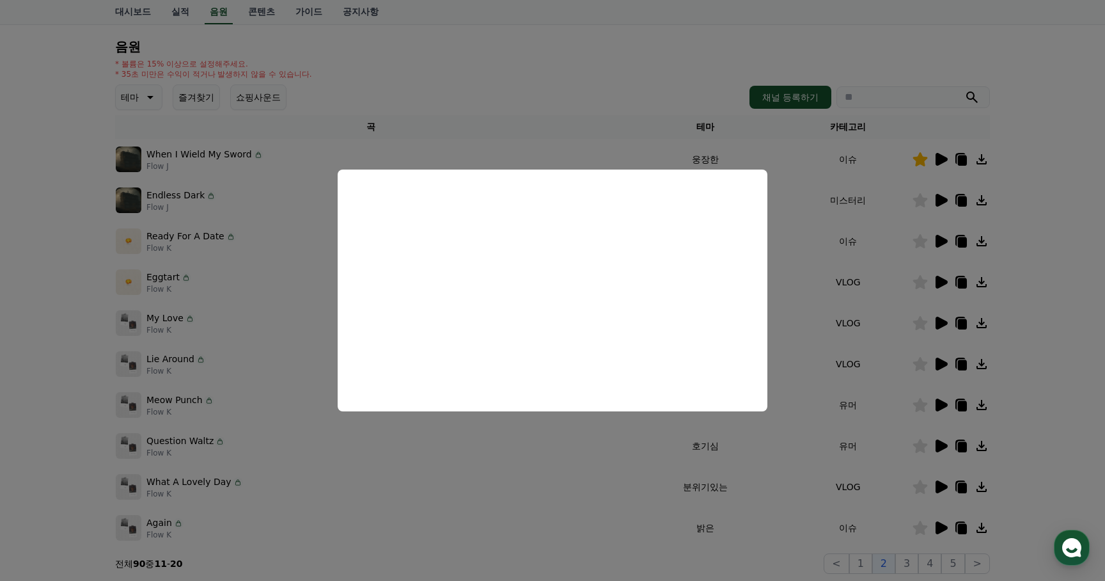
click at [631, 439] on button "close modal" at bounding box center [552, 290] width 1105 height 581
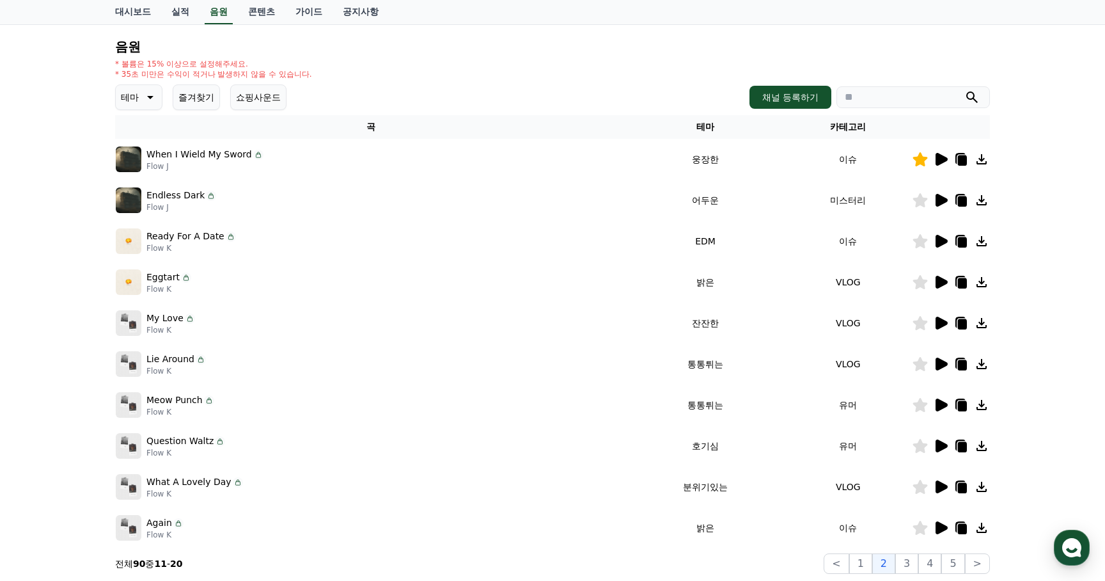
click at [942, 239] on icon at bounding box center [942, 241] width 12 height 13
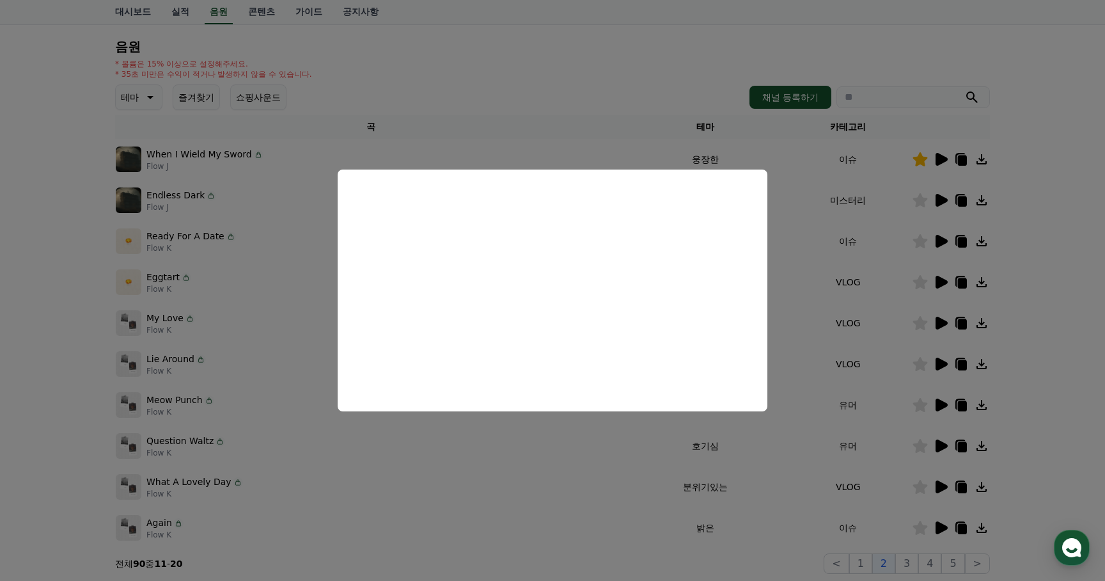
click at [670, 476] on button "close modal" at bounding box center [552, 290] width 1105 height 581
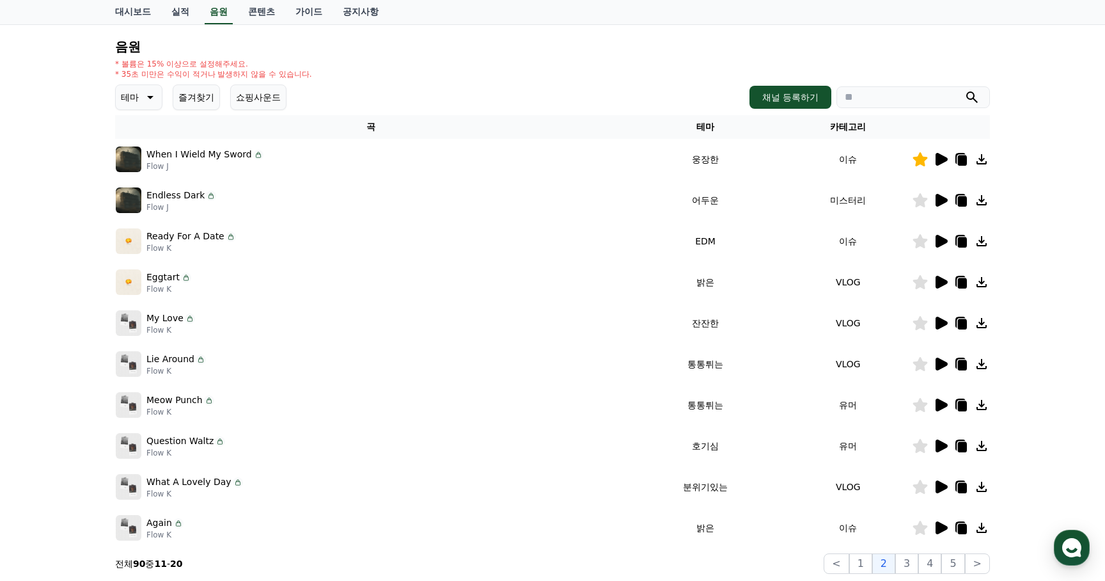
click at [942, 449] on icon at bounding box center [942, 445] width 12 height 13
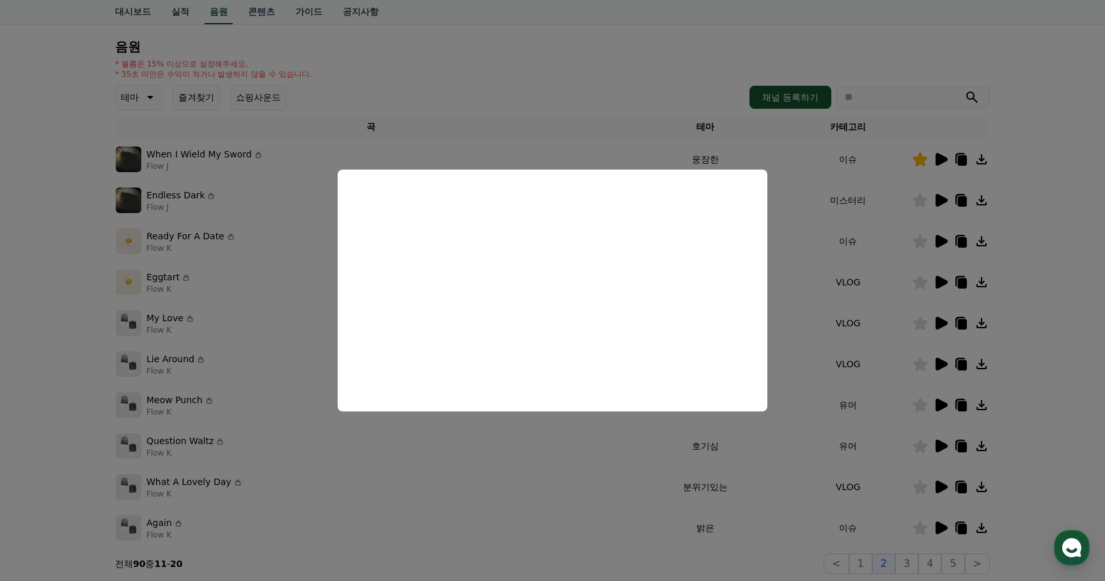
click at [614, 478] on button "close modal" at bounding box center [552, 290] width 1105 height 581
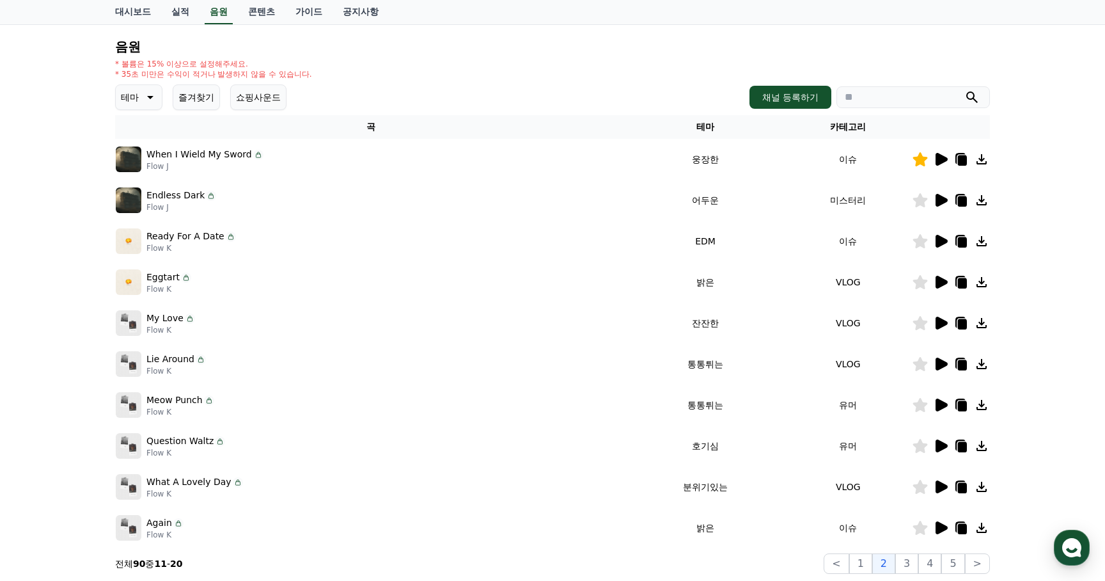
click at [965, 445] on icon at bounding box center [962, 447] width 9 height 10
click at [150, 105] on button "테마" at bounding box center [138, 97] width 47 height 26
click at [356, 83] on div "음원 * 볼륨은 15% 이상으로 설정해주세요. * 35초 미만은 수익이 적거나 발생하지 않을 수 있습니다. 테마 테마 전체 환상적인 호기심 어…" at bounding box center [552, 307] width 875 height 534
click at [184, 54] on div "음원 * 볼륨은 15% 이상으로 설정해주세요. * 35초 미만은 수익이 적거나 발생하지 않을 수 있습니다. 테마 테마 전체 환상적인 호기심 어…" at bounding box center [552, 307] width 875 height 534
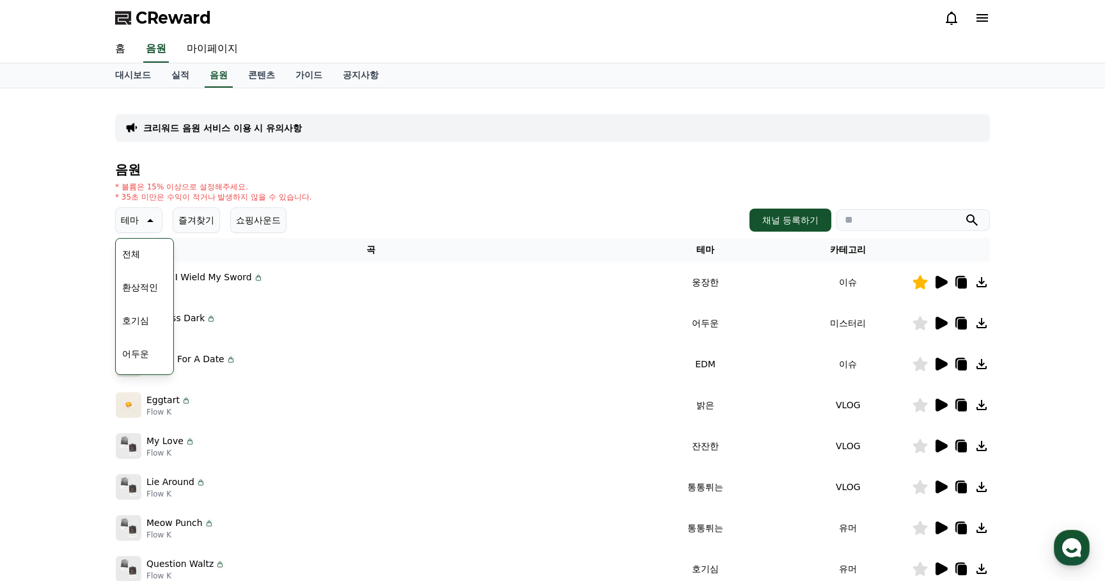
click at [947, 12] on icon at bounding box center [951, 17] width 15 height 15
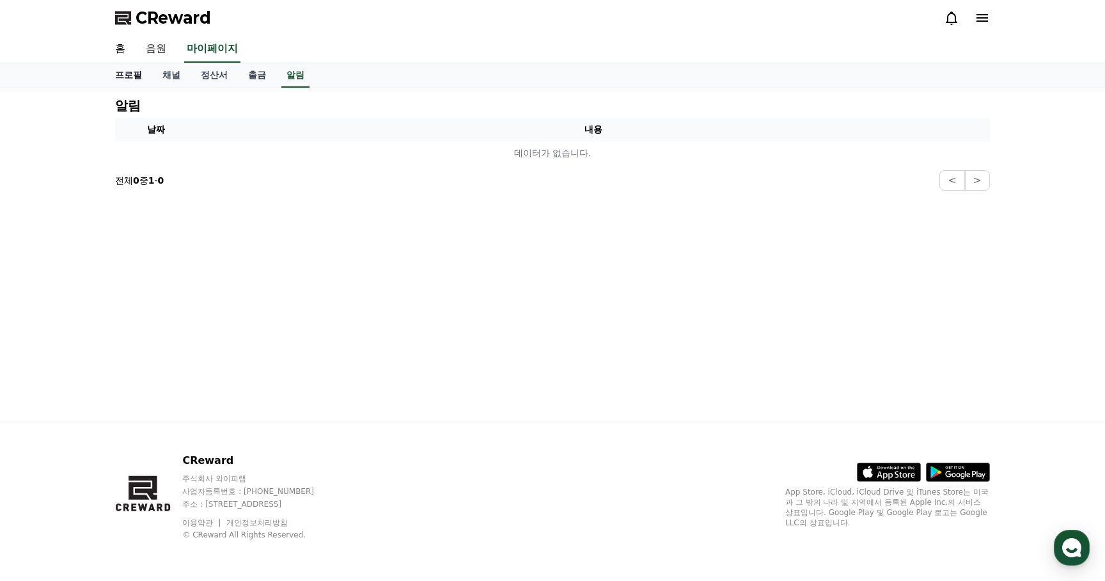
click at [130, 79] on link "프로필" at bounding box center [128, 75] width 47 height 24
select select "**********"
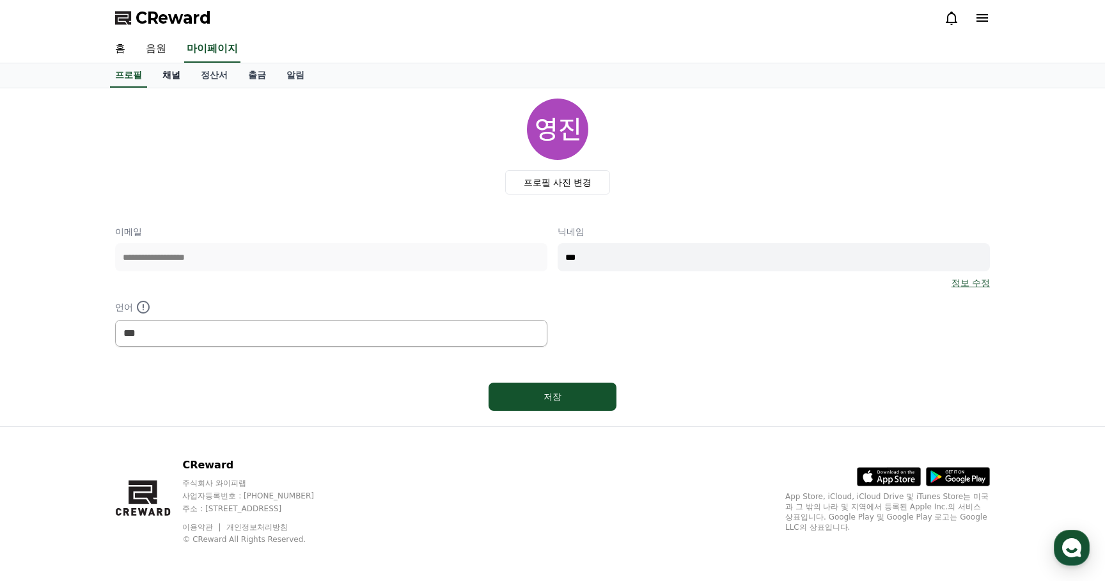
click at [166, 68] on link "채널" at bounding box center [171, 75] width 38 height 24
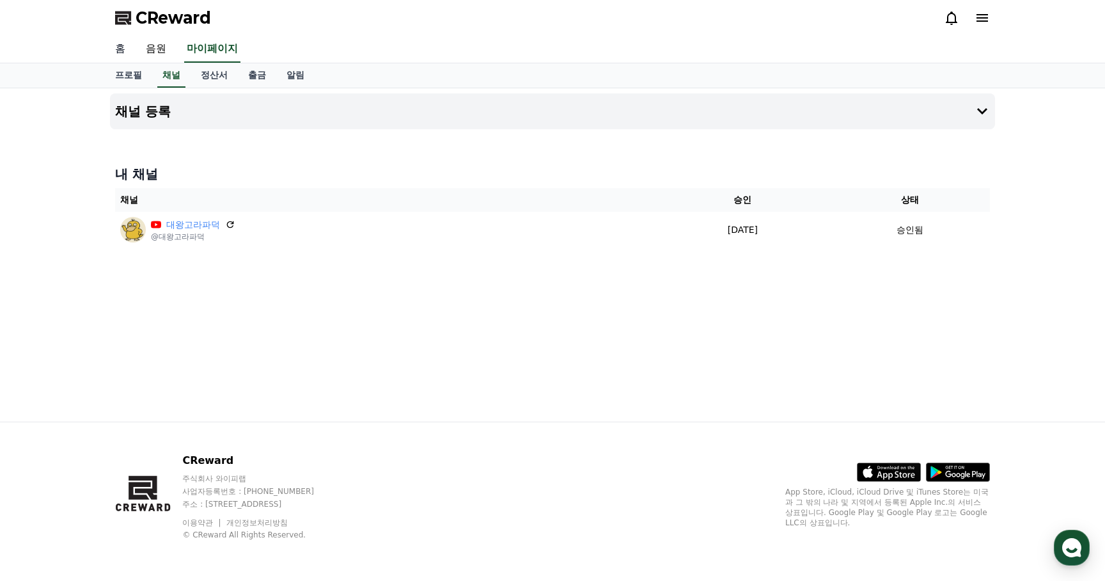
click at [122, 52] on link "홈" at bounding box center [120, 49] width 31 height 27
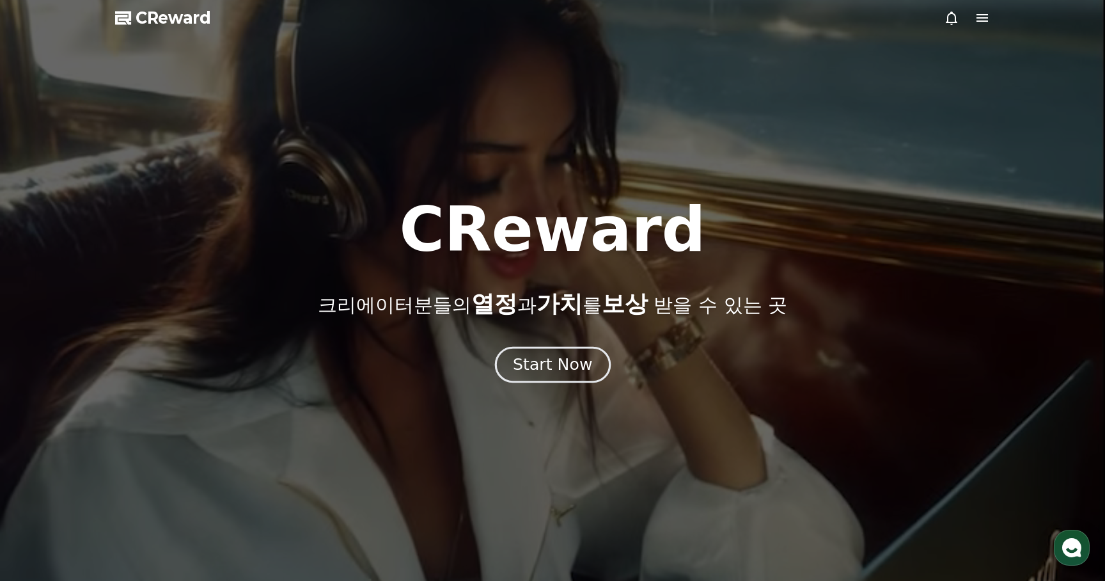
click at [551, 366] on div "Start Now" at bounding box center [552, 365] width 79 height 22
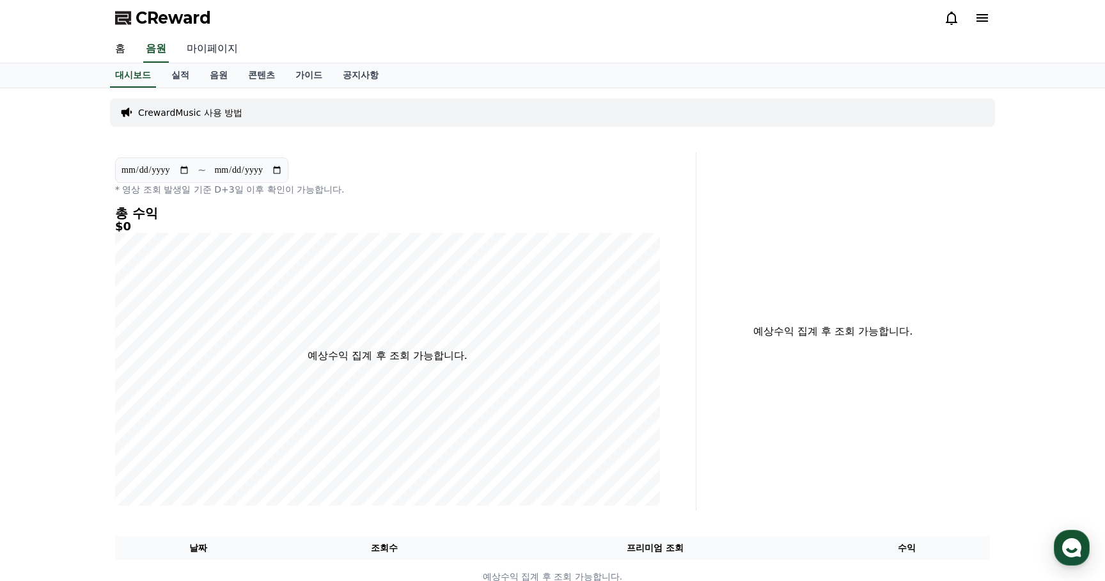
click at [193, 50] on link "마이페이지" at bounding box center [213, 49] width 72 height 27
select select "**********"
